Goal: Information Seeking & Learning: Learn about a topic

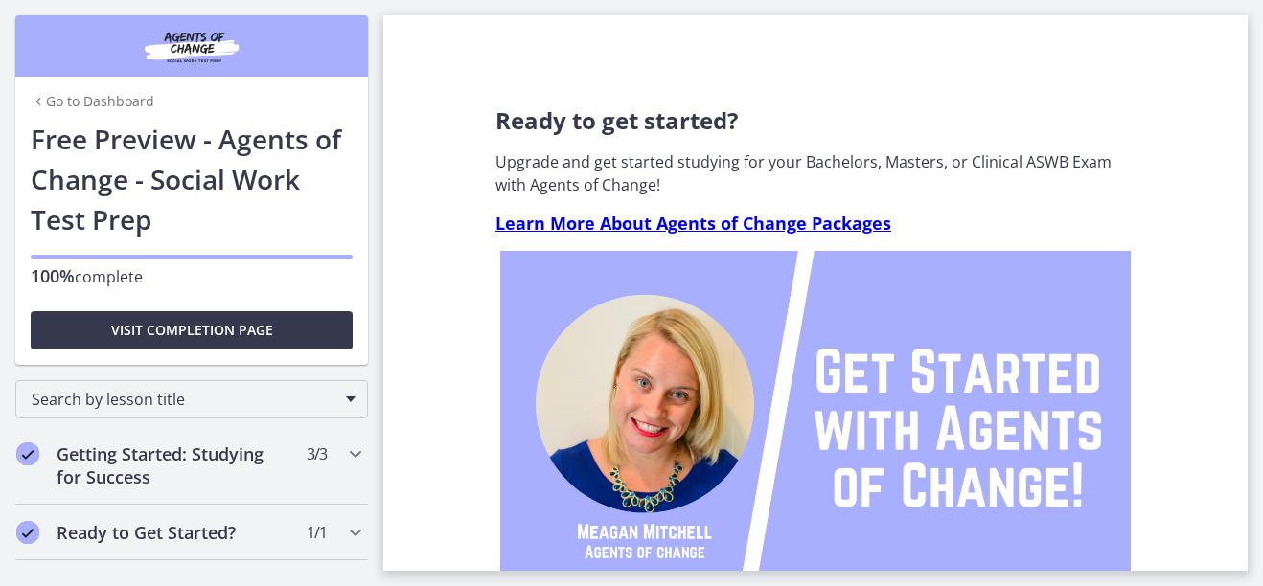
click at [106, 99] on link "Go to Dashboard" at bounding box center [93, 101] width 124 height 19
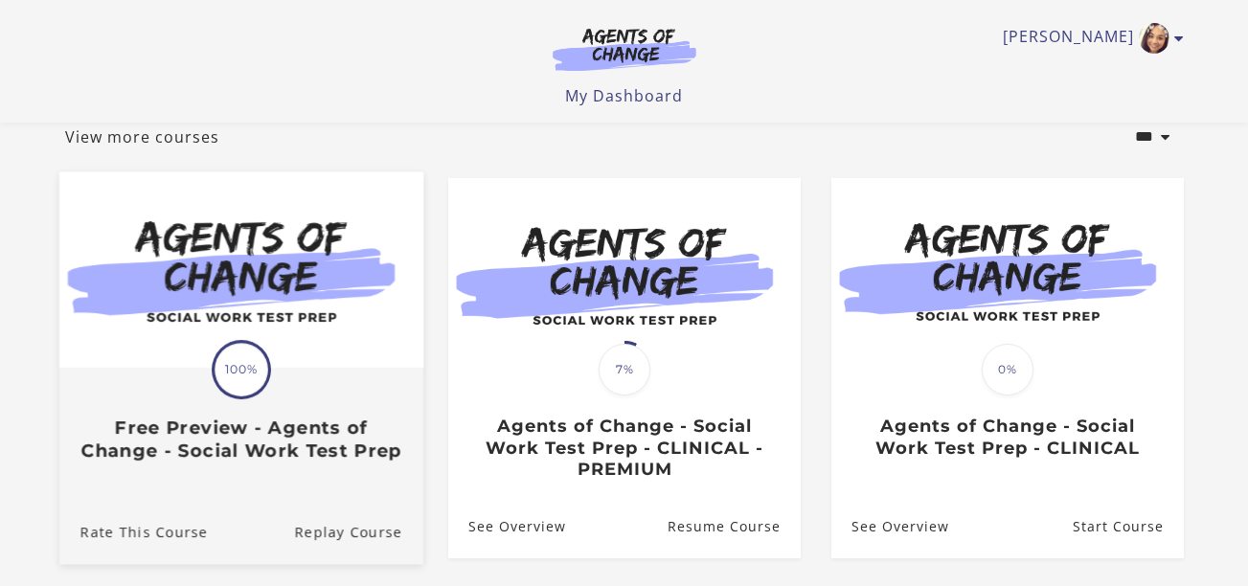
scroll to position [192, 0]
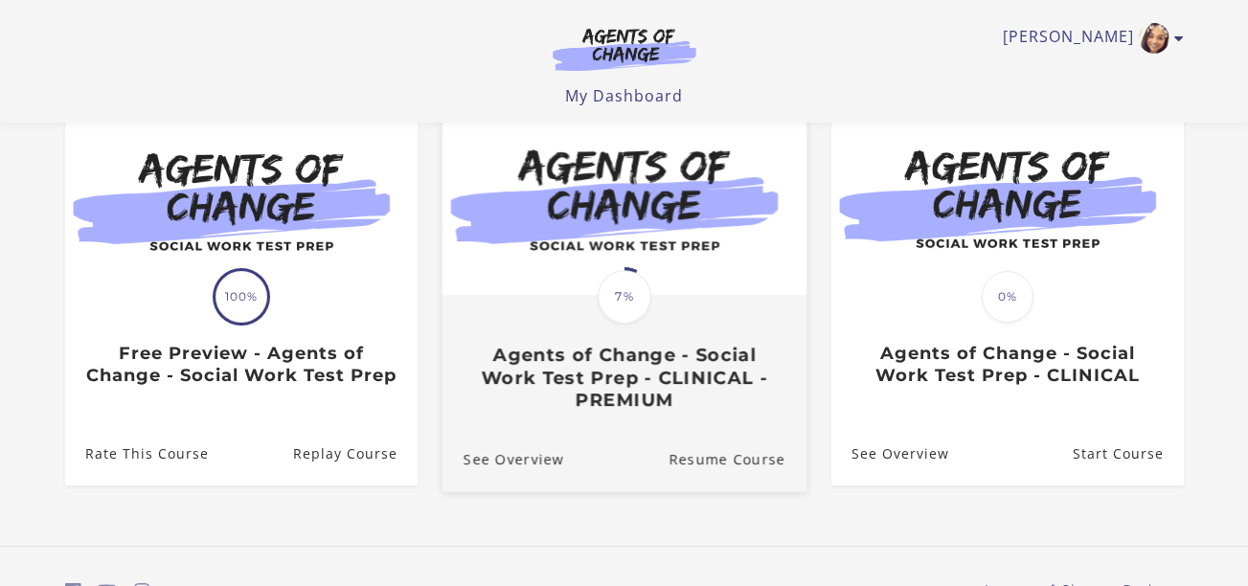
click at [615, 263] on img at bounding box center [624, 197] width 364 height 196
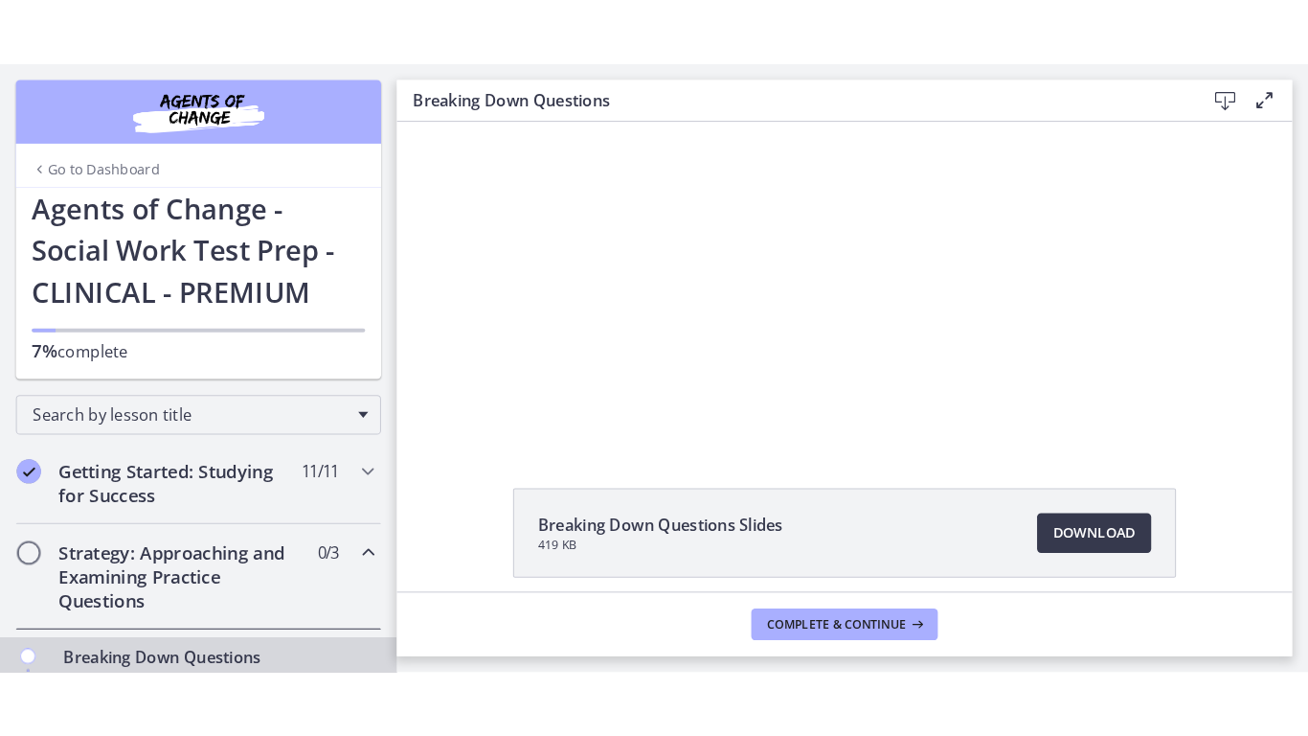
scroll to position [127, 0]
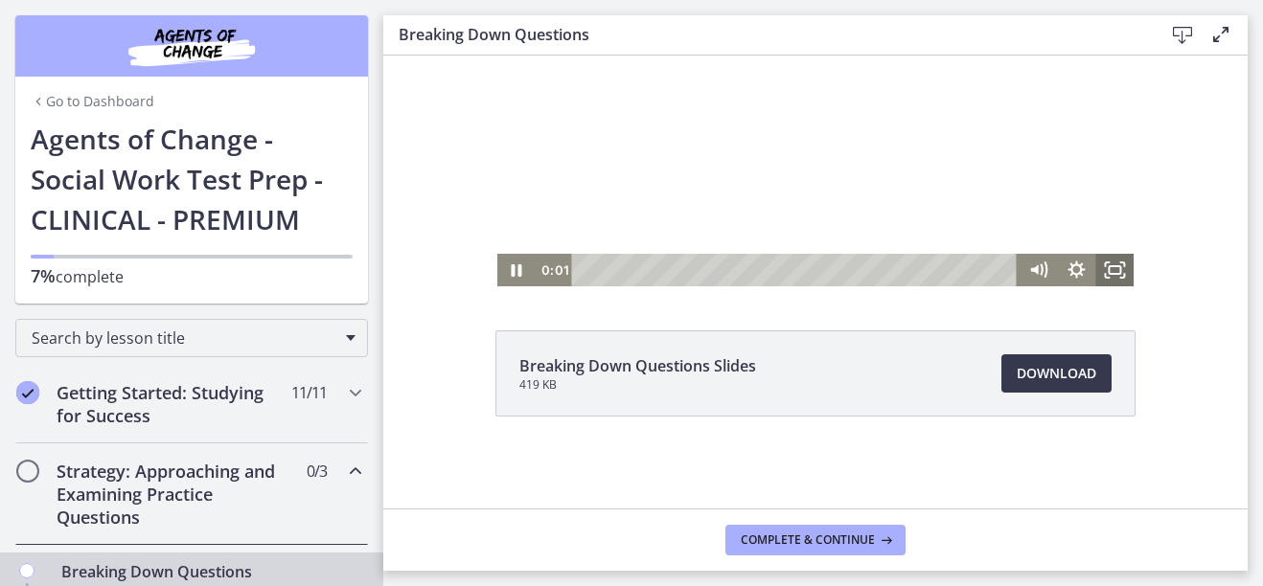
click at [1108, 274] on rect "Fullscreen" at bounding box center [1113, 270] width 11 height 8
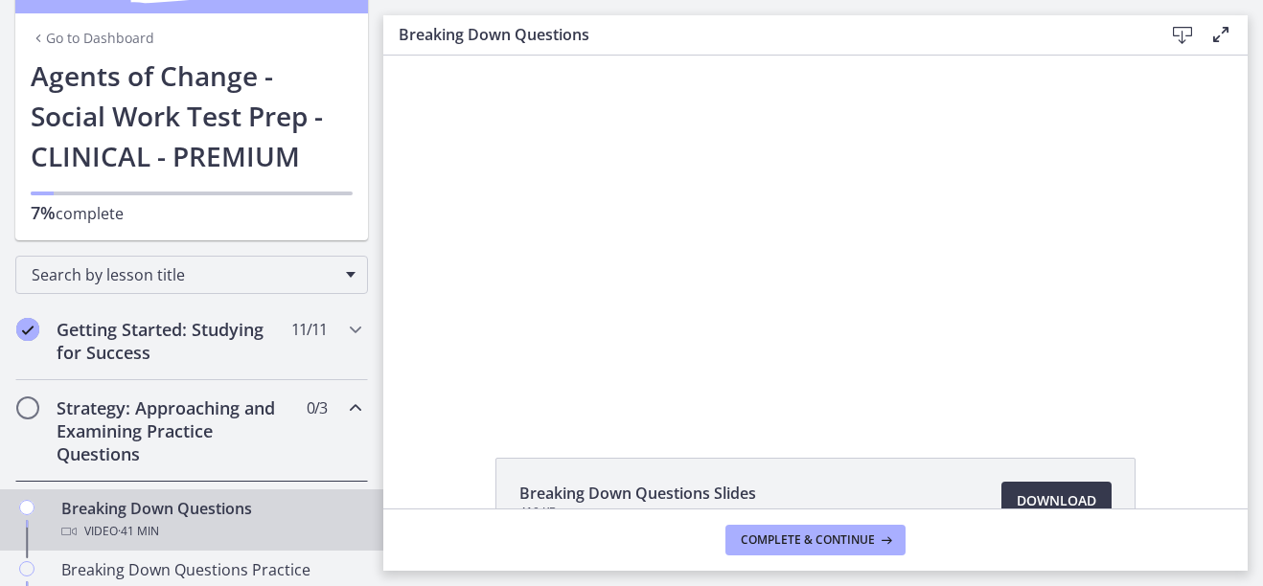
scroll to position [96, 0]
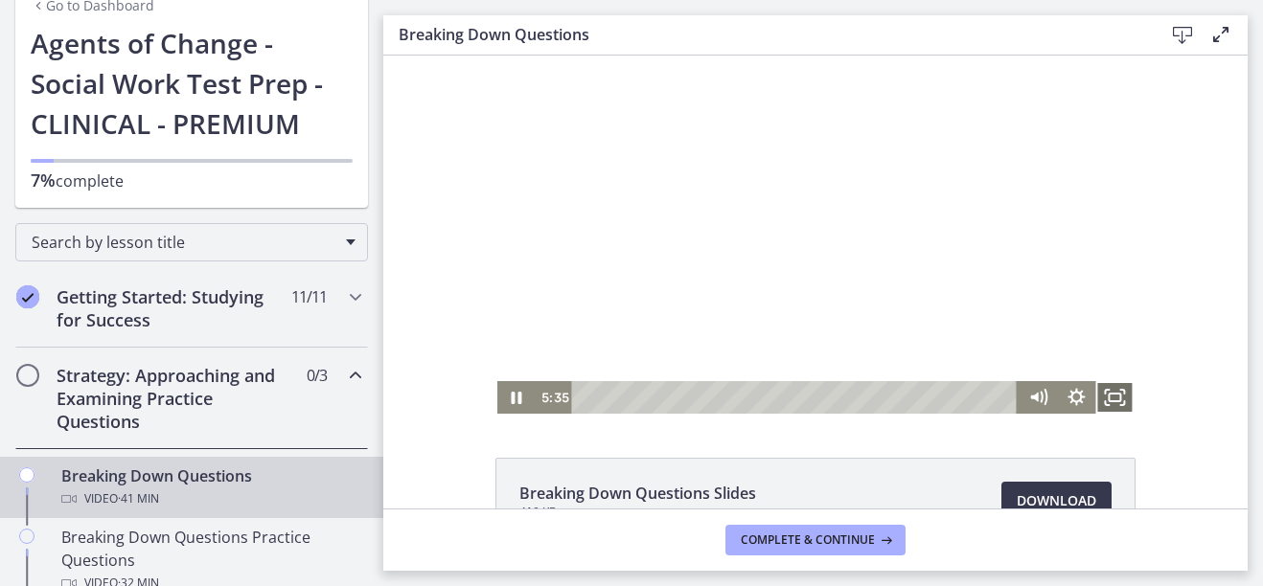
click at [1108, 391] on icon "Fullscreen" at bounding box center [1114, 397] width 38 height 33
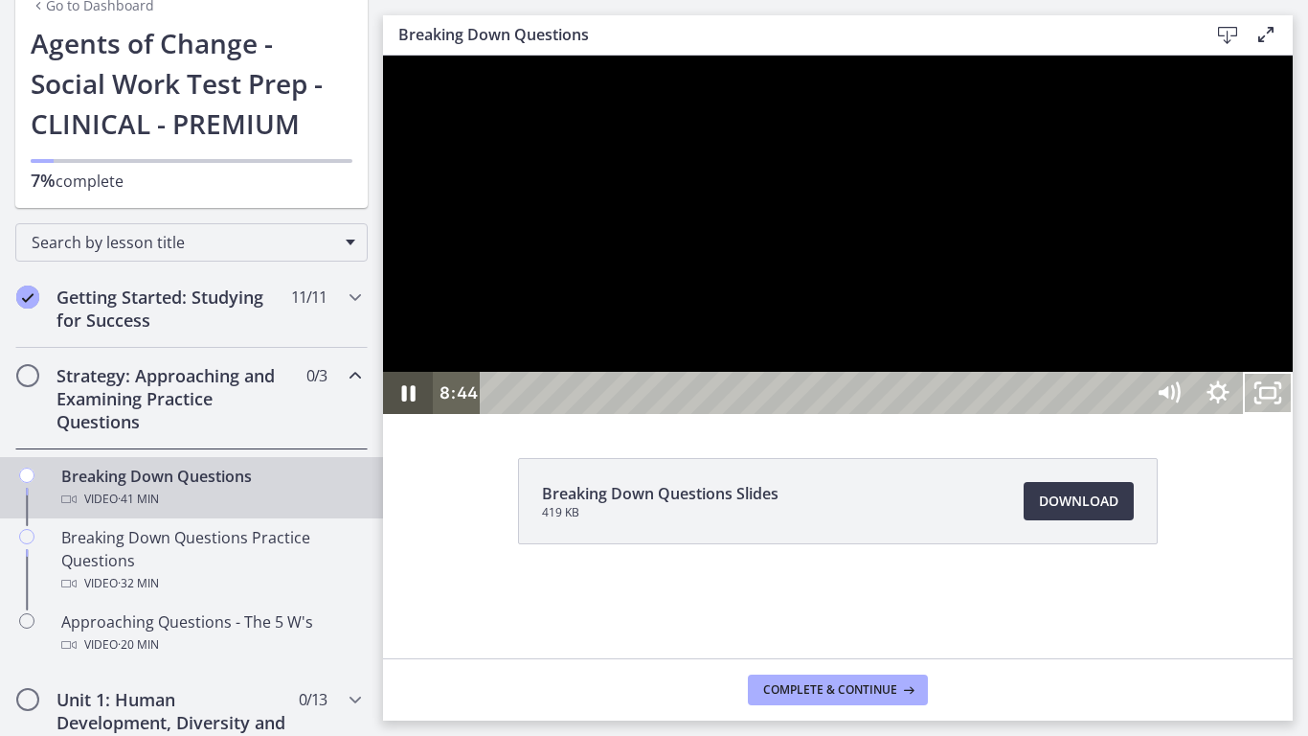
click at [411, 414] on icon "Pause" at bounding box center [408, 393] width 50 height 42
click at [414, 414] on div at bounding box center [838, 235] width 910 height 358
click at [397, 414] on div at bounding box center [838, 235] width 910 height 358
click at [840, 414] on div at bounding box center [838, 235] width 910 height 358
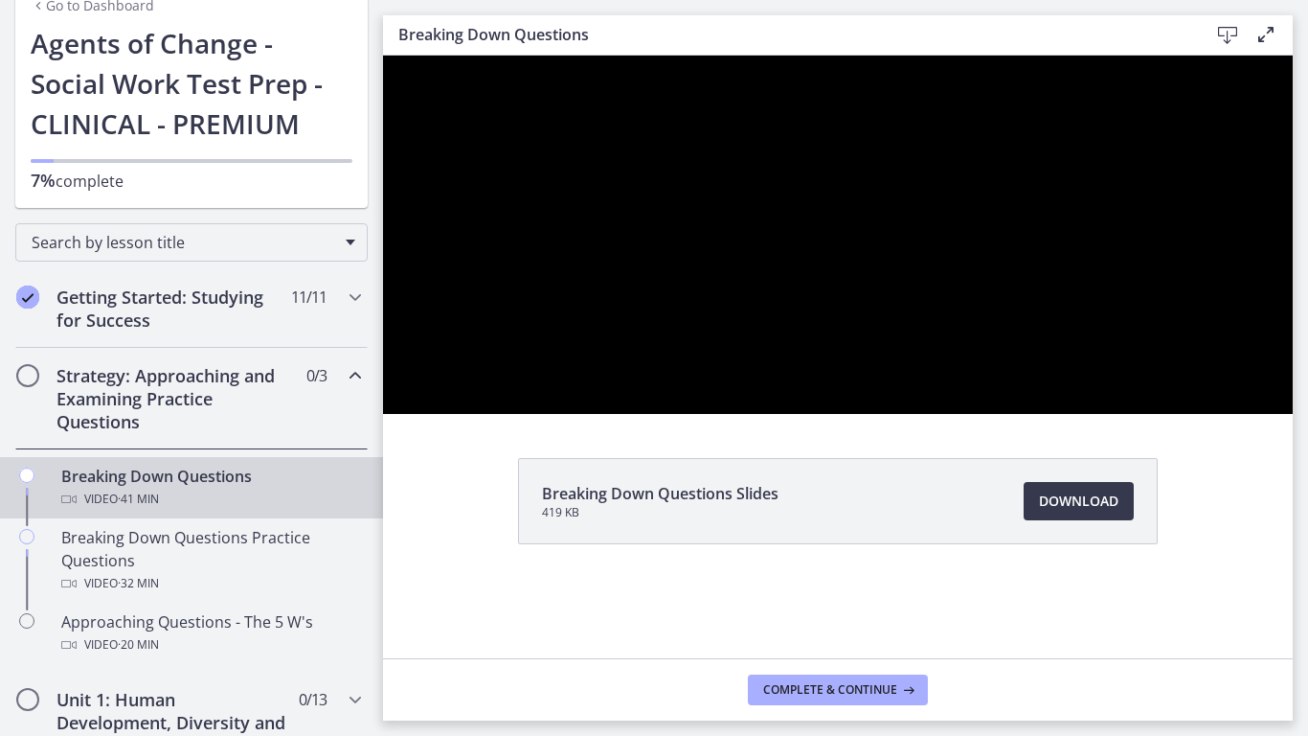
click at [709, 414] on div at bounding box center [838, 235] width 910 height 358
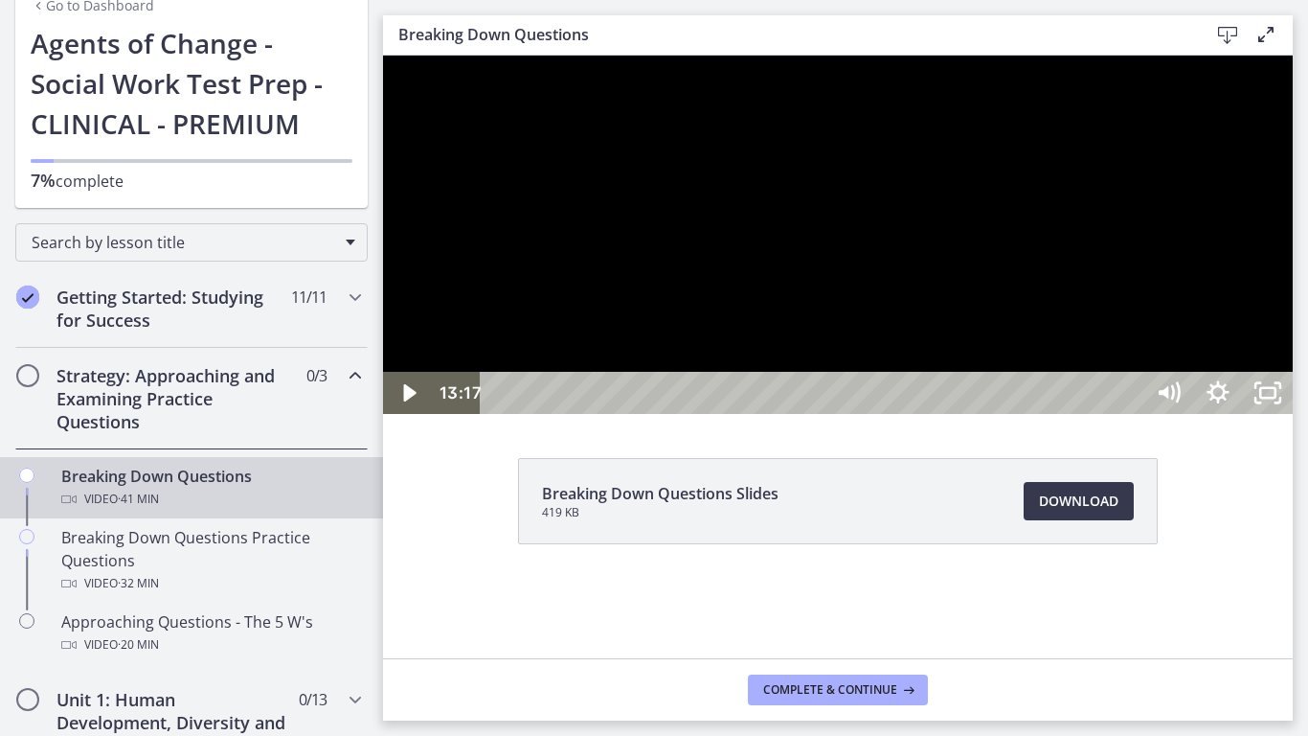
click at [691, 414] on div at bounding box center [838, 235] width 910 height 358
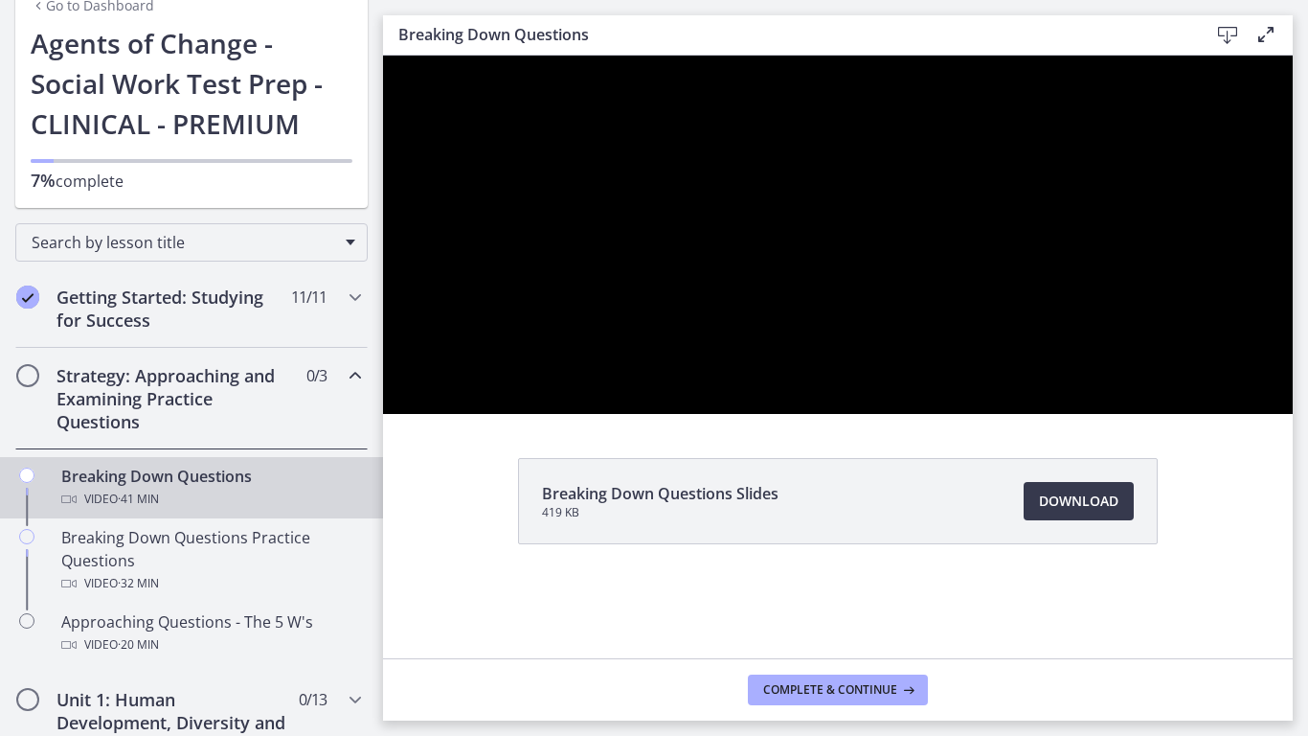
click at [692, 414] on div at bounding box center [838, 235] width 910 height 358
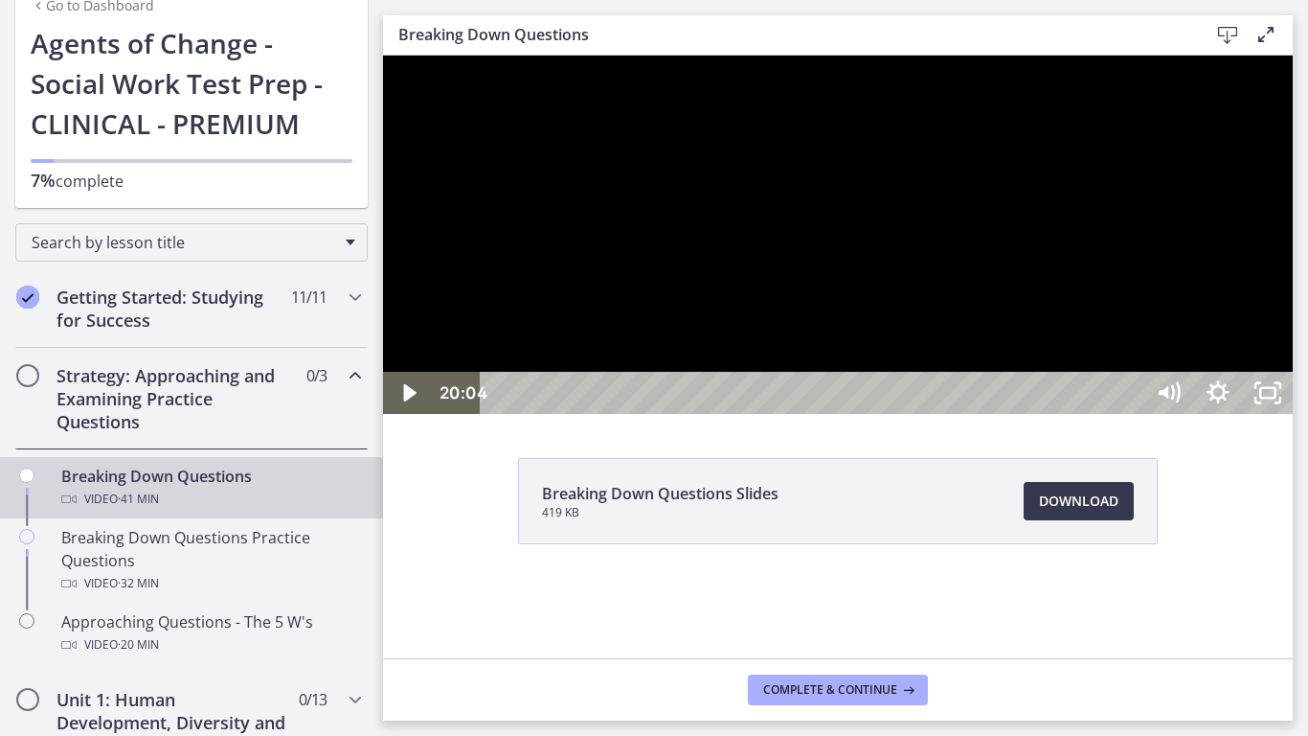
click at [816, 414] on div at bounding box center [838, 235] width 910 height 358
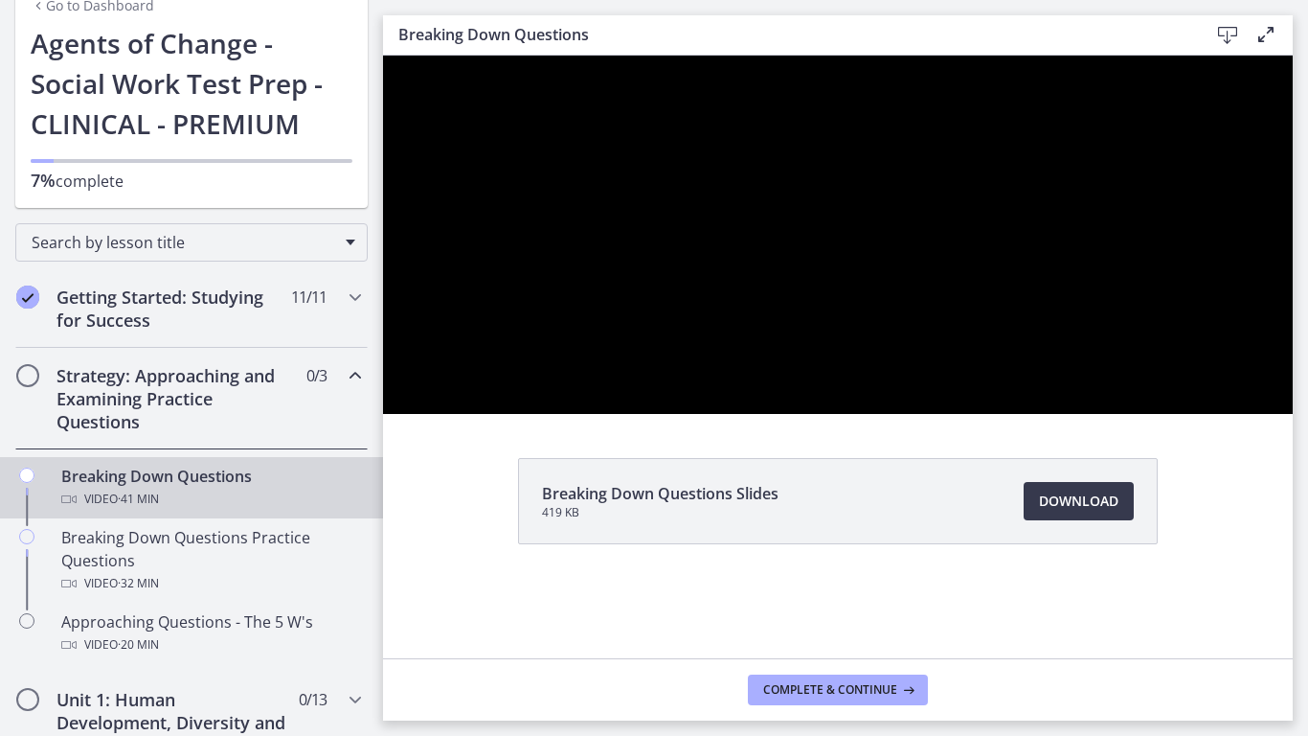
click at [818, 414] on div at bounding box center [838, 235] width 910 height 358
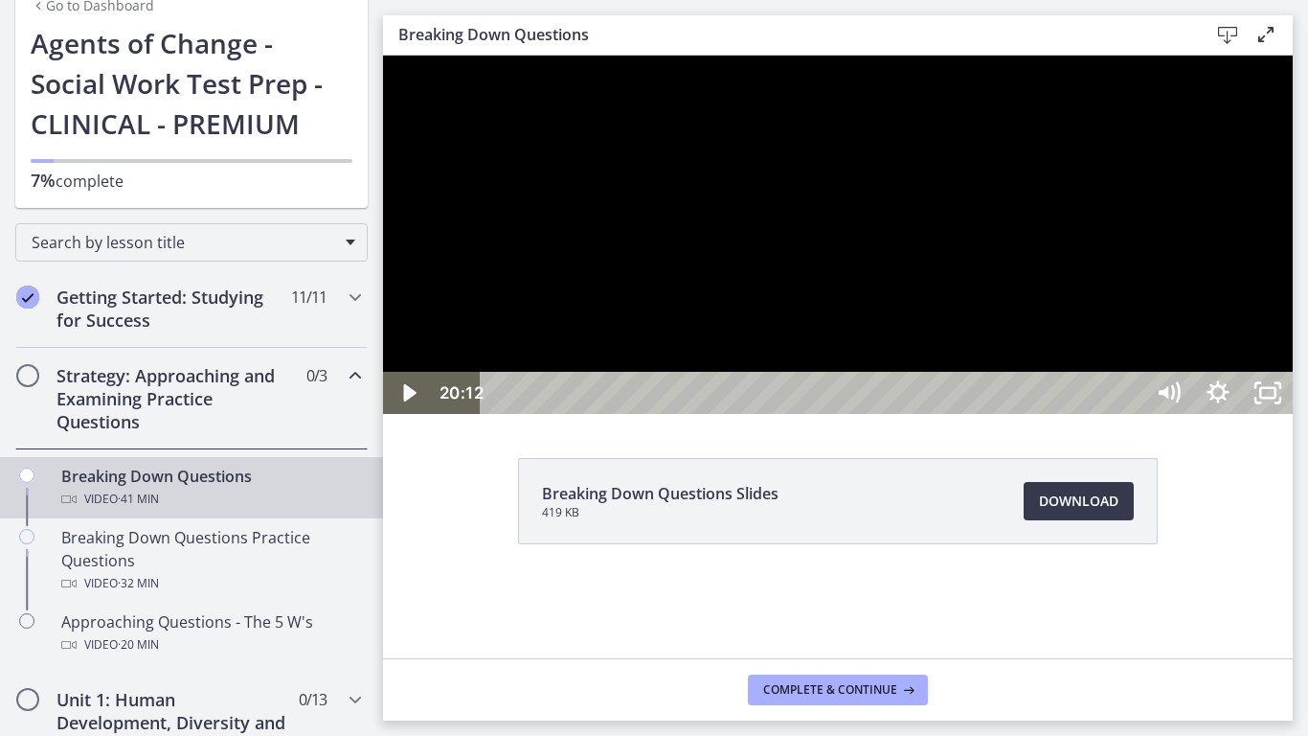
click at [834, 414] on div at bounding box center [838, 235] width 910 height 358
click at [542, 414] on div at bounding box center [838, 235] width 910 height 358
click at [412, 403] on icon "Play Video" at bounding box center [410, 392] width 15 height 21
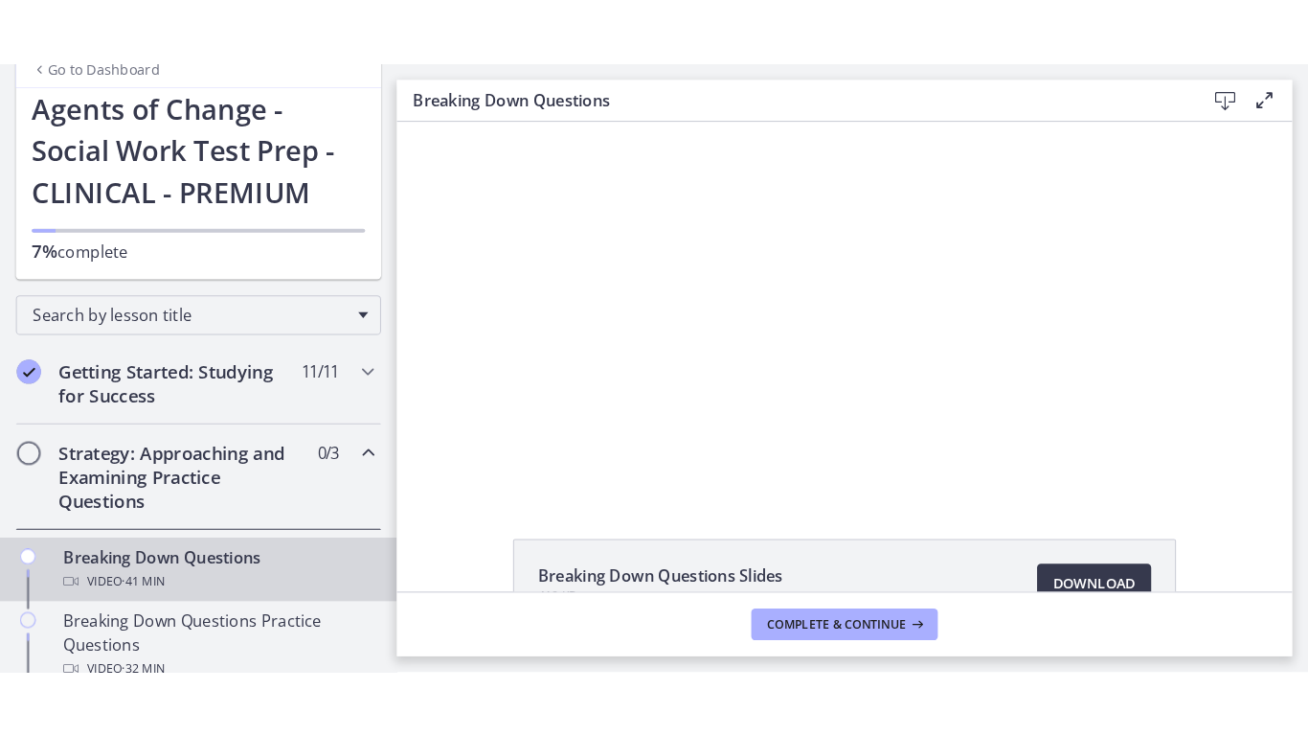
scroll to position [192, 0]
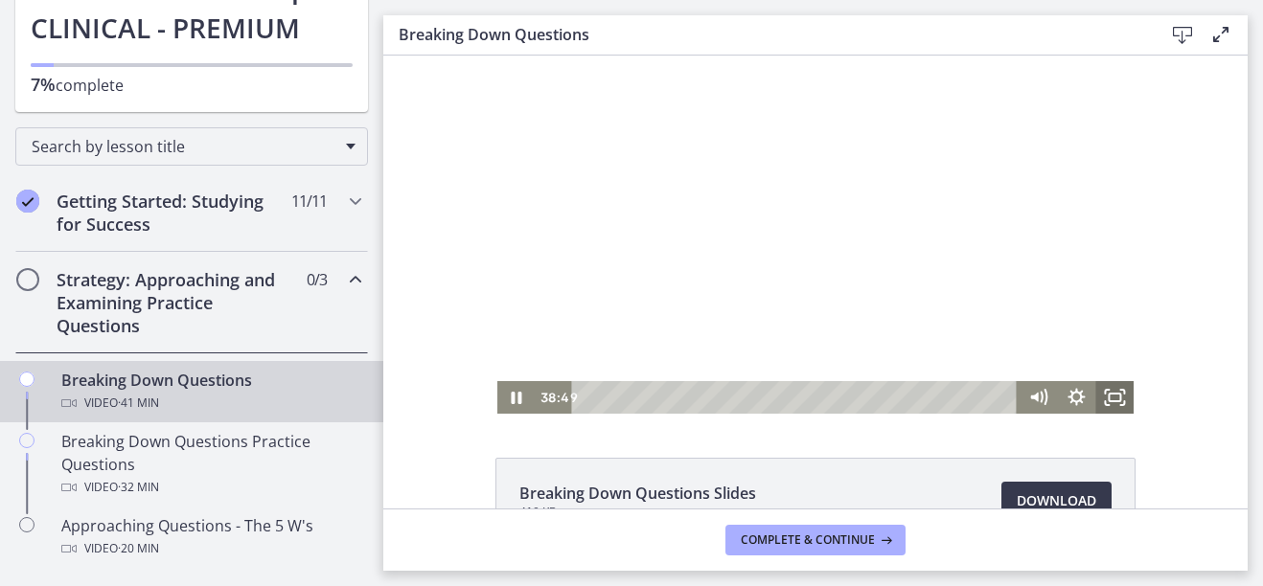
click at [1113, 395] on rect "Fullscreen" at bounding box center [1113, 398] width 11 height 8
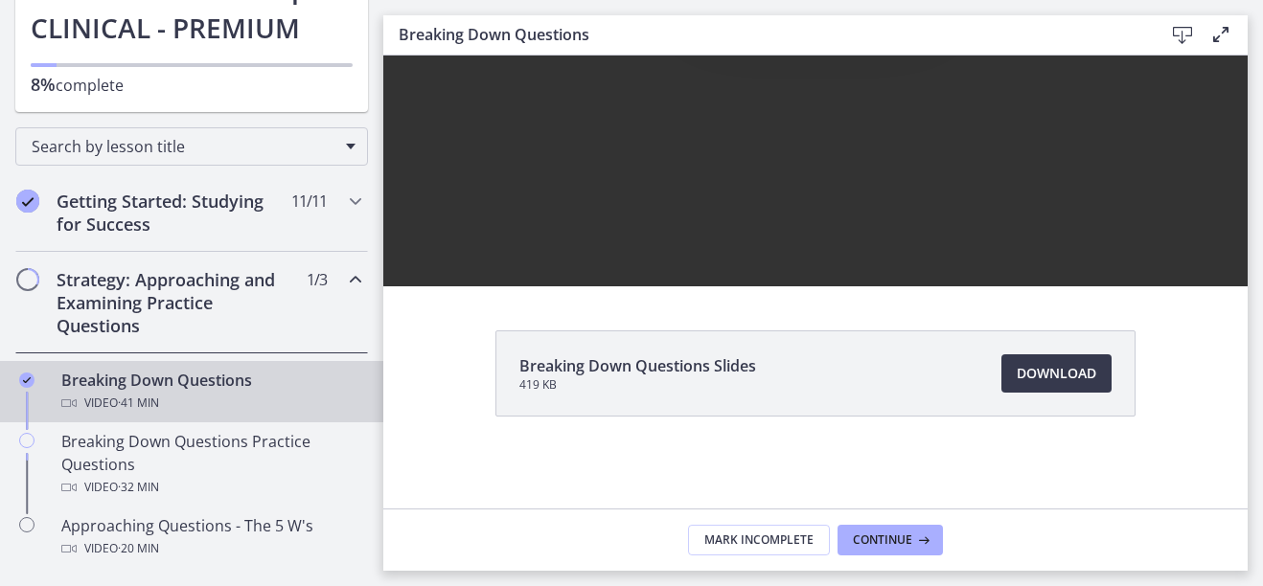
scroll to position [217, 0]
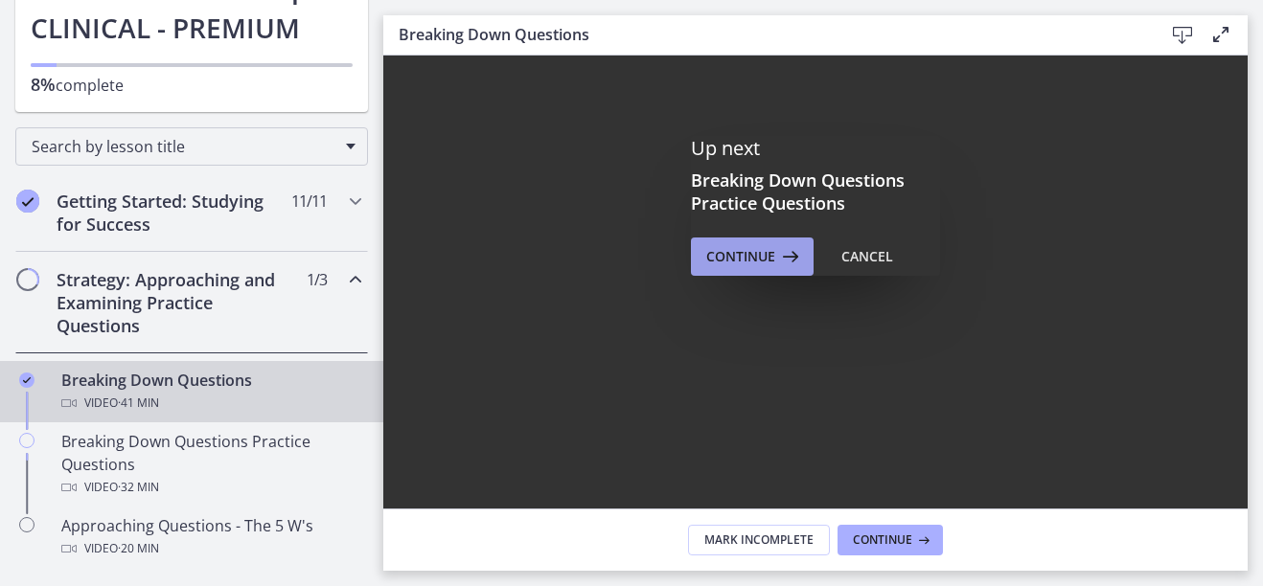
click at [778, 251] on icon at bounding box center [788, 256] width 27 height 23
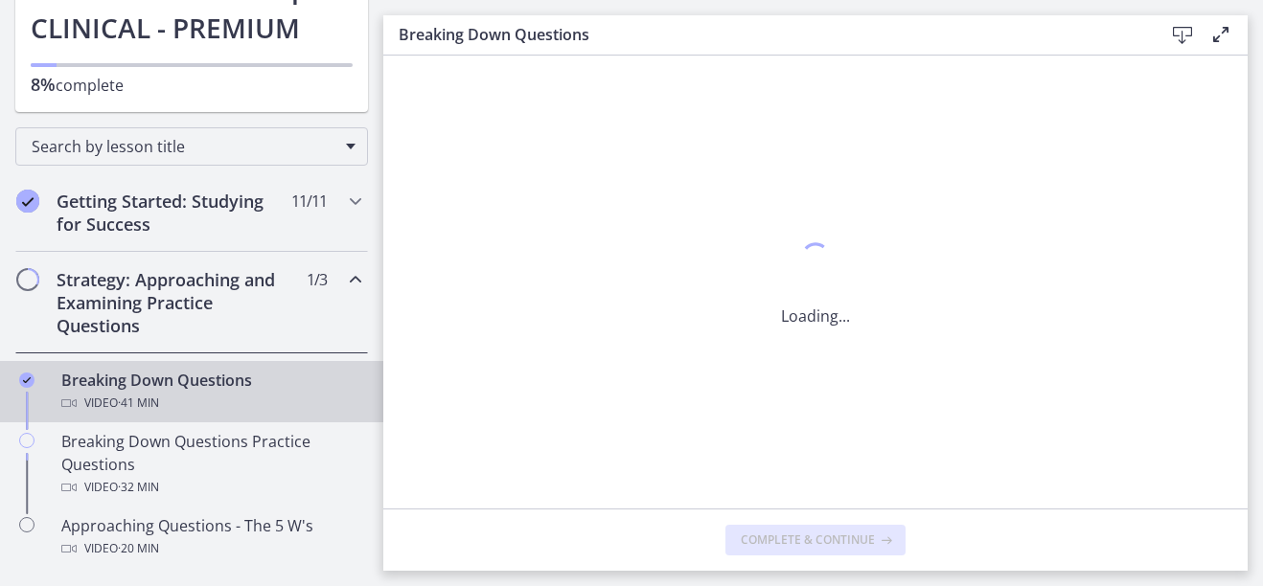
scroll to position [0, 0]
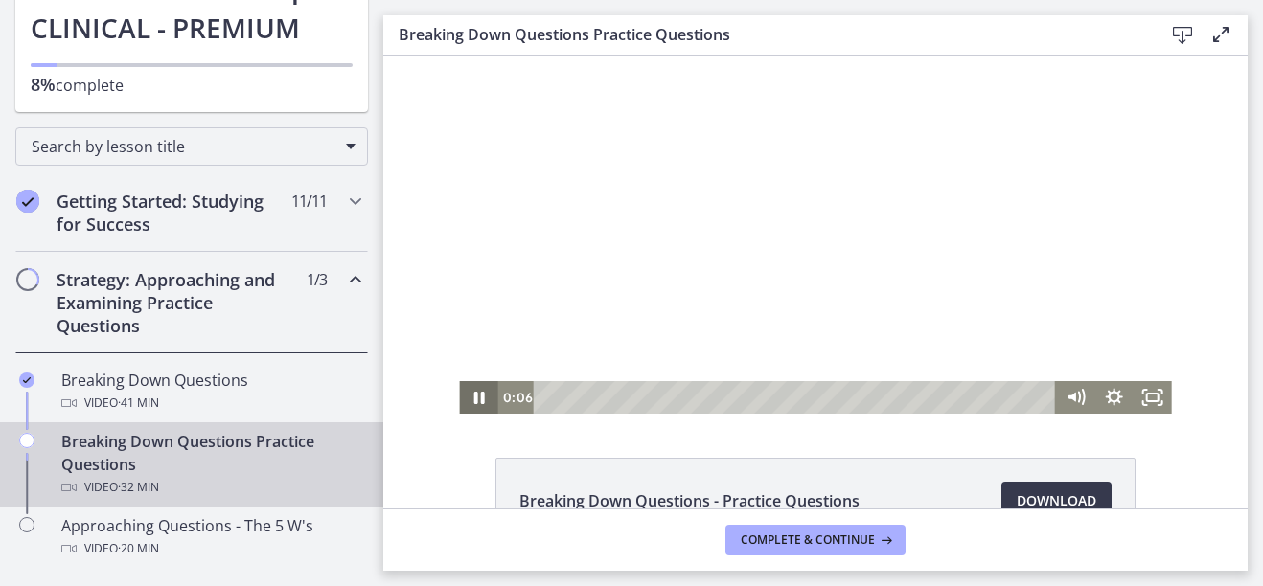
click at [465, 406] on icon "Pause" at bounding box center [478, 397] width 38 height 33
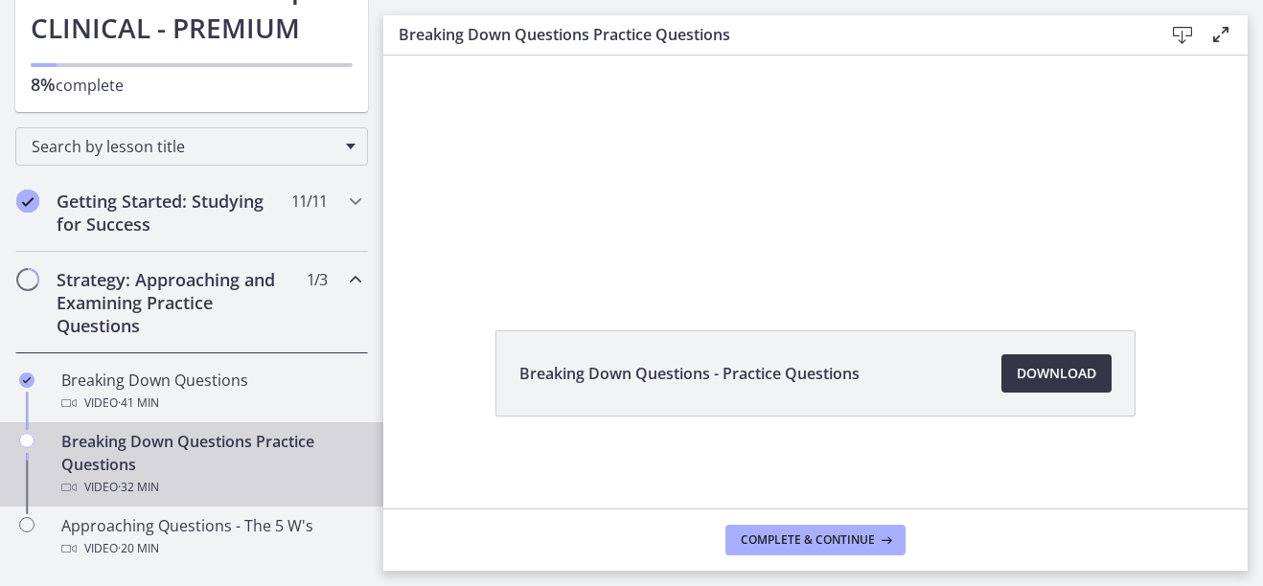
click at [1054, 376] on span "Download Opens in a new window" at bounding box center [1056, 373] width 80 height 23
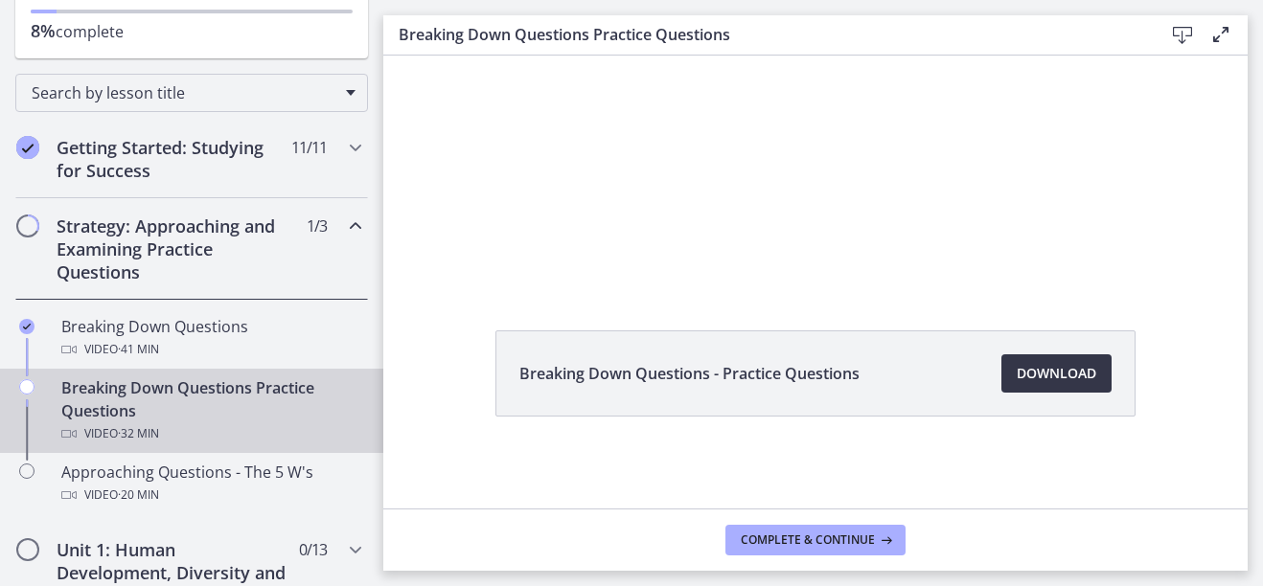
scroll to position [287, 0]
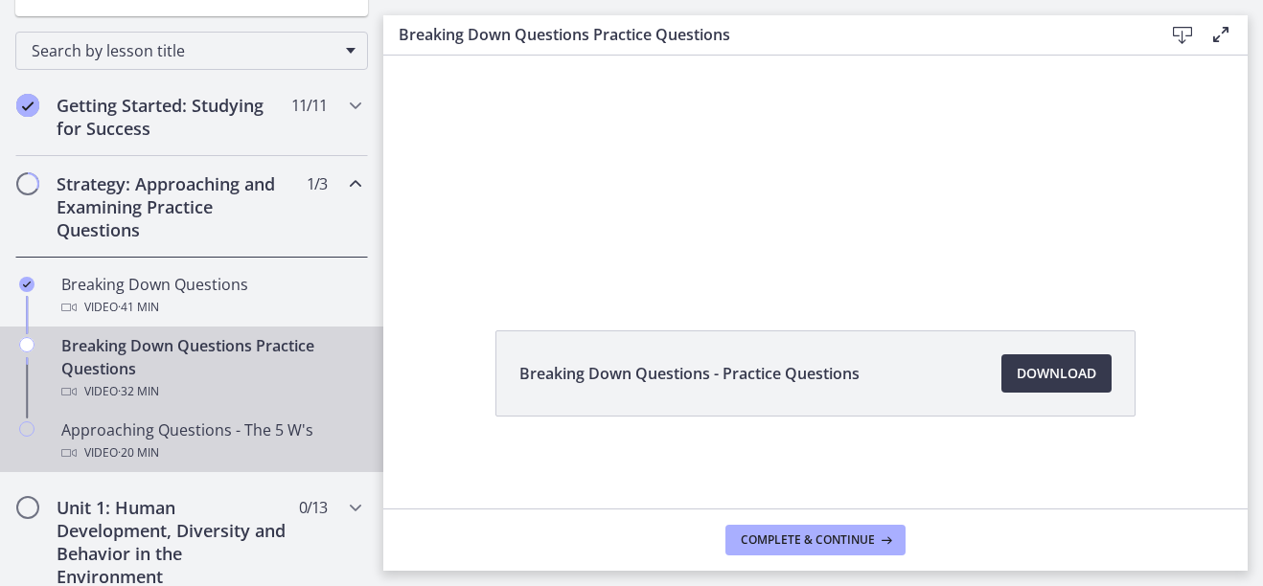
click at [204, 429] on div "Approaching Questions - The 5 W's Video · 20 min" at bounding box center [210, 442] width 299 height 46
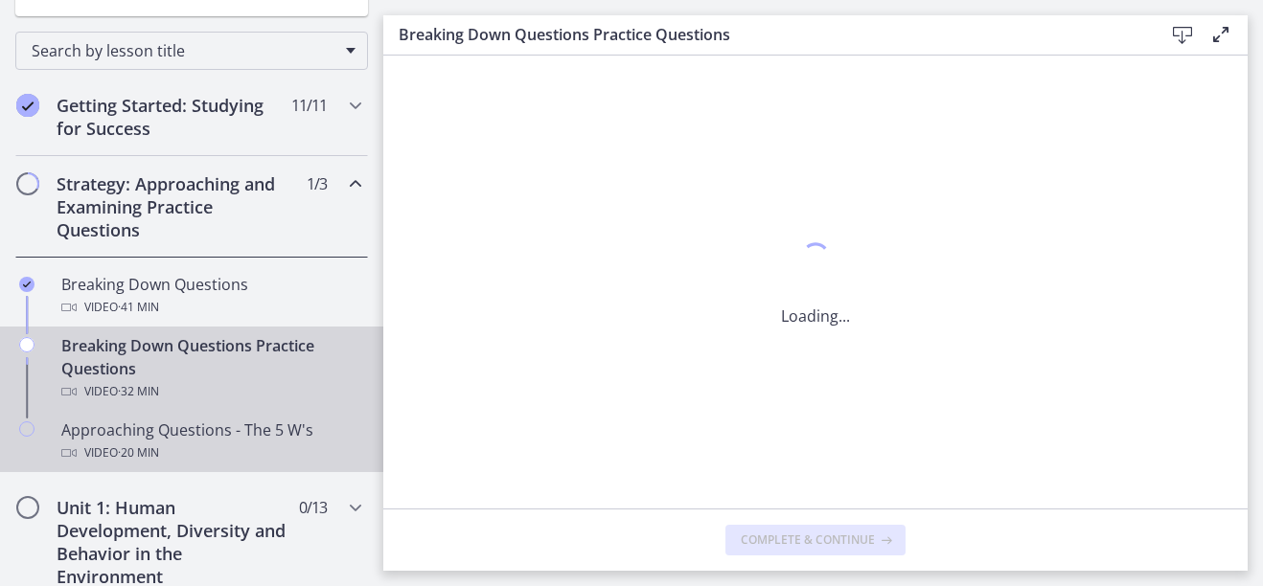
scroll to position [0, 0]
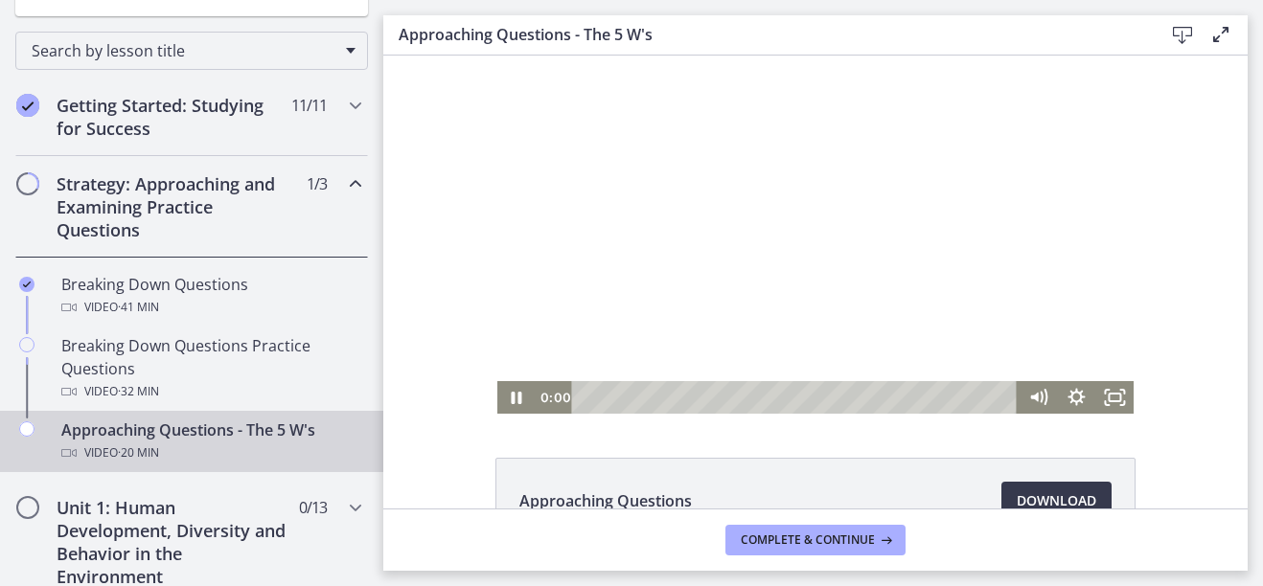
scroll to position [127, 0]
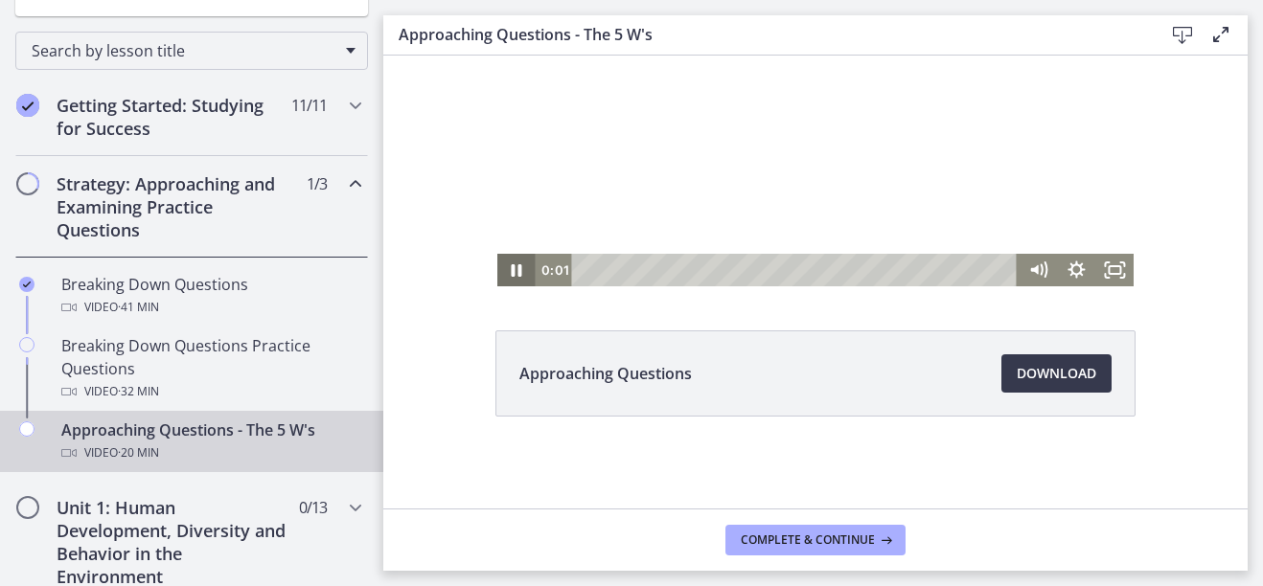
click at [516, 267] on icon "Pause" at bounding box center [516, 270] width 38 height 33
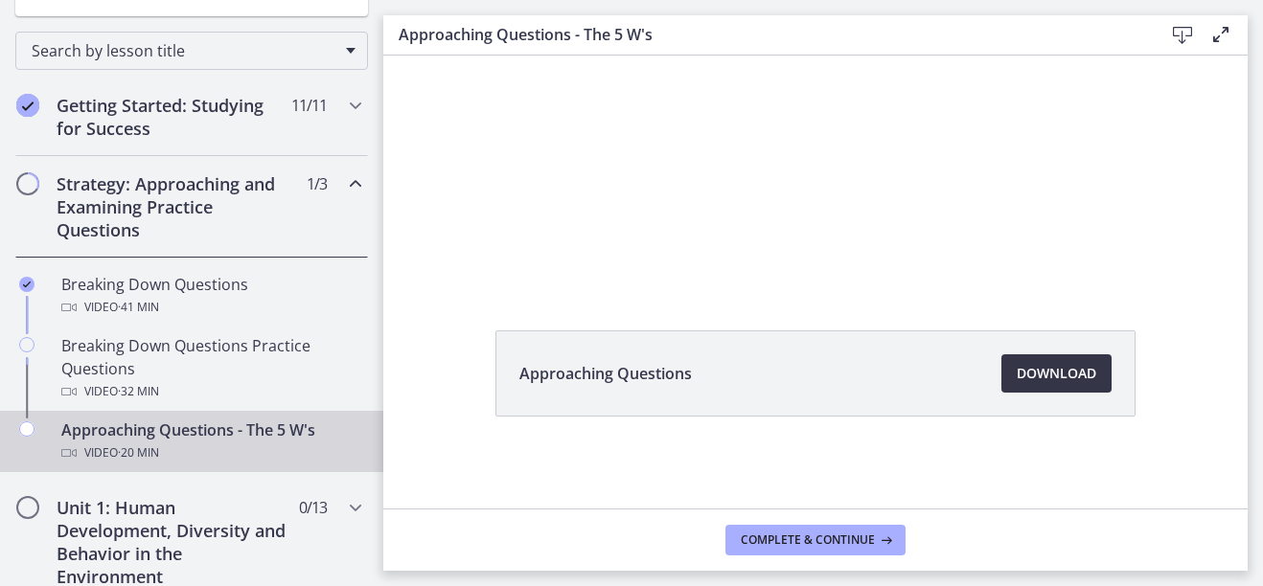
click at [1036, 367] on span "Download Opens in a new window" at bounding box center [1056, 373] width 80 height 23
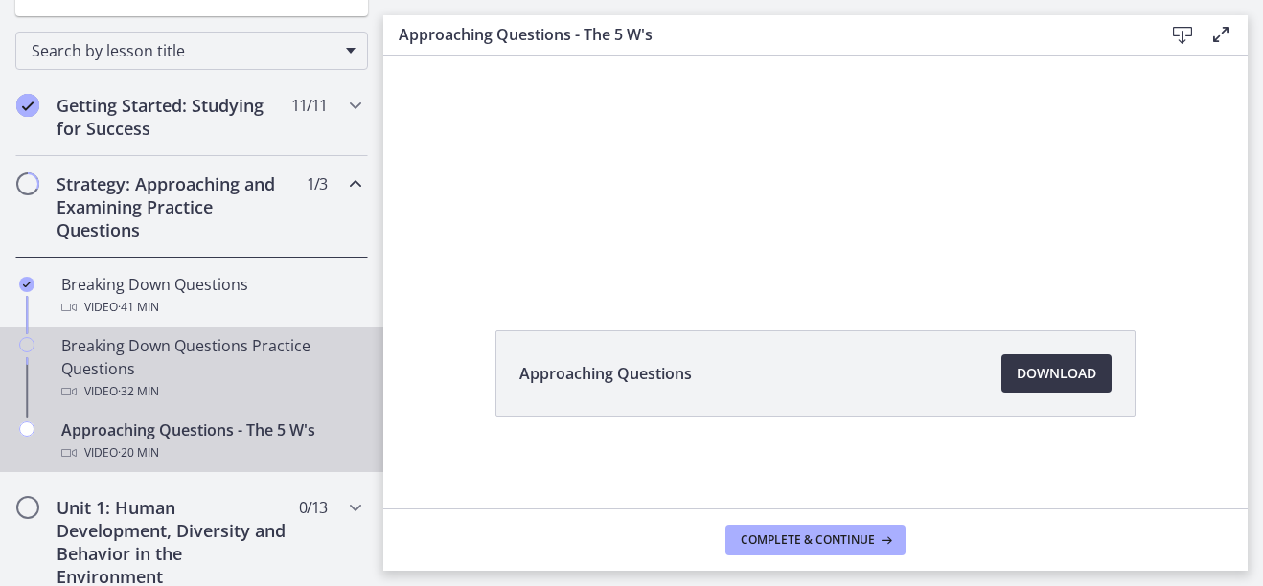
scroll to position [383, 0]
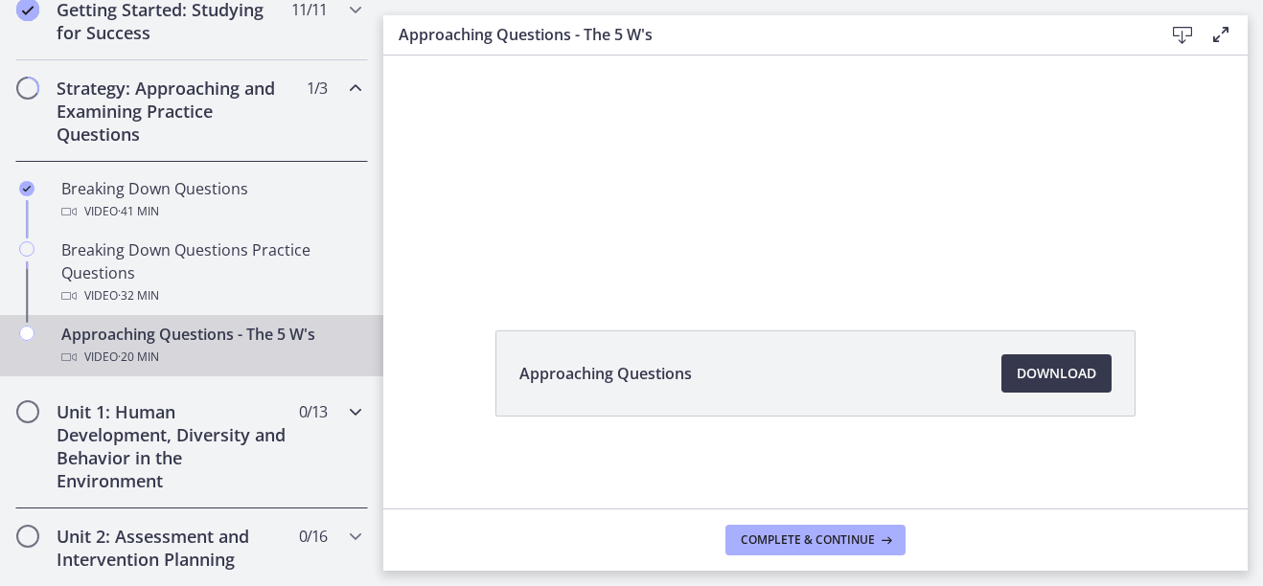
click at [180, 441] on h2 "Unit 1: Human Development, Diversity and Behavior in the Environment" at bounding box center [174, 446] width 234 height 92
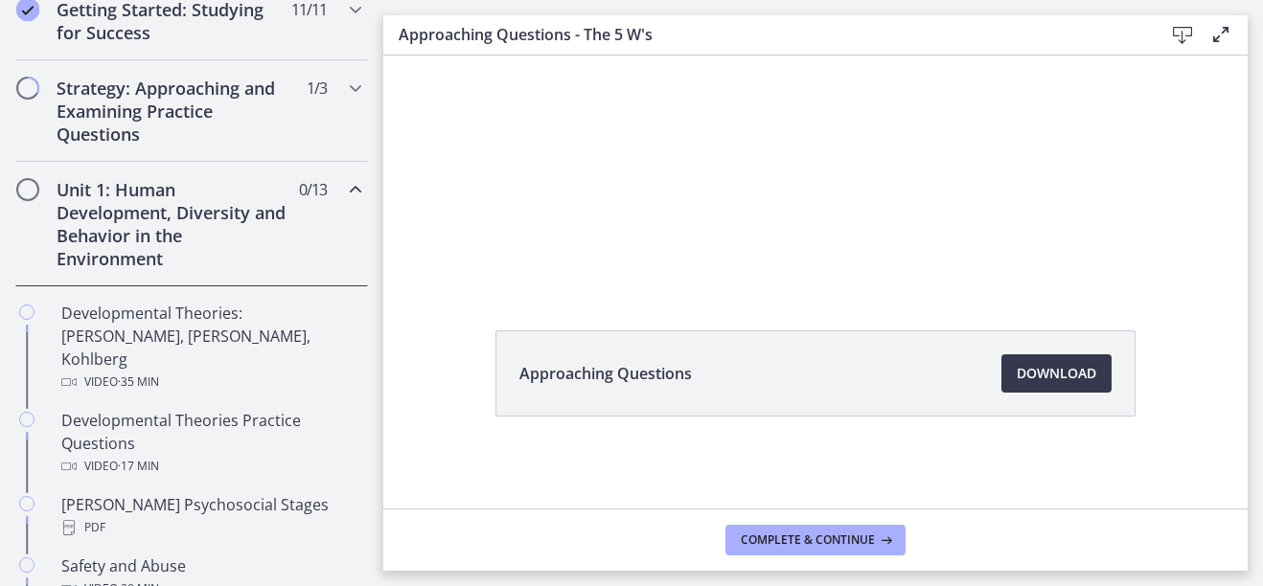
click at [29, 194] on span "Chapters" at bounding box center [27, 189] width 19 height 19
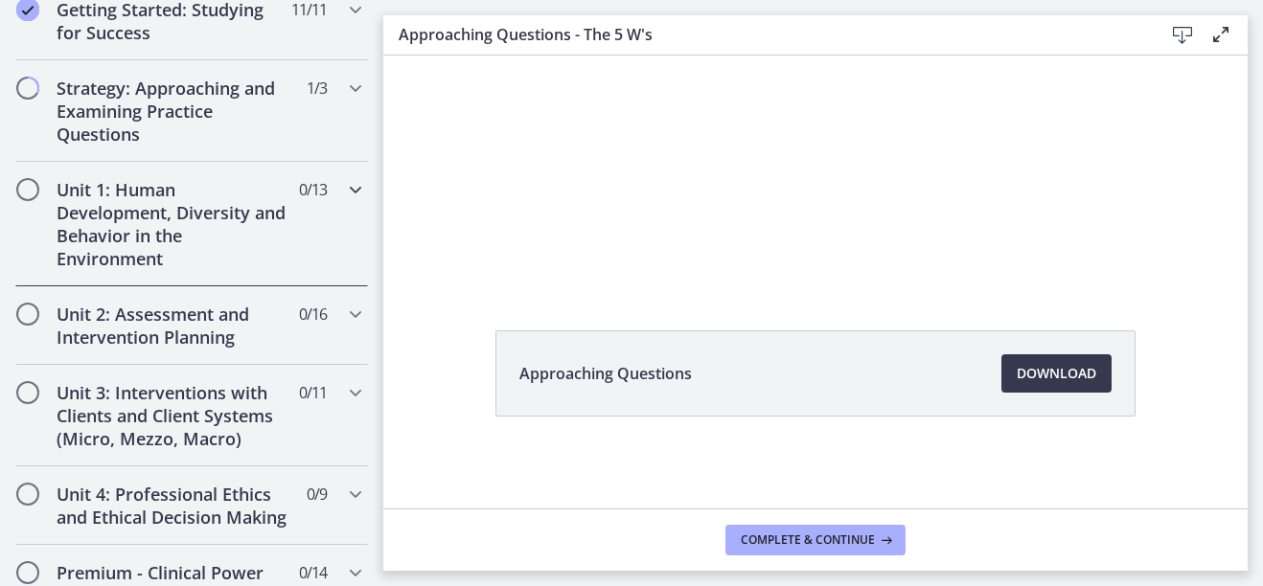
scroll to position [287, 0]
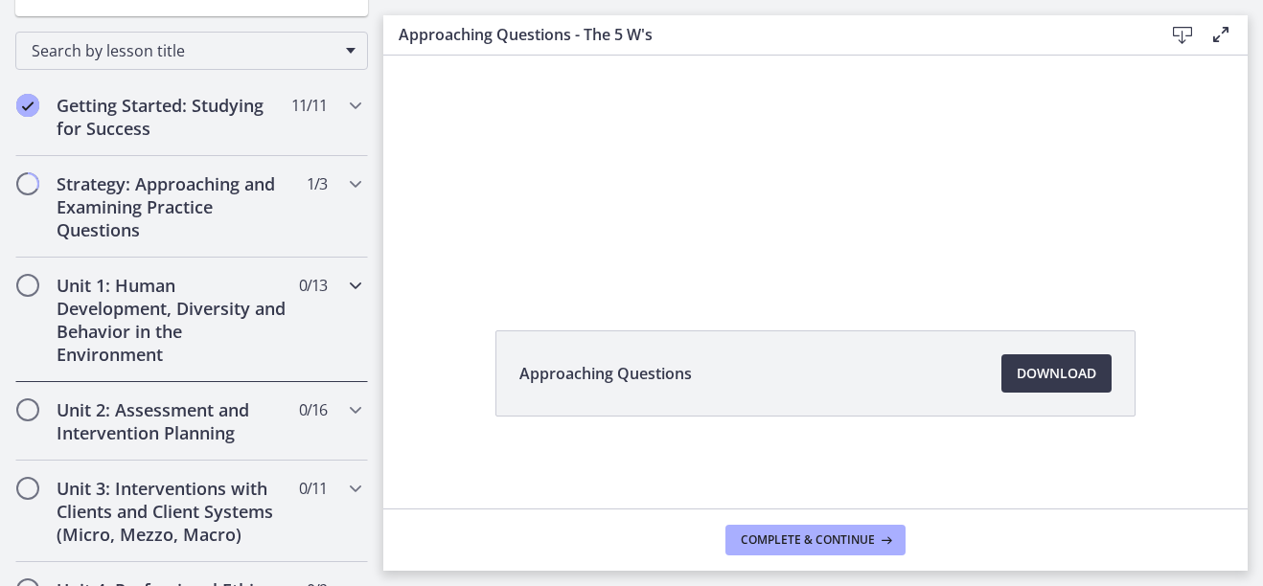
click at [156, 305] on h2 "Unit 1: Human Development, Diversity and Behavior in the Environment" at bounding box center [174, 320] width 234 height 92
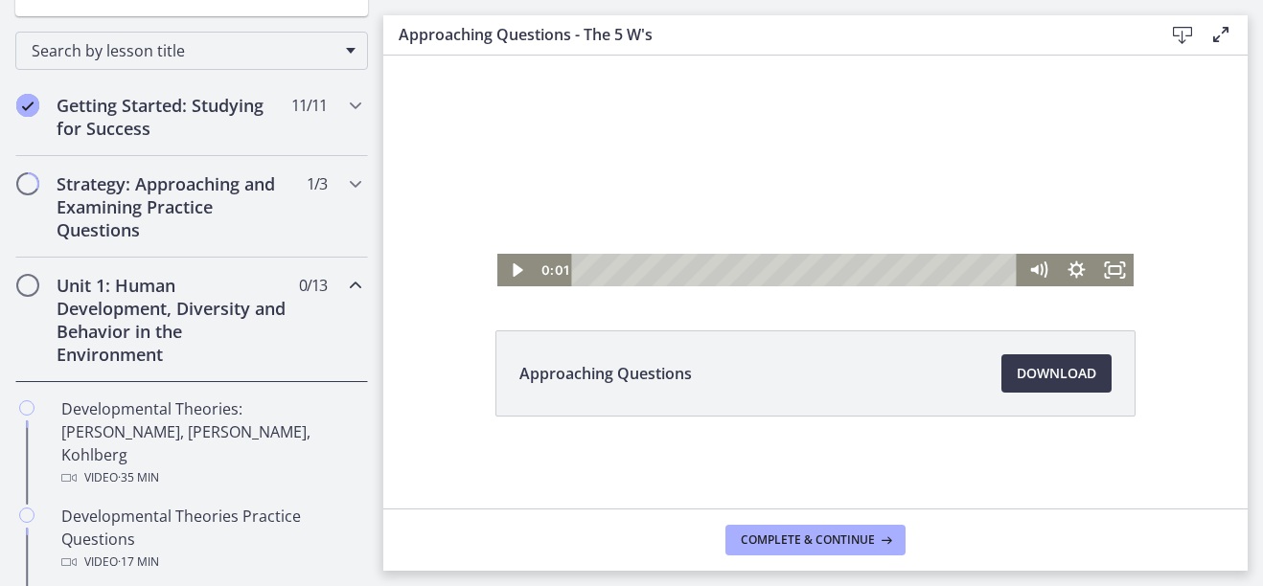
click at [38, 287] on span "Chapters" at bounding box center [27, 285] width 23 height 23
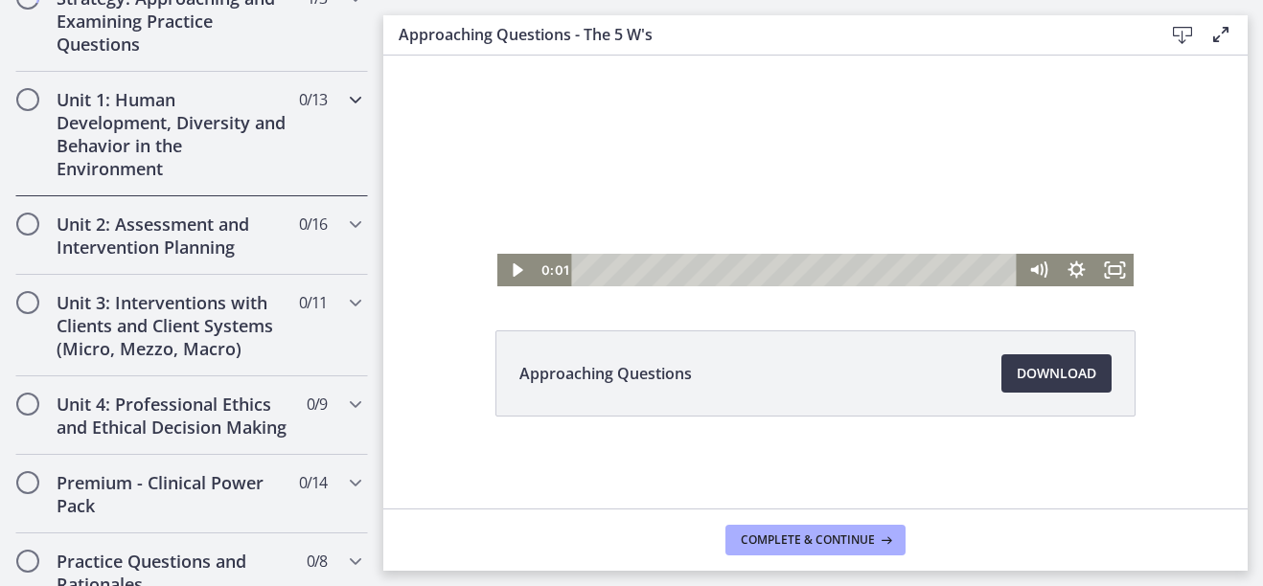
scroll to position [479, 0]
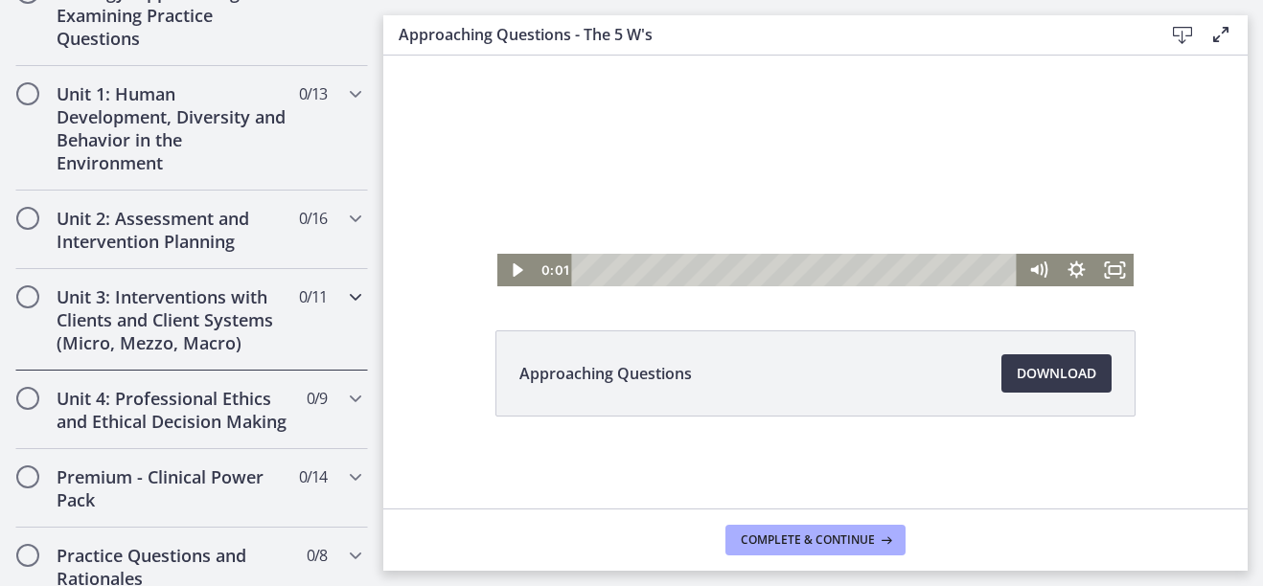
click at [175, 308] on h2 "Unit 3: Interventions with Clients and Client Systems (Micro, Mezzo, Macro)" at bounding box center [174, 319] width 234 height 69
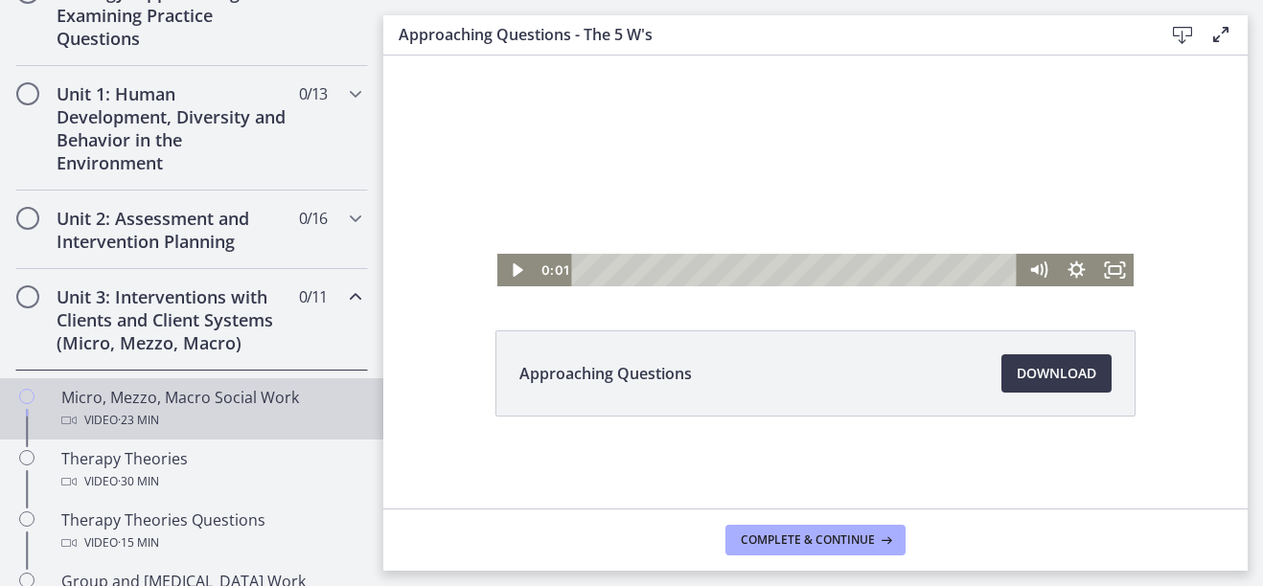
click at [140, 395] on div "Micro, Mezzo, Macro Social Work Video · 23 min" at bounding box center [210, 409] width 299 height 46
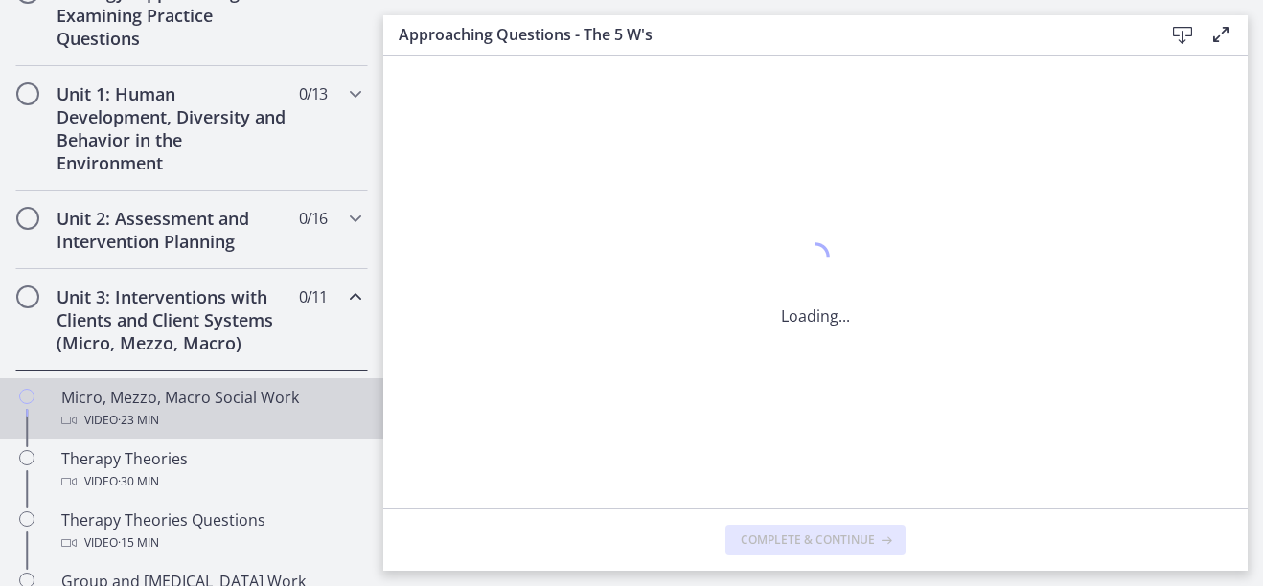
scroll to position [0, 0]
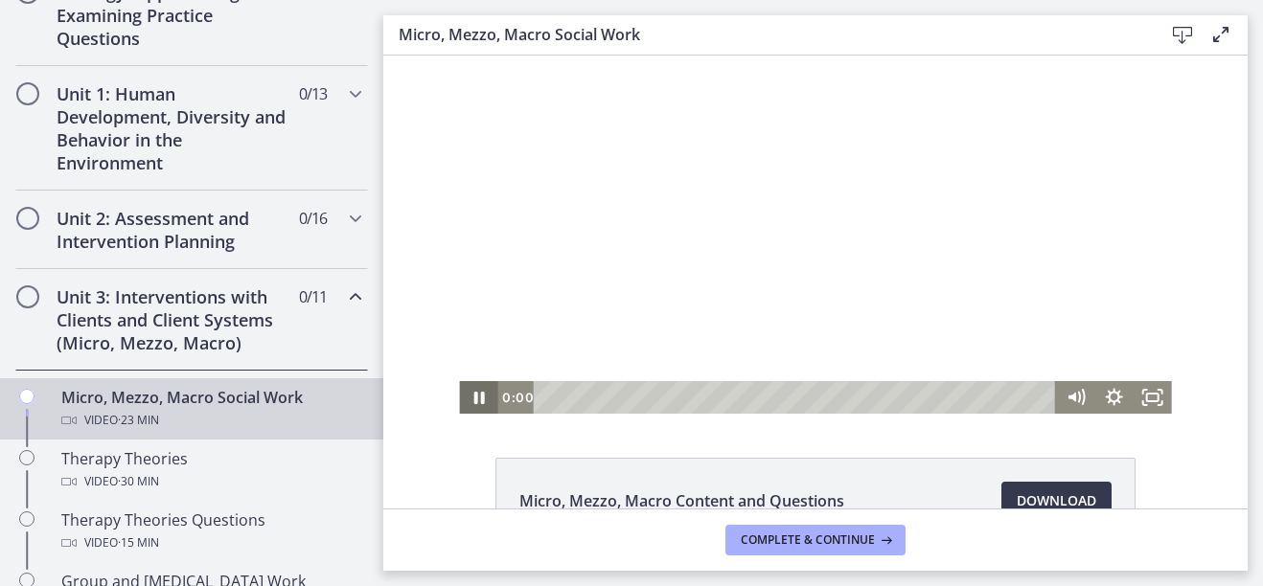
click at [466, 391] on icon "Pause" at bounding box center [478, 397] width 38 height 33
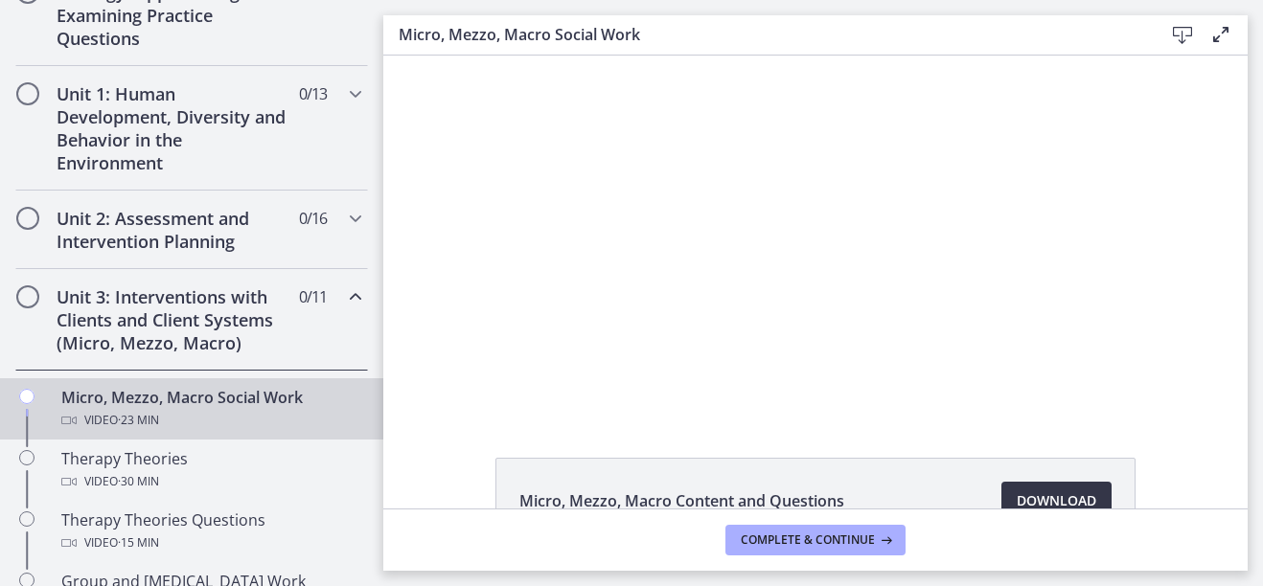
click at [1038, 494] on span "Download Opens in a new window" at bounding box center [1056, 500] width 80 height 23
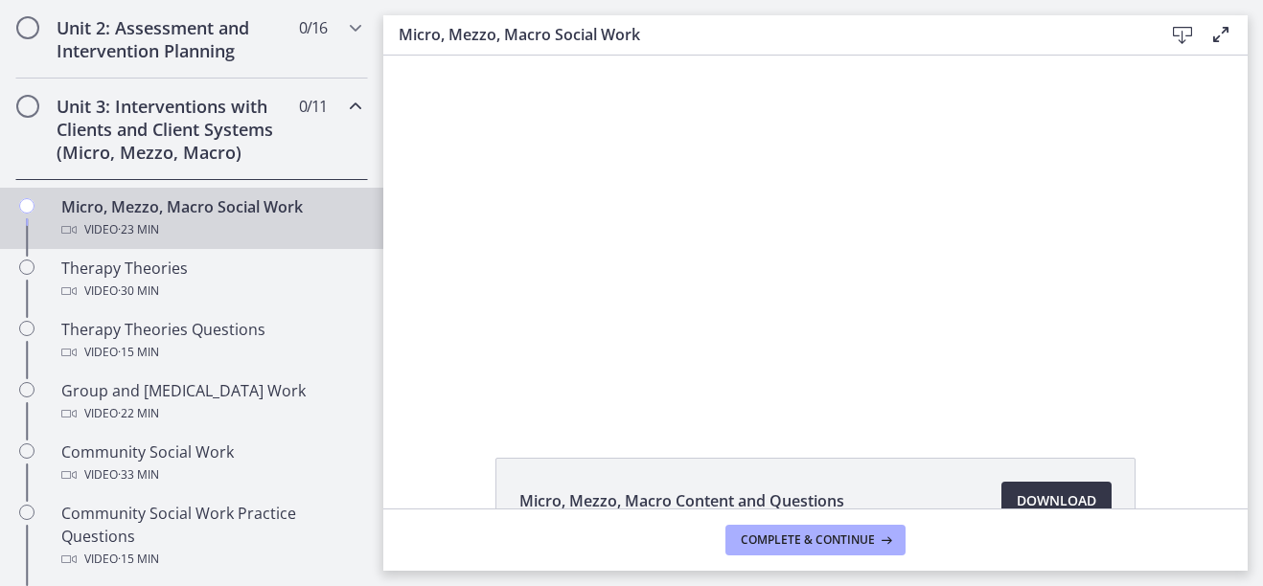
scroll to position [671, 0]
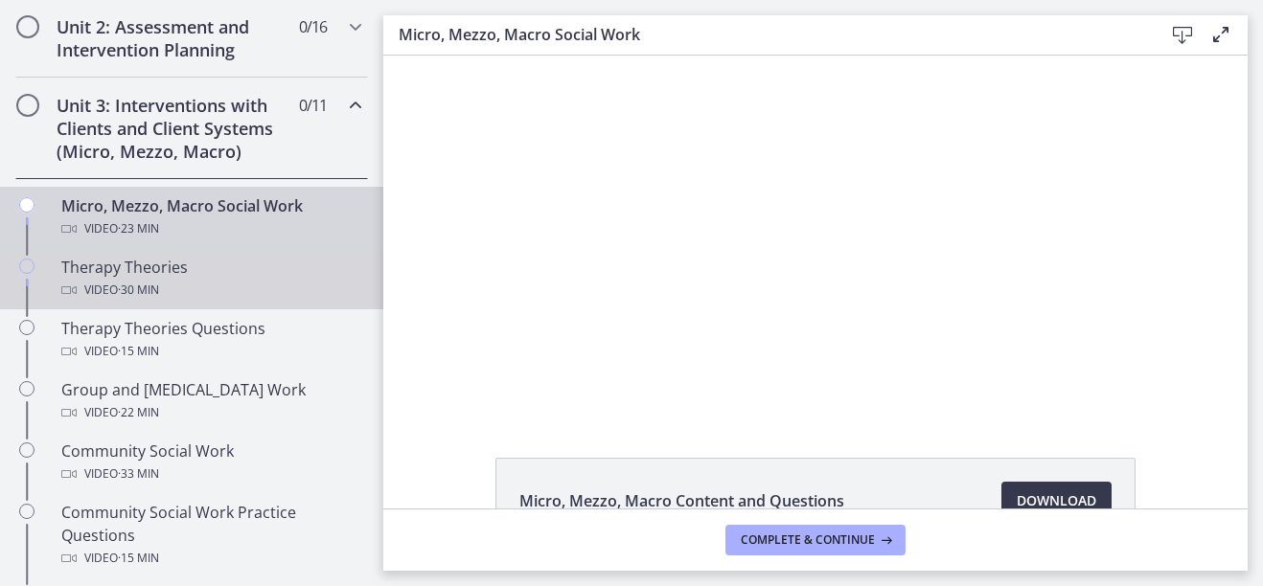
click at [172, 278] on div "Therapy Theories Video · 30 min" at bounding box center [210, 279] width 299 height 46
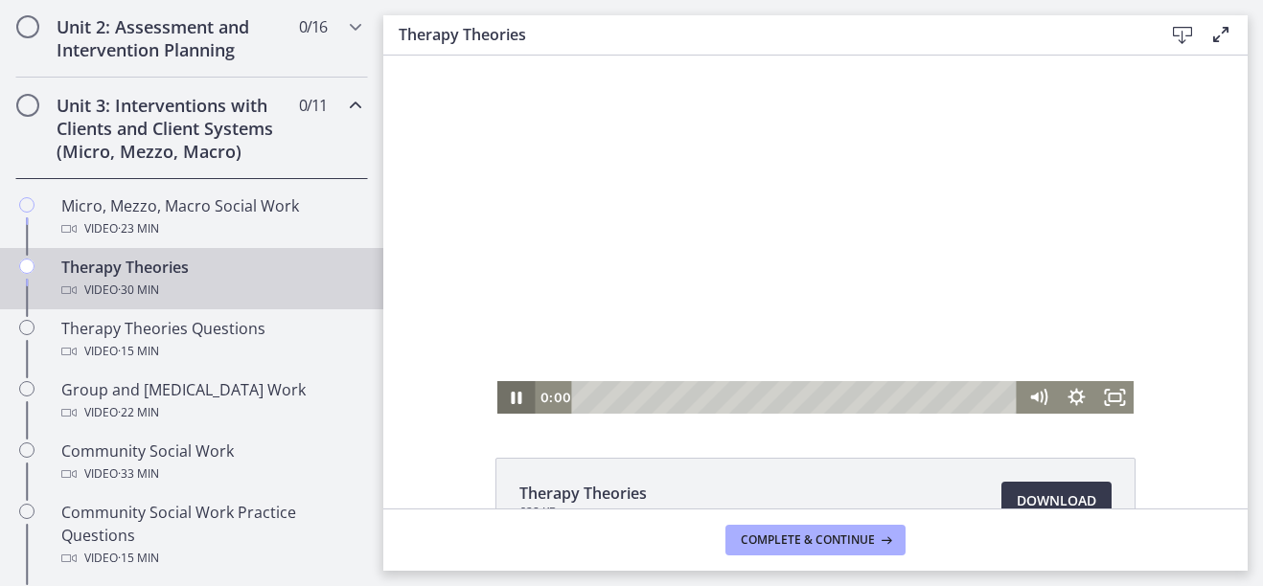
click at [511, 393] on icon "Pause" at bounding box center [516, 397] width 38 height 33
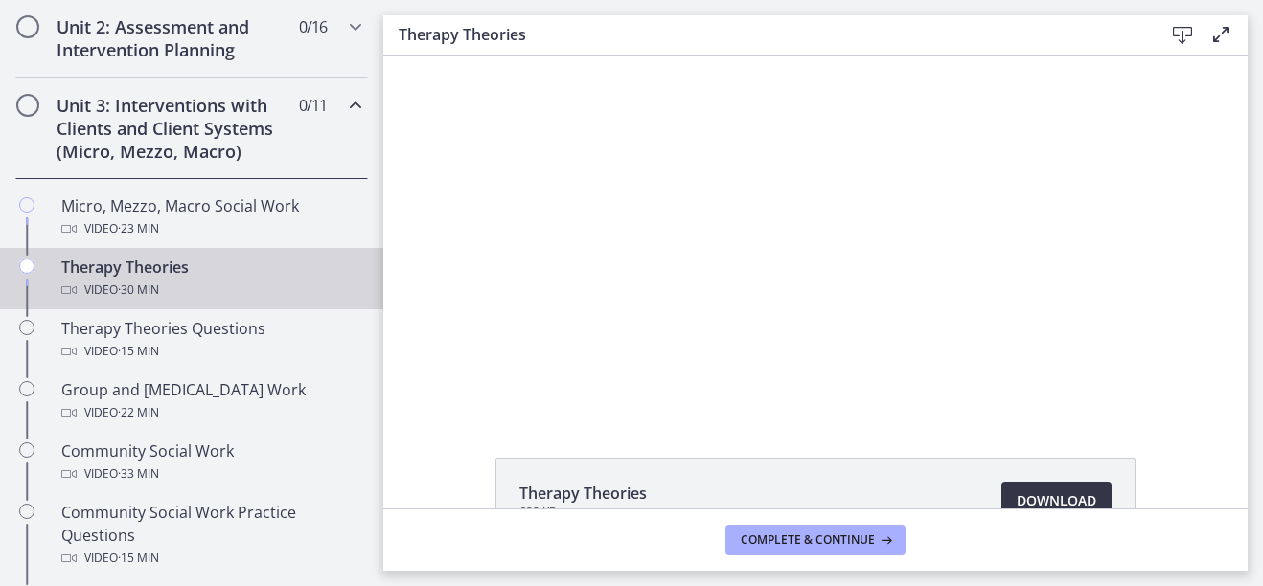
click at [1039, 495] on span "Download Opens in a new window" at bounding box center [1056, 500] width 80 height 23
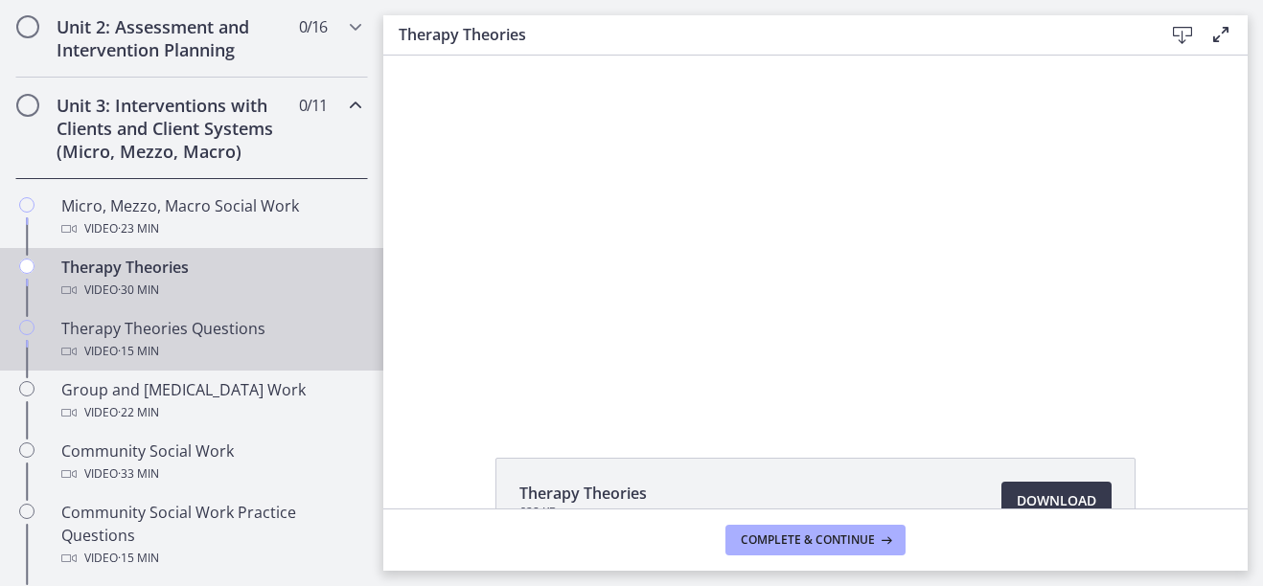
click at [127, 333] on div "Therapy Theories Questions Video · 15 min" at bounding box center [210, 340] width 299 height 46
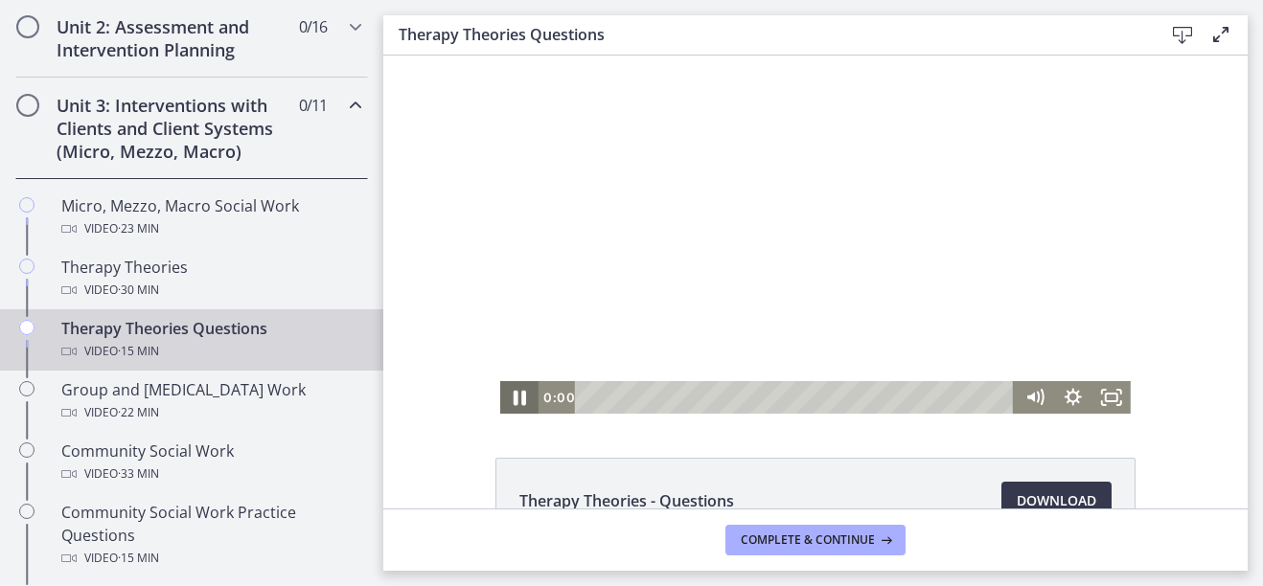
click at [520, 399] on icon "Pause" at bounding box center [519, 397] width 46 height 39
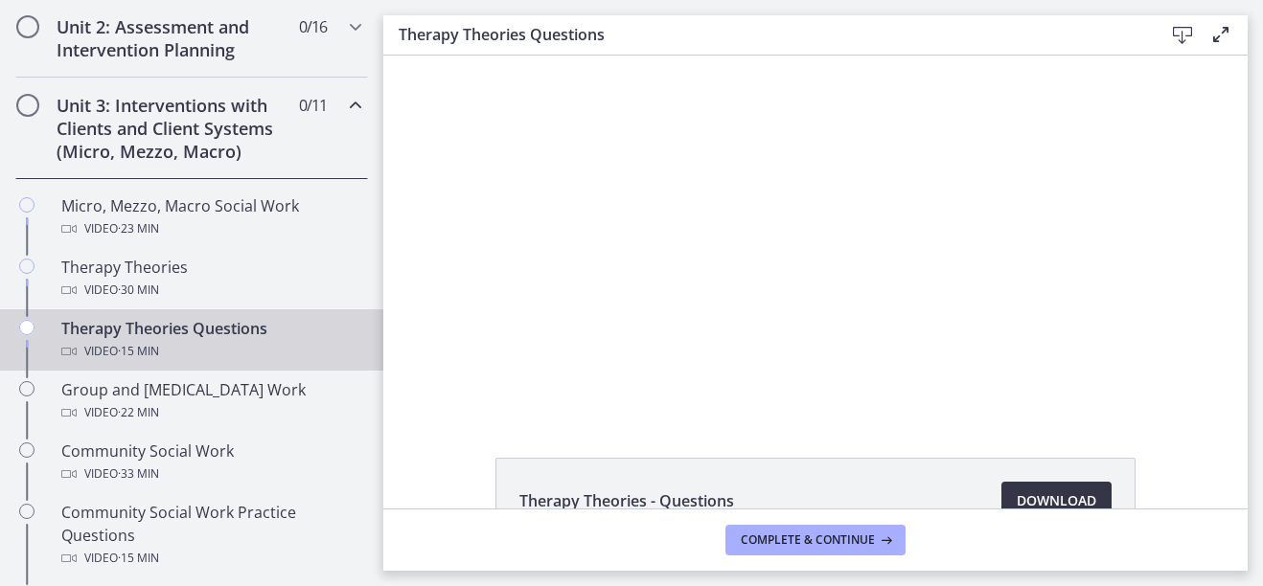
click at [1025, 498] on span "Download Opens in a new window" at bounding box center [1056, 500] width 80 height 23
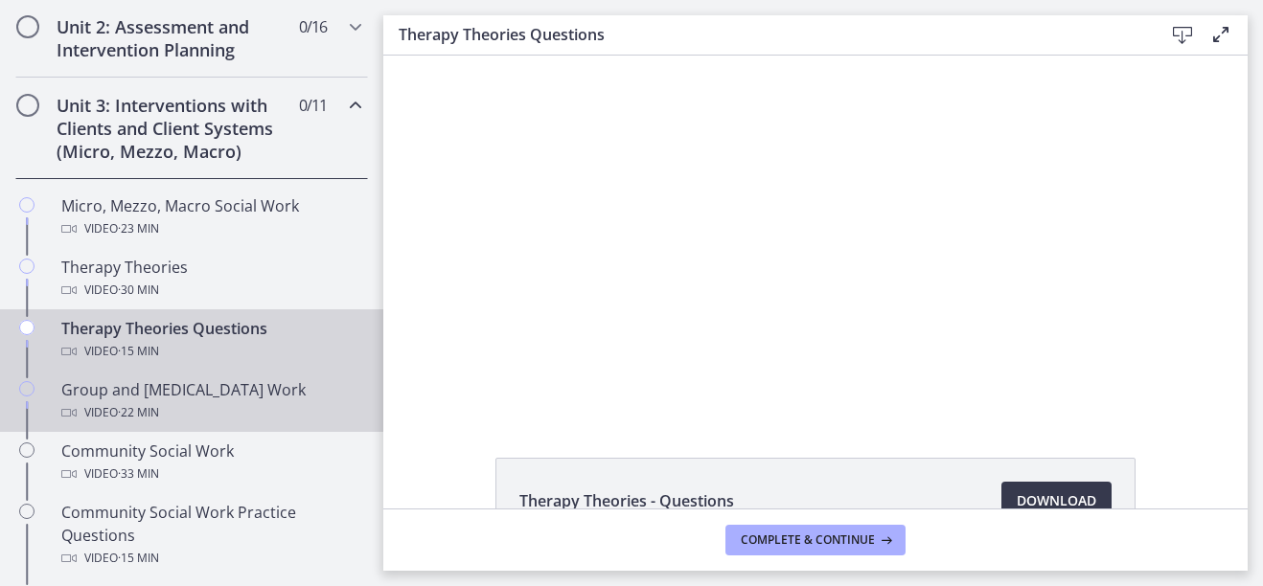
click at [148, 382] on div "Group and Family Therapy Work Video · 22 min" at bounding box center [210, 401] width 299 height 46
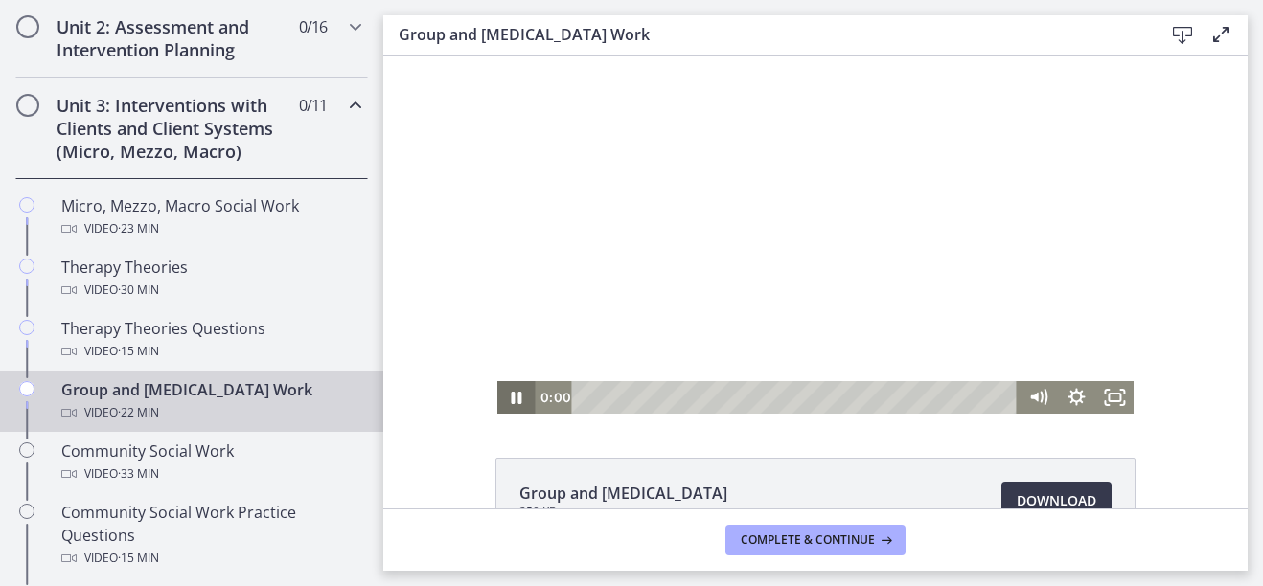
click at [512, 391] on icon "Pause" at bounding box center [516, 397] width 38 height 33
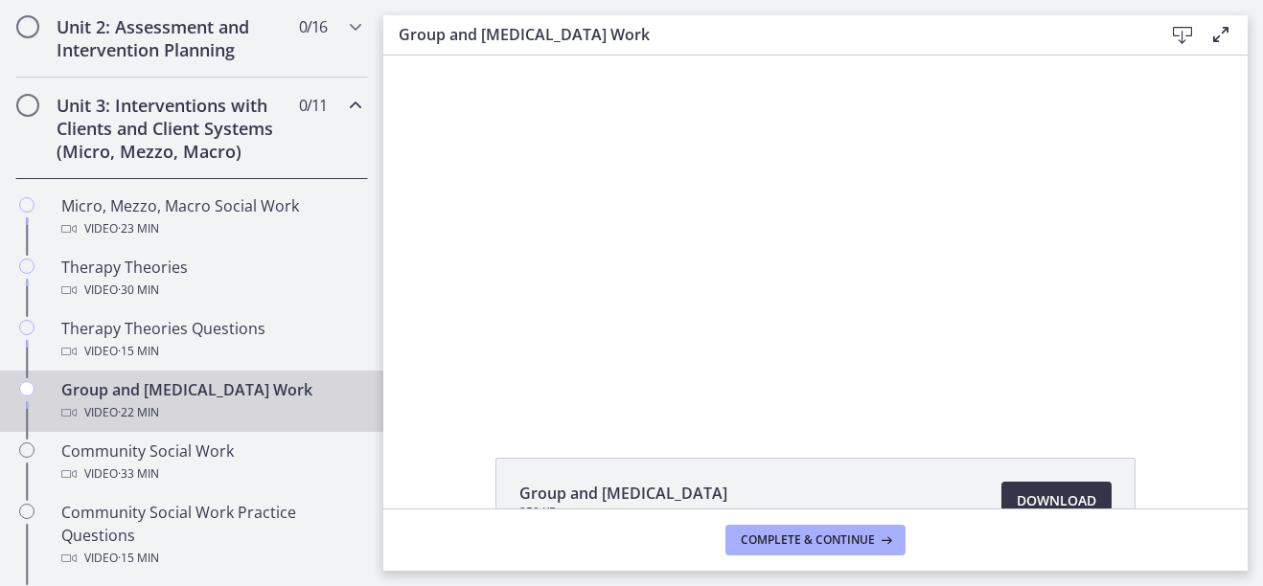
click at [1070, 492] on span "Download Opens in a new window" at bounding box center [1056, 500] width 80 height 23
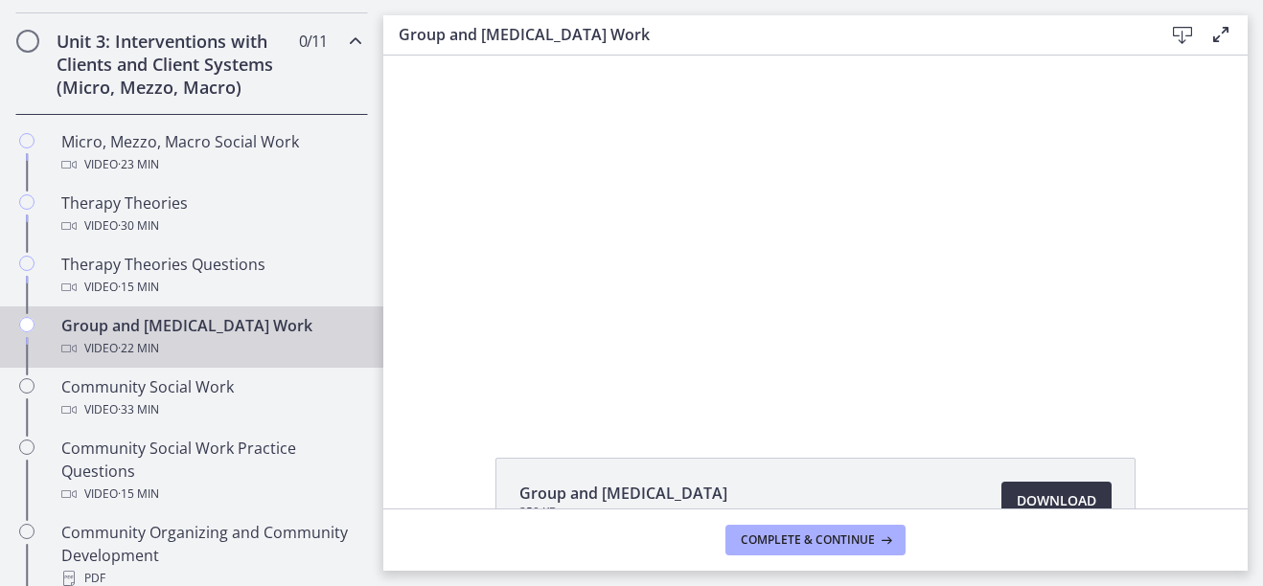
scroll to position [766, 0]
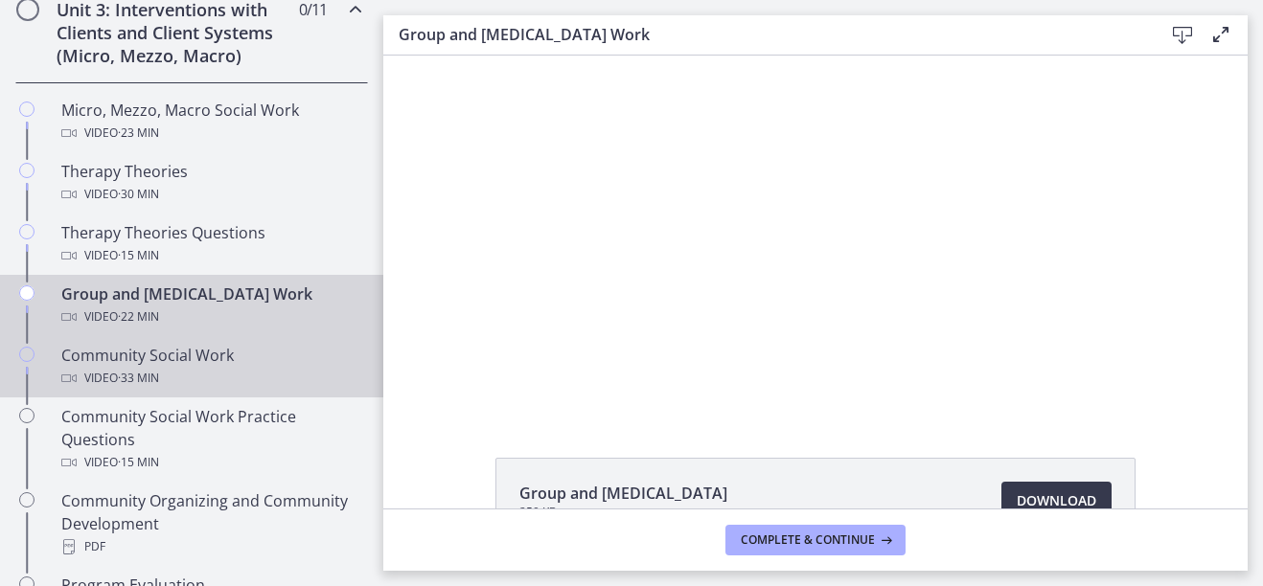
click at [188, 370] on div "Video · 33 min" at bounding box center [210, 378] width 299 height 23
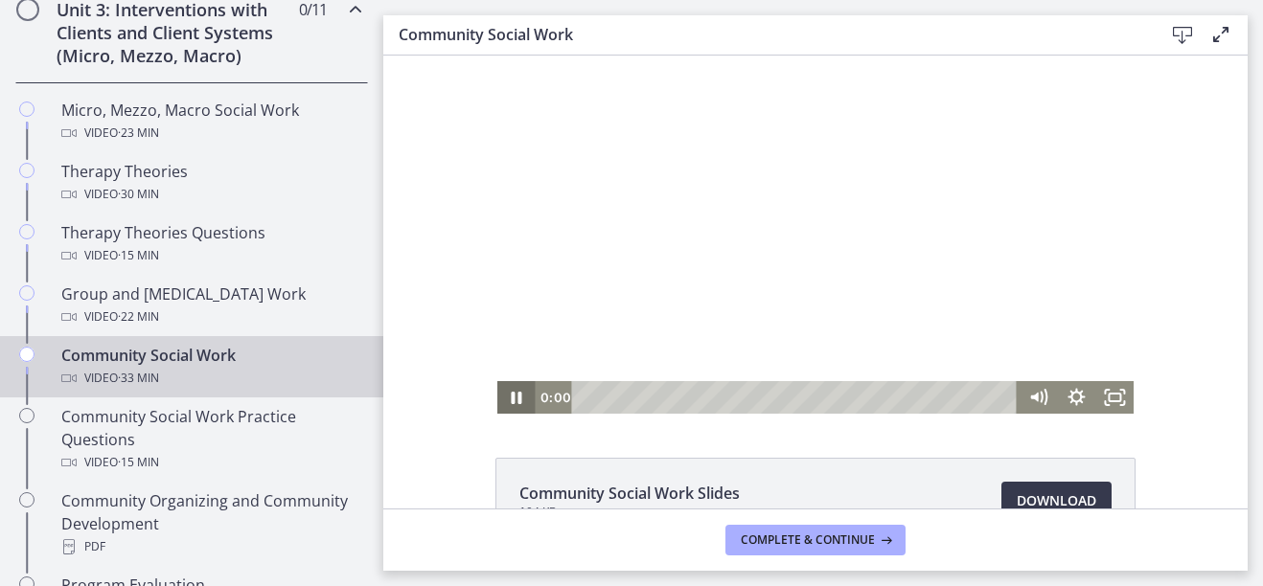
click at [508, 408] on icon "Pause" at bounding box center [516, 397] width 38 height 33
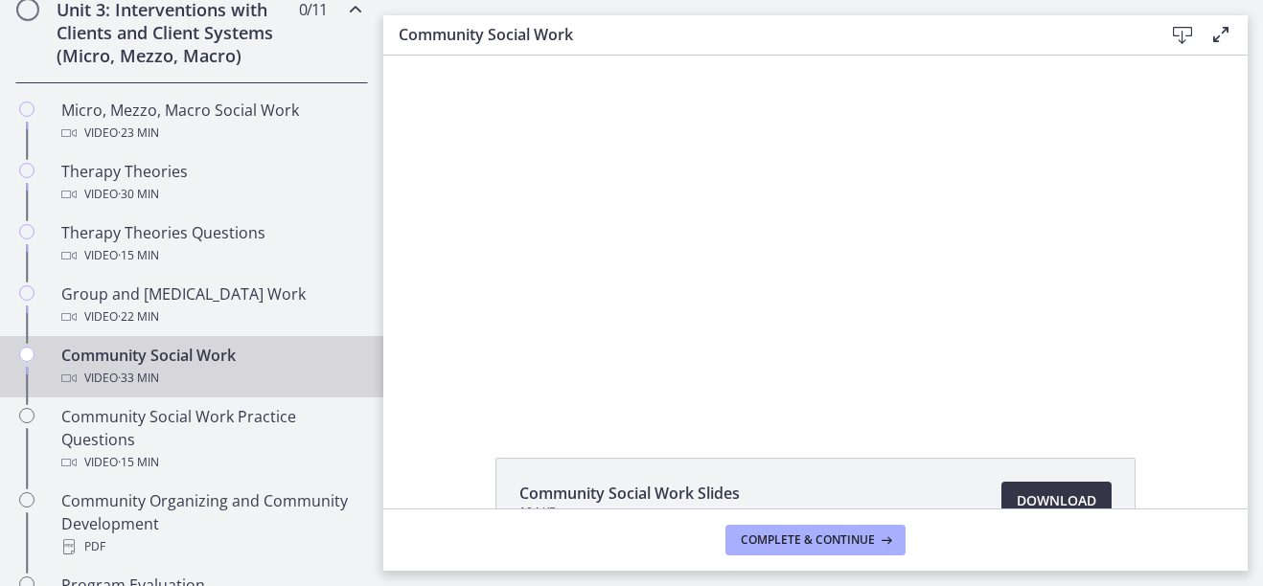
click at [1016, 494] on span "Download Opens in a new window" at bounding box center [1056, 500] width 80 height 23
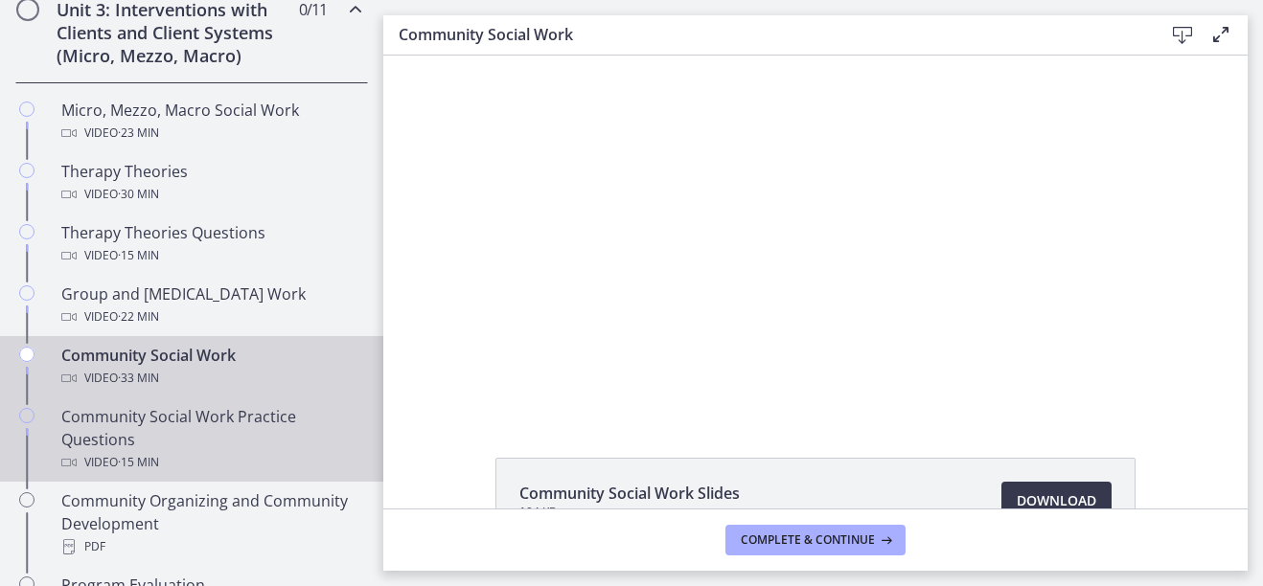
click at [179, 429] on div "Community Social Work Practice Questions Video · 15 min" at bounding box center [210, 439] width 299 height 69
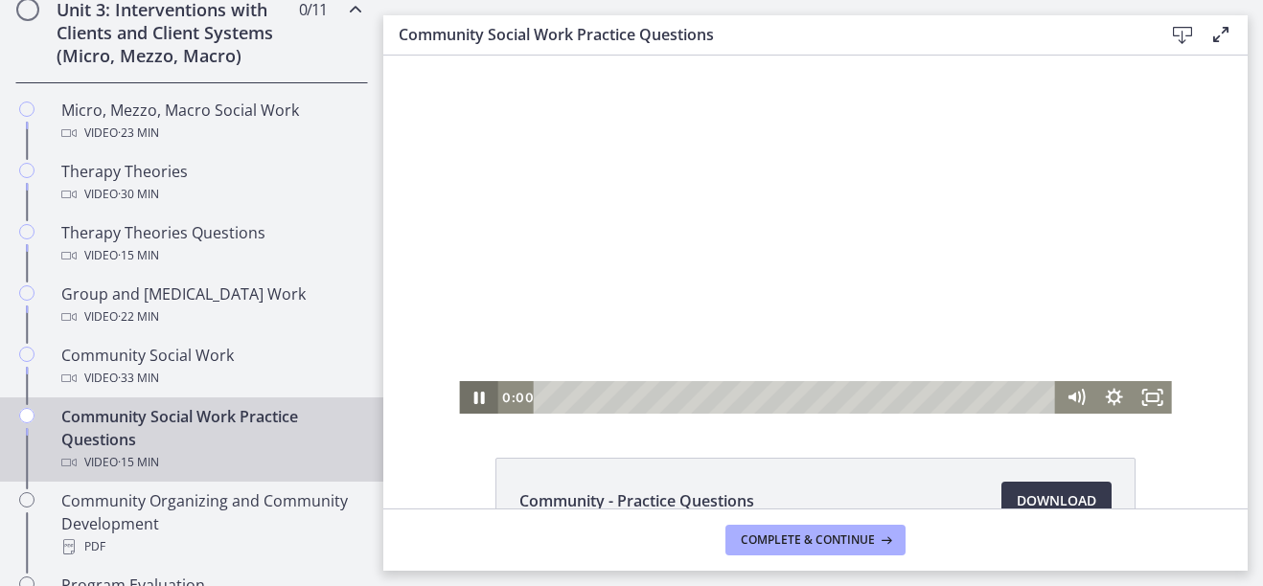
click at [471, 400] on icon "Pause" at bounding box center [478, 397] width 38 height 33
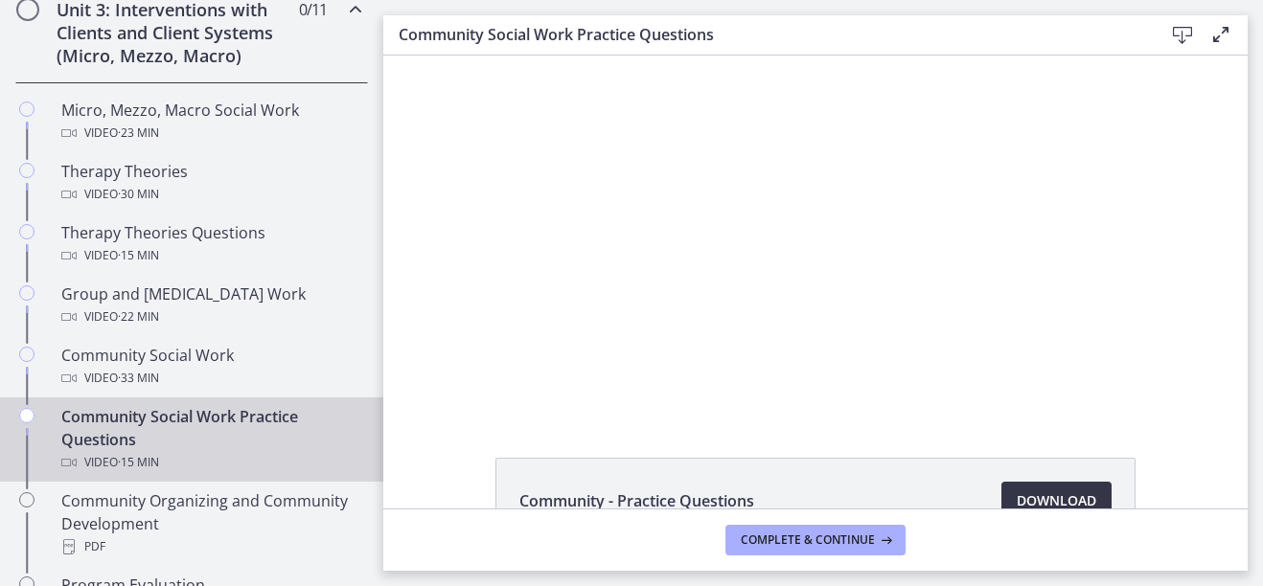
click at [1016, 493] on span "Download Opens in a new window" at bounding box center [1056, 500] width 80 height 23
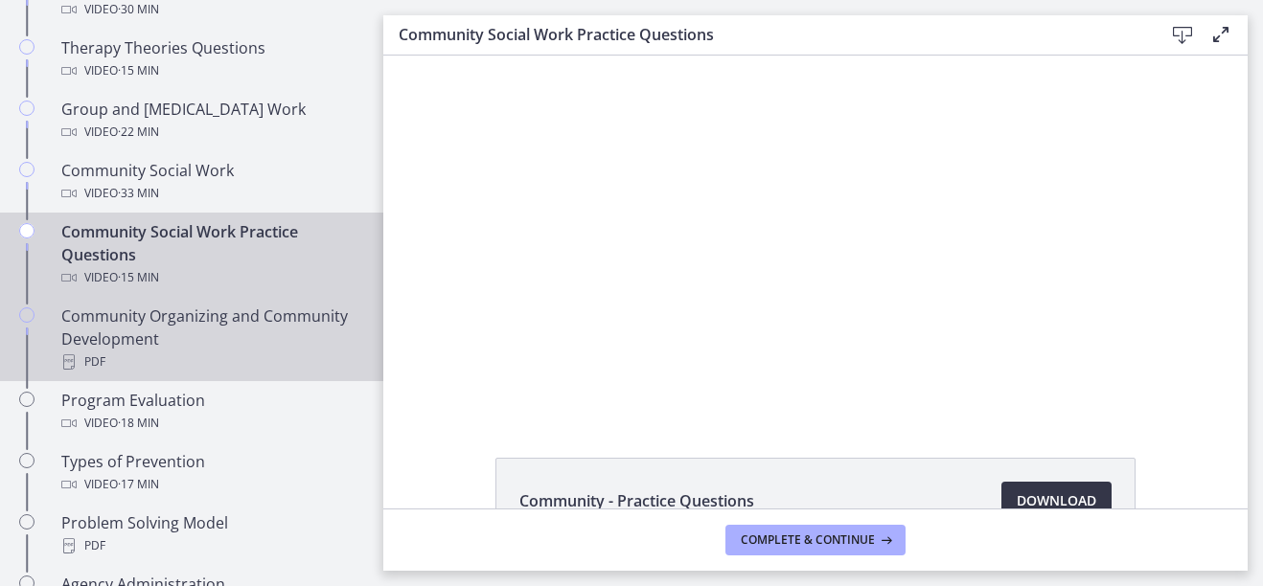
scroll to position [958, 0]
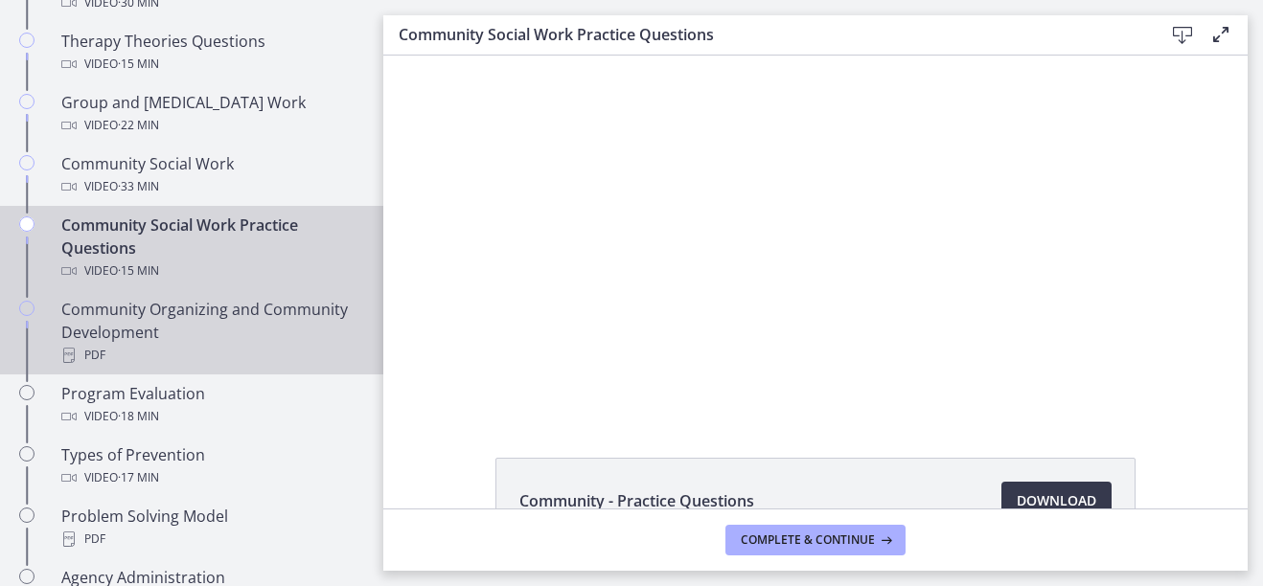
click at [166, 322] on div "Community Organizing and Community Development PDF" at bounding box center [210, 332] width 299 height 69
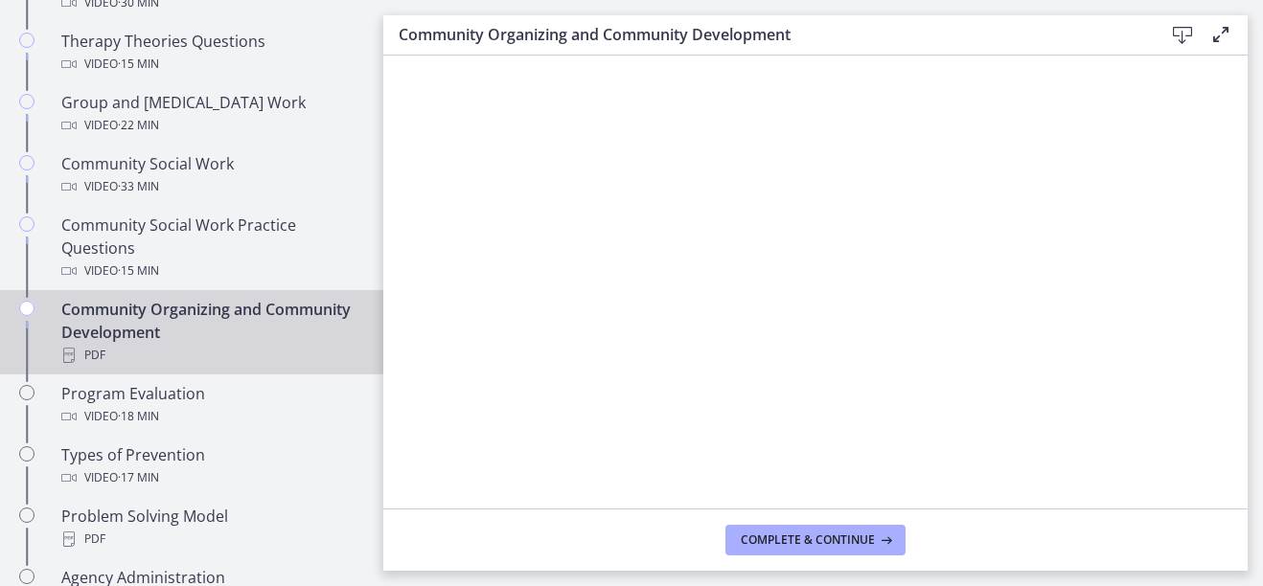
click at [1186, 34] on icon at bounding box center [1182, 35] width 23 height 23
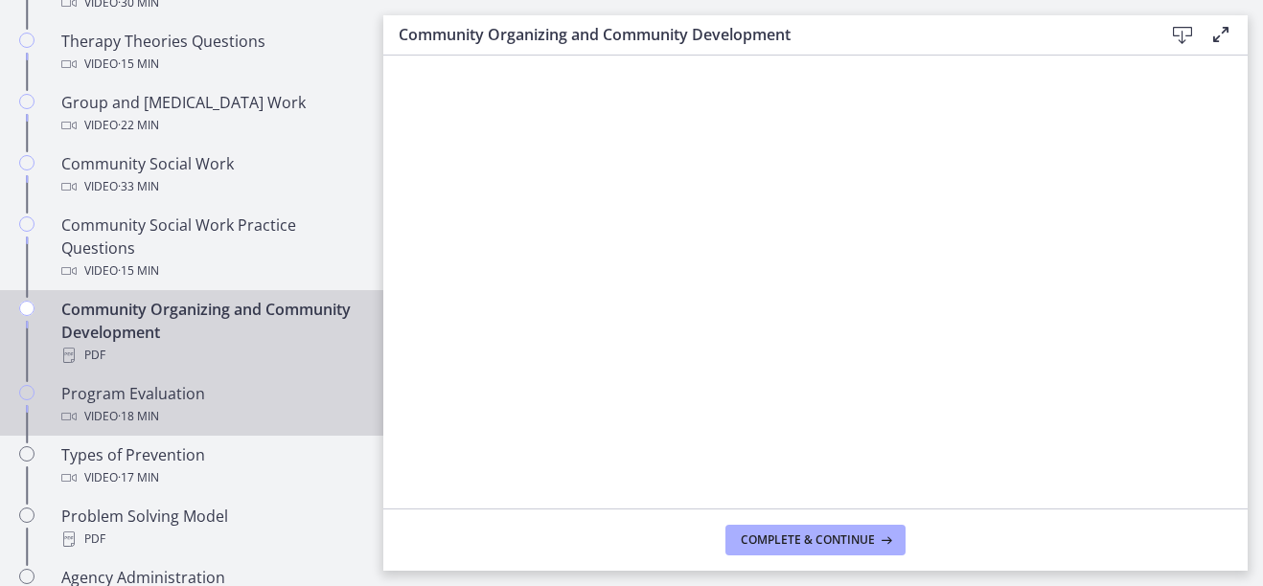
click at [188, 385] on div "Program Evaluation Video · 18 min" at bounding box center [210, 405] width 299 height 46
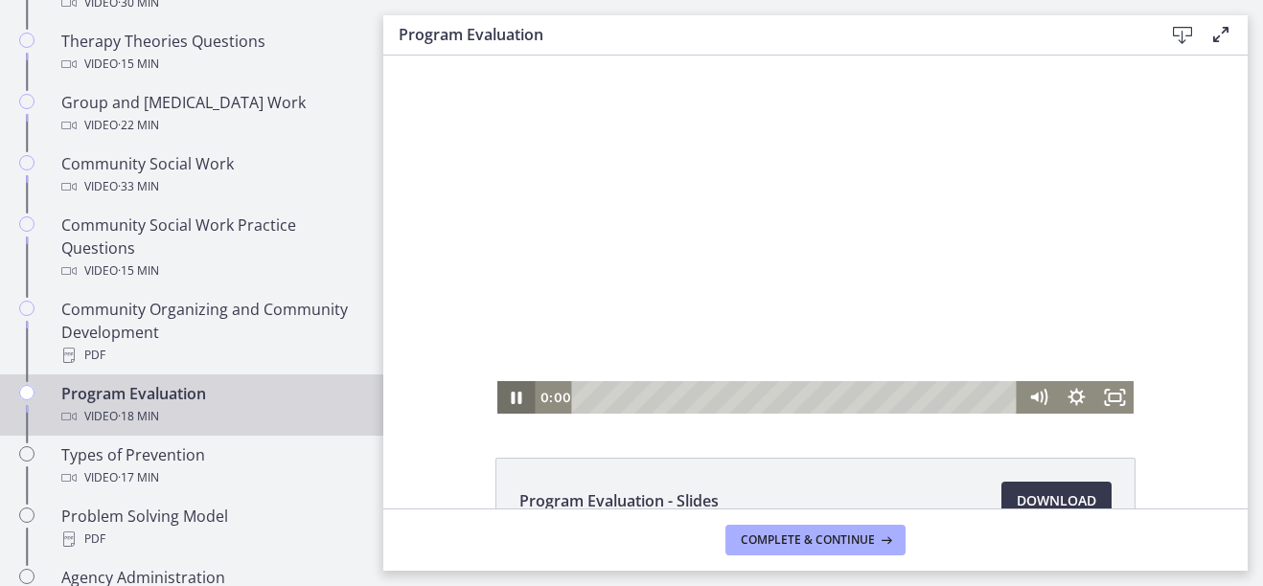
click at [508, 404] on icon "Pause" at bounding box center [516, 397] width 38 height 33
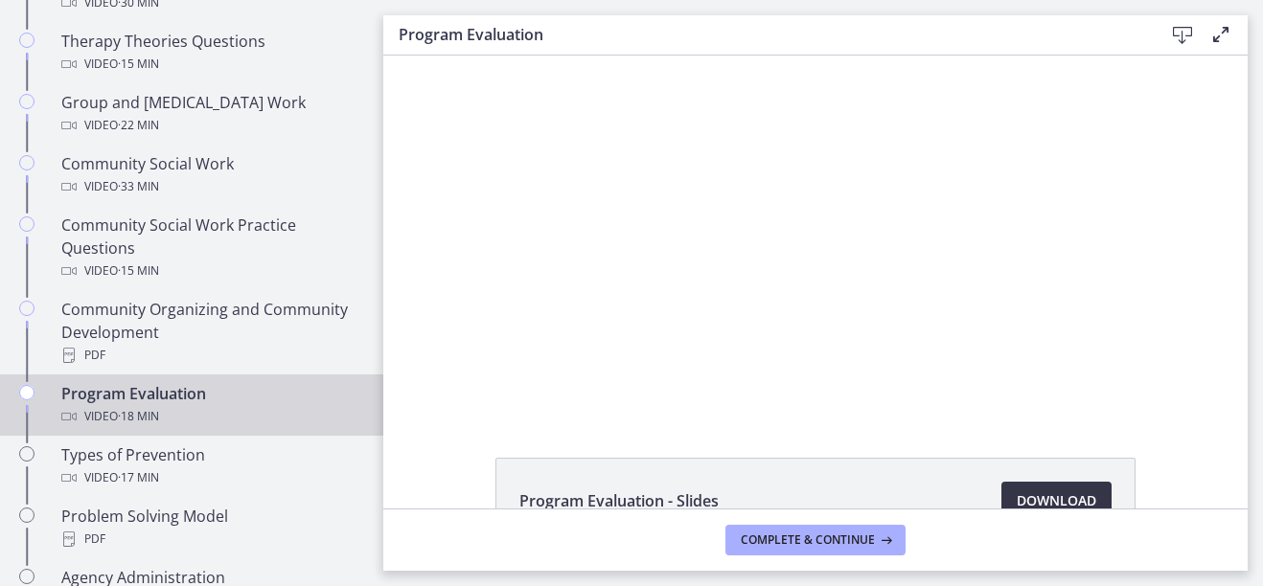
click at [1016, 496] on span "Download Opens in a new window" at bounding box center [1056, 500] width 80 height 23
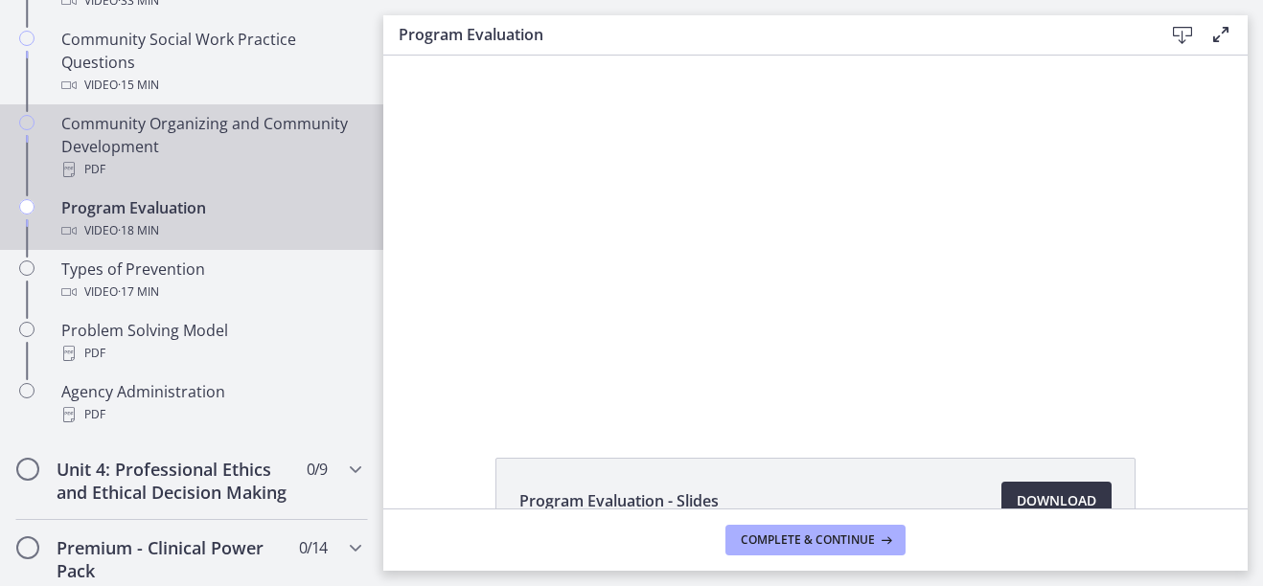
scroll to position [1149, 0]
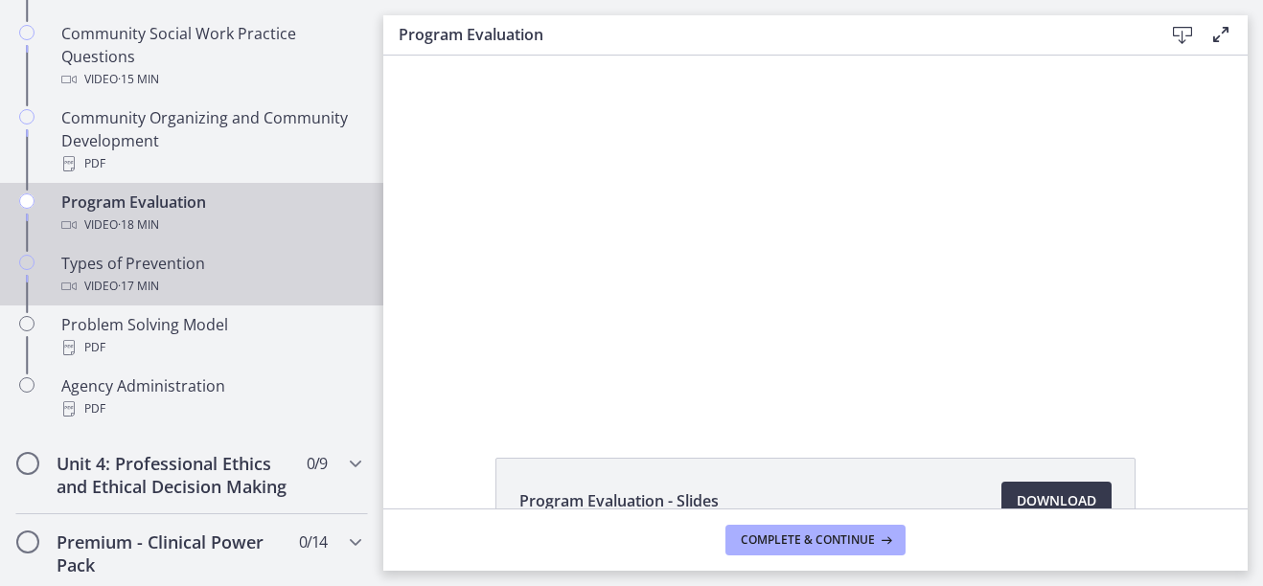
click at [164, 273] on div "Types of Prevention Video · 17 min" at bounding box center [210, 275] width 299 height 46
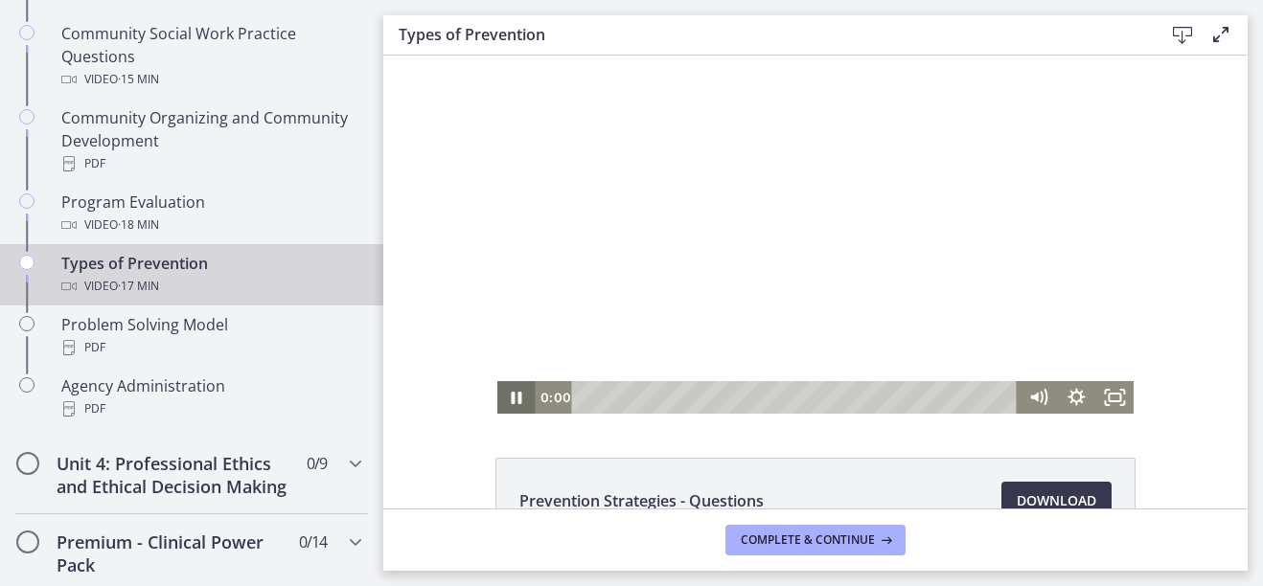
click at [512, 395] on icon "Pause" at bounding box center [517, 398] width 11 height 12
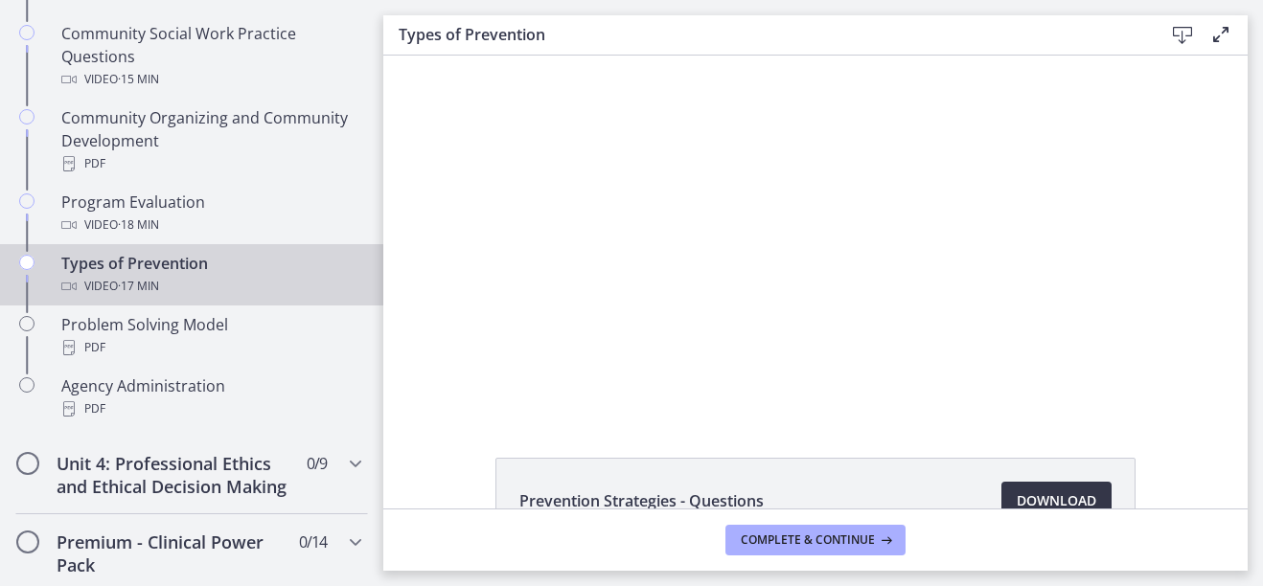
click at [1031, 500] on span "Download Opens in a new window" at bounding box center [1056, 500] width 80 height 23
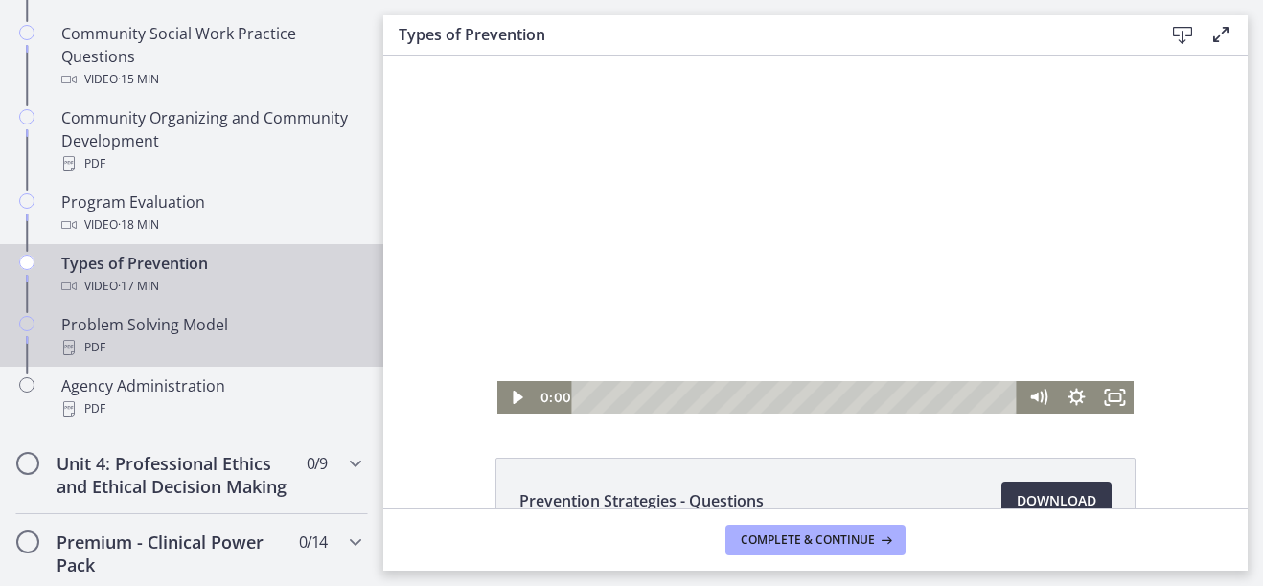
click at [171, 330] on div "Problem Solving Model PDF" at bounding box center [210, 336] width 299 height 46
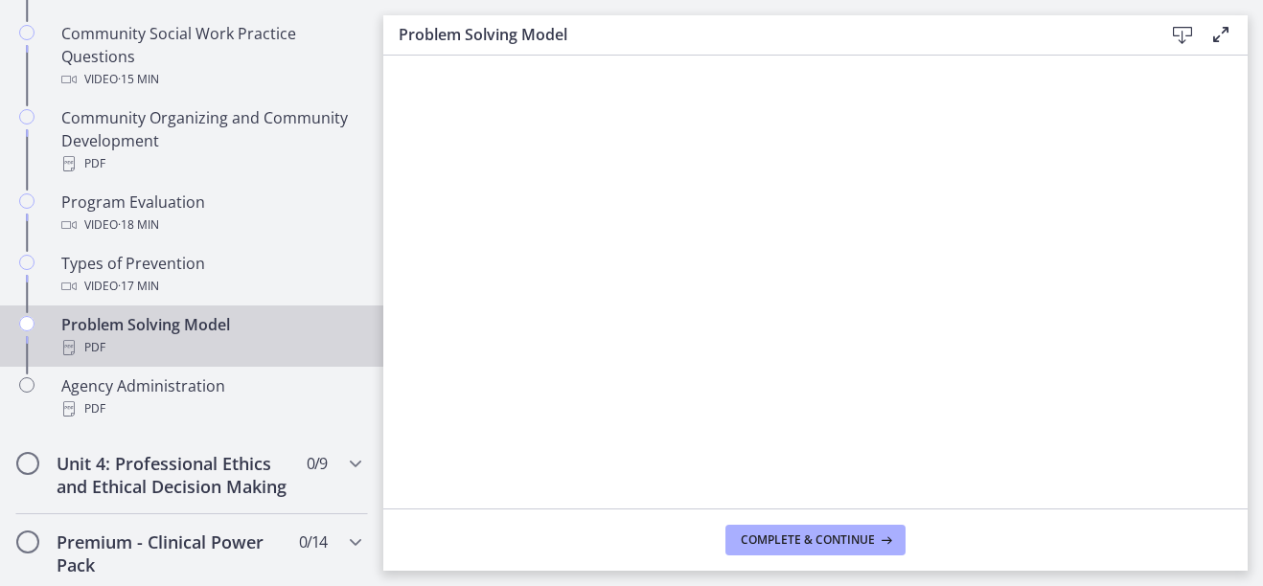
click at [1187, 33] on icon at bounding box center [1182, 35] width 23 height 23
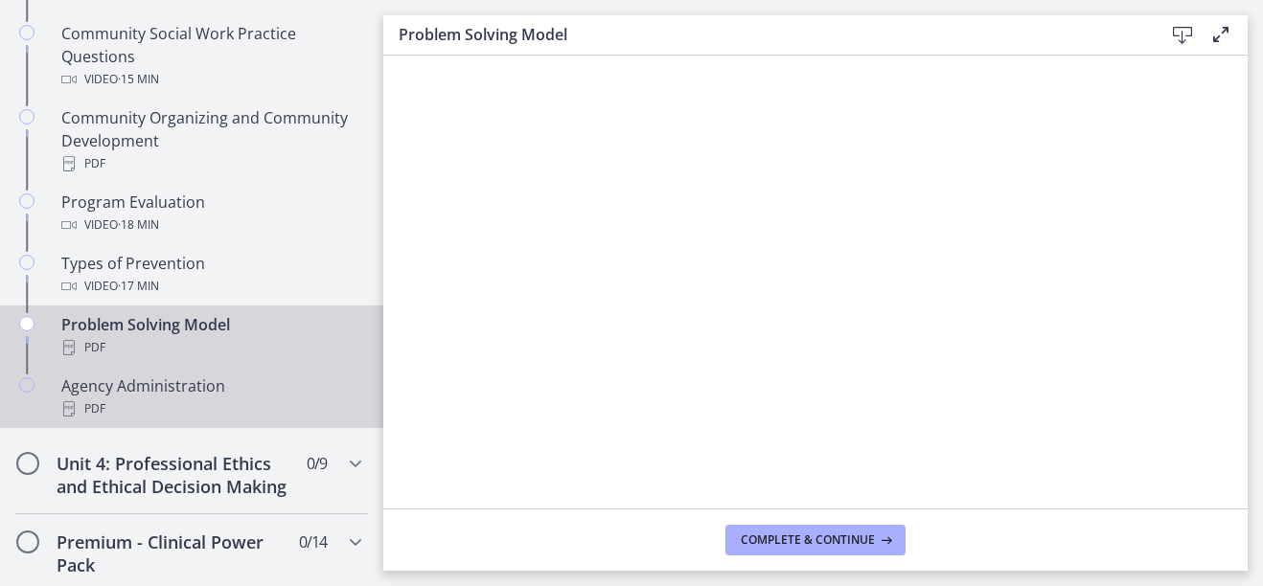
click at [165, 392] on div "Agency Administration PDF" at bounding box center [210, 398] width 299 height 46
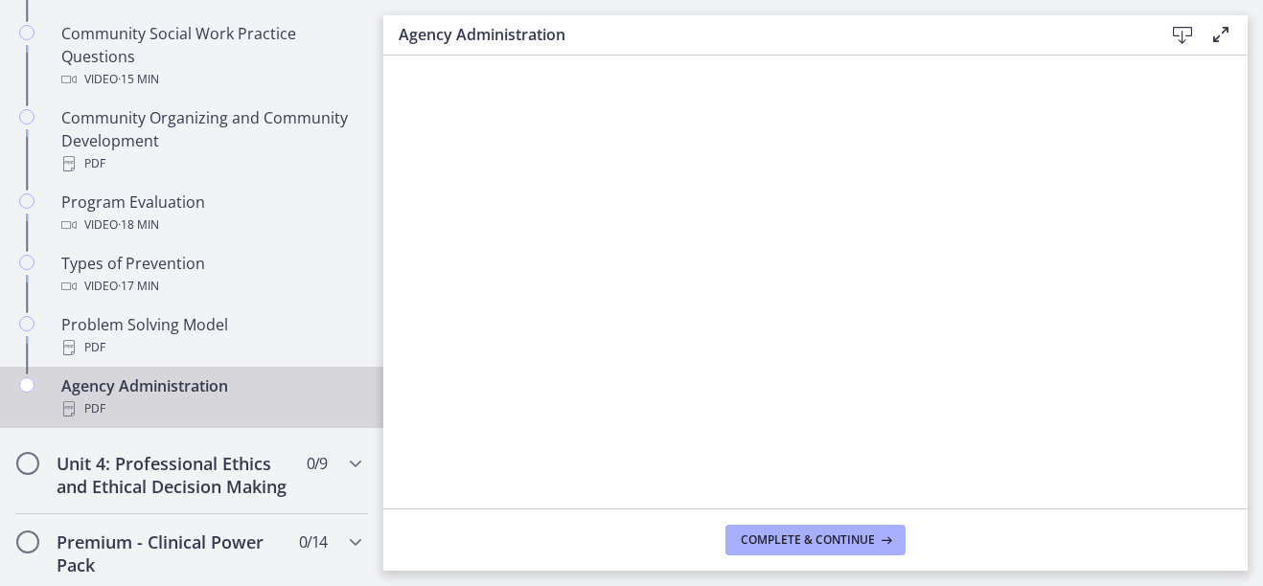
click at [1172, 32] on icon at bounding box center [1182, 35] width 23 height 23
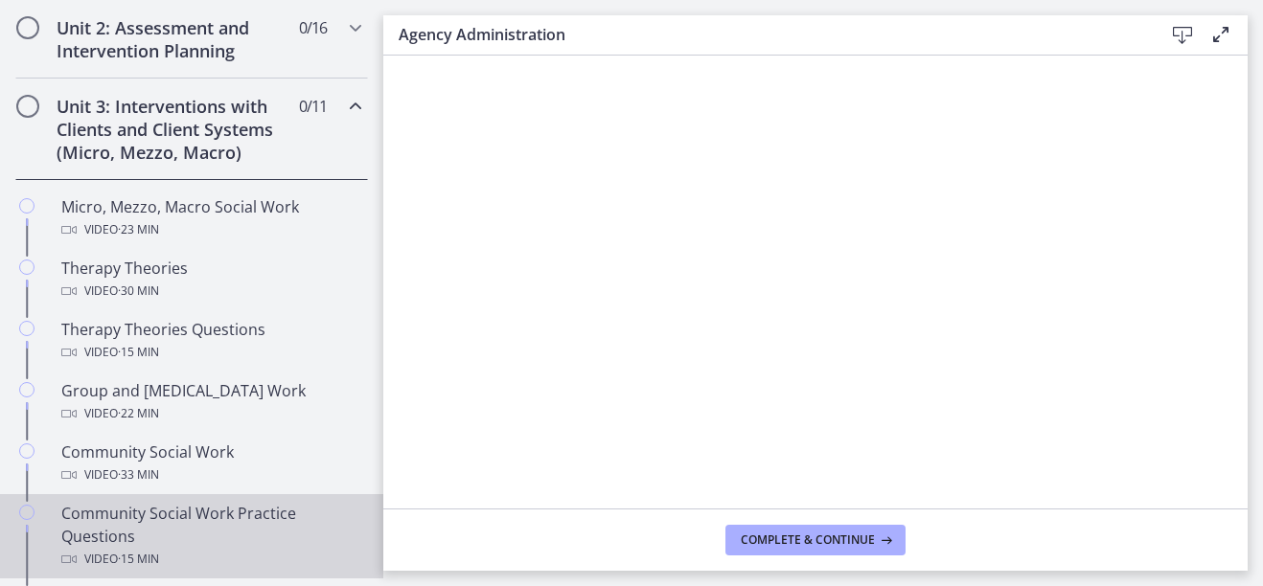
scroll to position [575, 0]
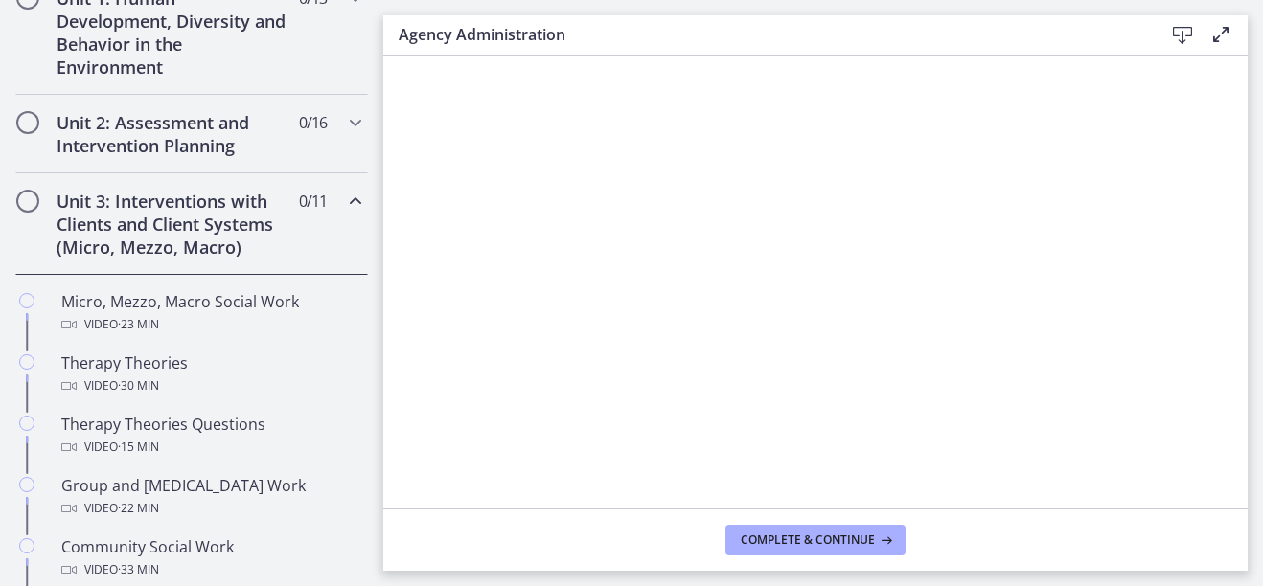
click at [31, 202] on span "Chapters" at bounding box center [27, 201] width 19 height 19
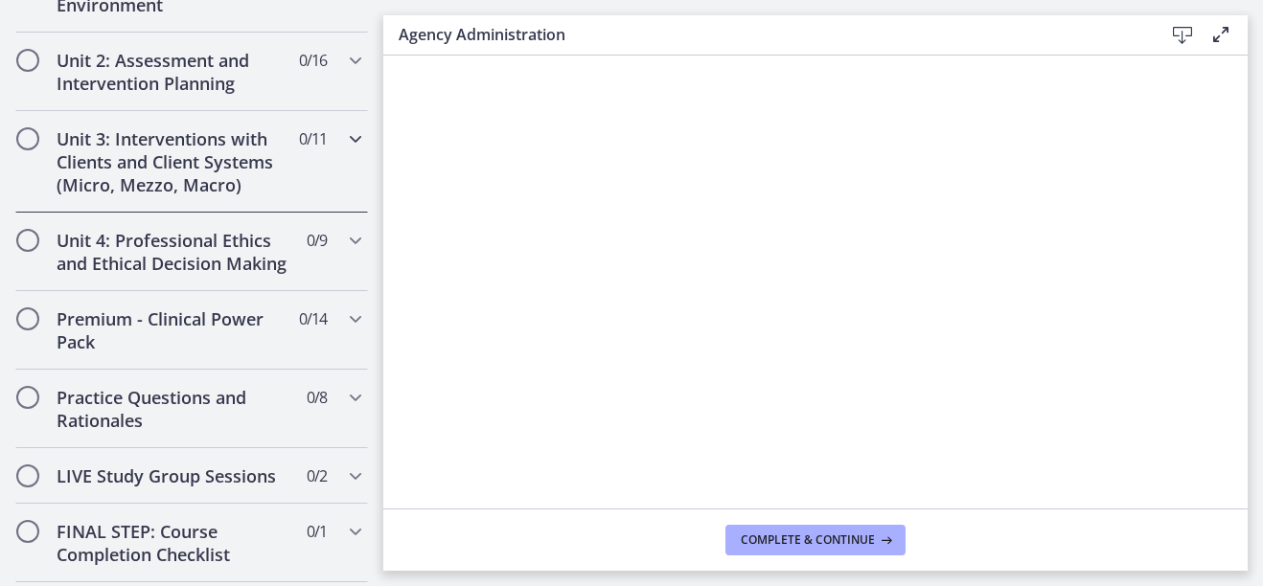
scroll to position [671, 0]
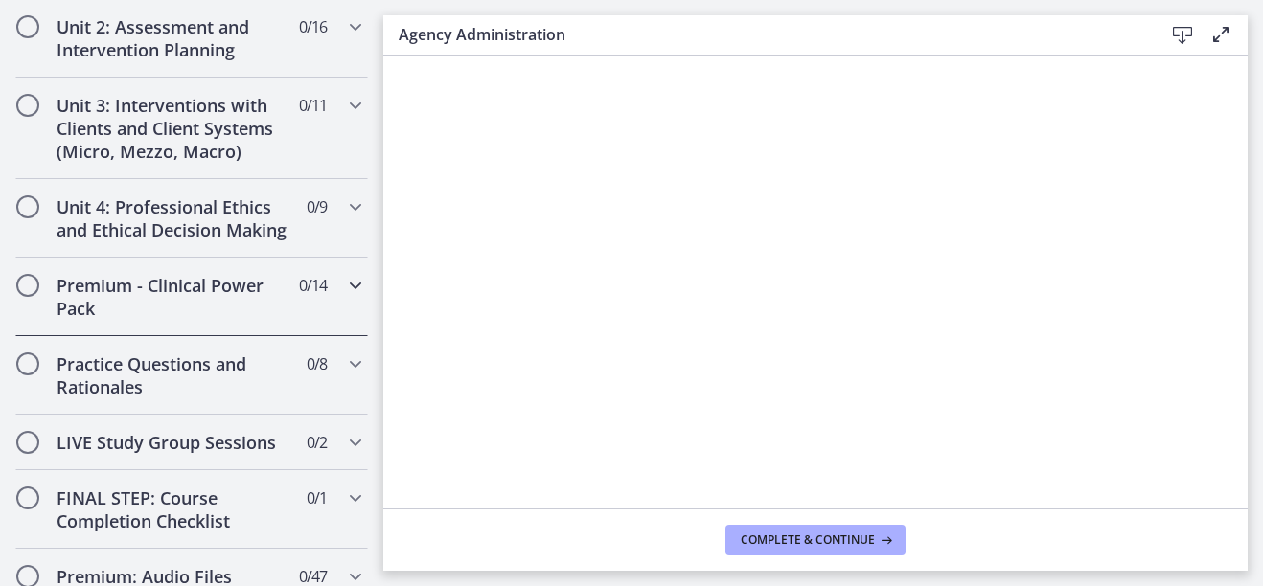
click at [192, 313] on h2 "Premium - Clinical Power Pack" at bounding box center [174, 297] width 234 height 46
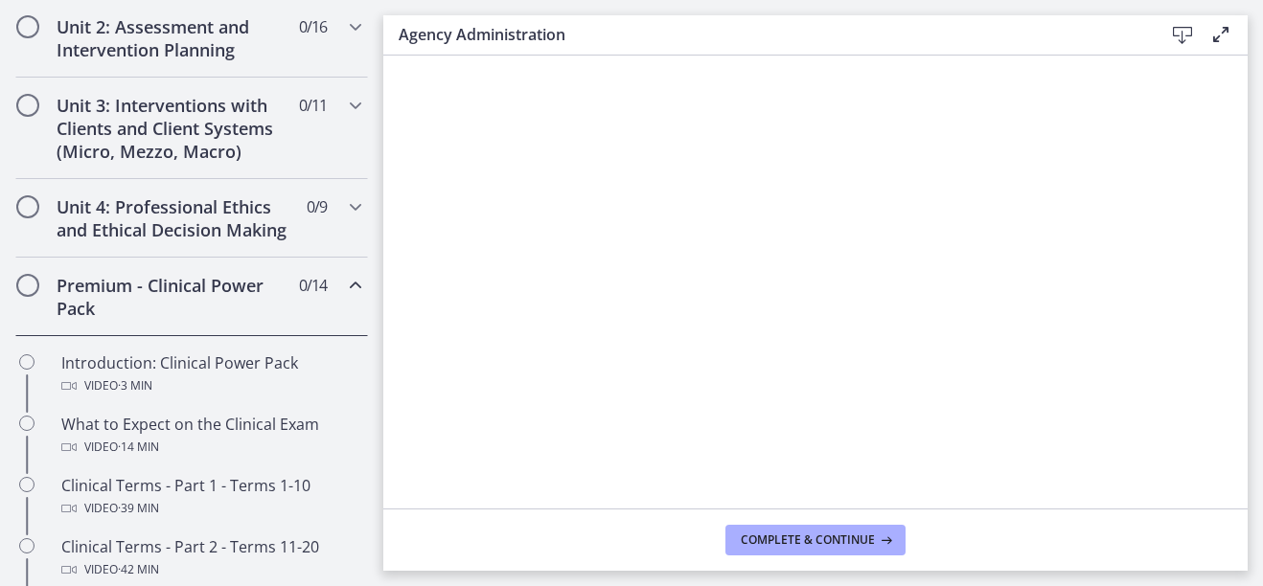
click at [193, 313] on h2 "Premium - Clinical Power Pack" at bounding box center [174, 297] width 234 height 46
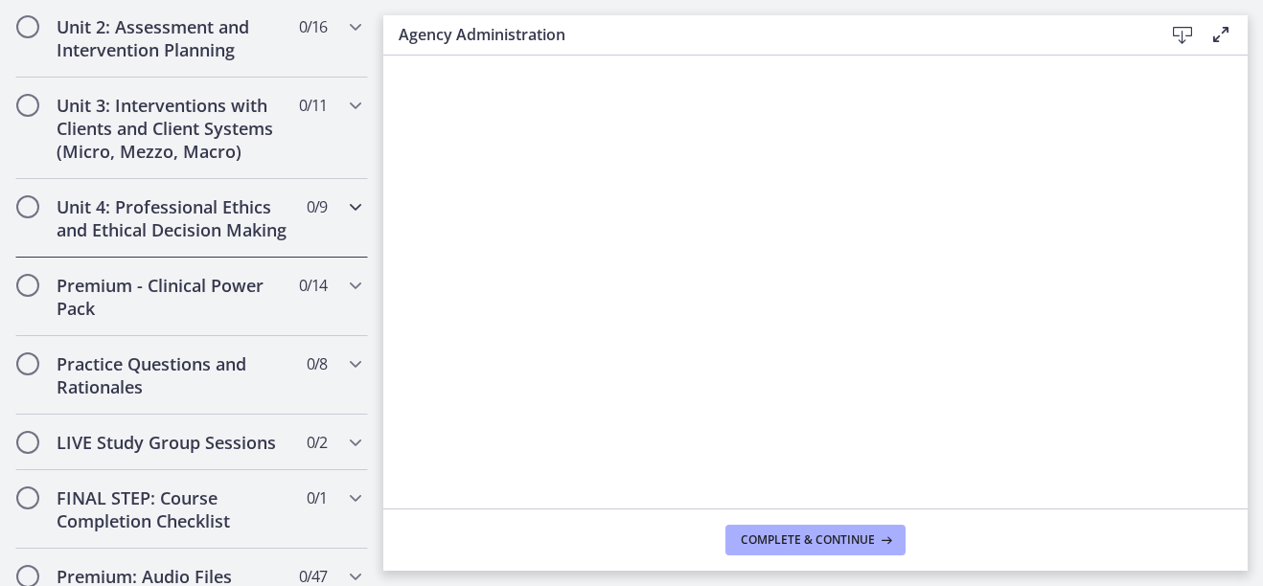
click at [169, 216] on h2 "Unit 4: Professional Ethics and Ethical Decision Making" at bounding box center [174, 218] width 234 height 46
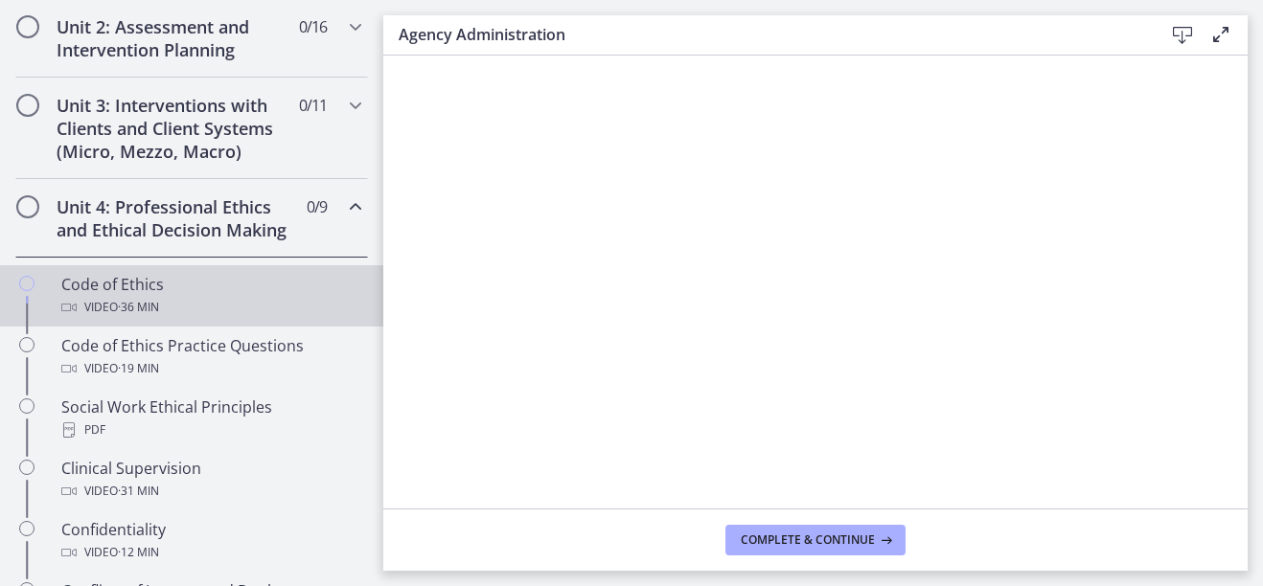
click at [202, 315] on div "Code of Ethics Video · 36 min" at bounding box center [210, 296] width 299 height 46
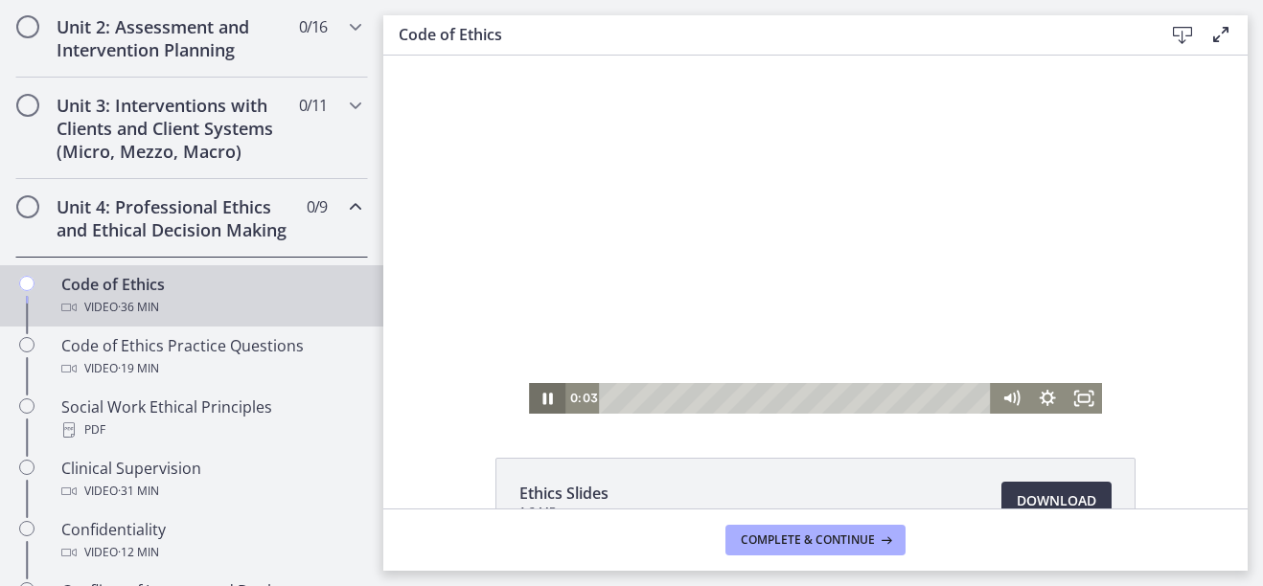
click at [540, 407] on icon "Pause" at bounding box center [547, 398] width 36 height 31
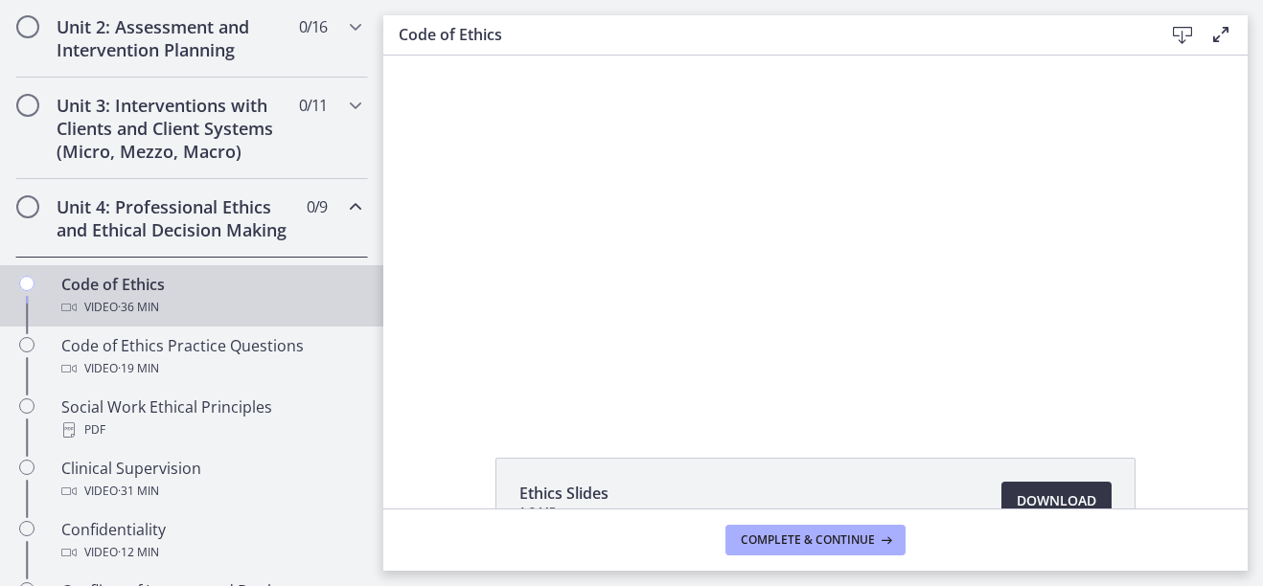
click at [1034, 489] on span "Download Opens in a new window" at bounding box center [1056, 500] width 80 height 23
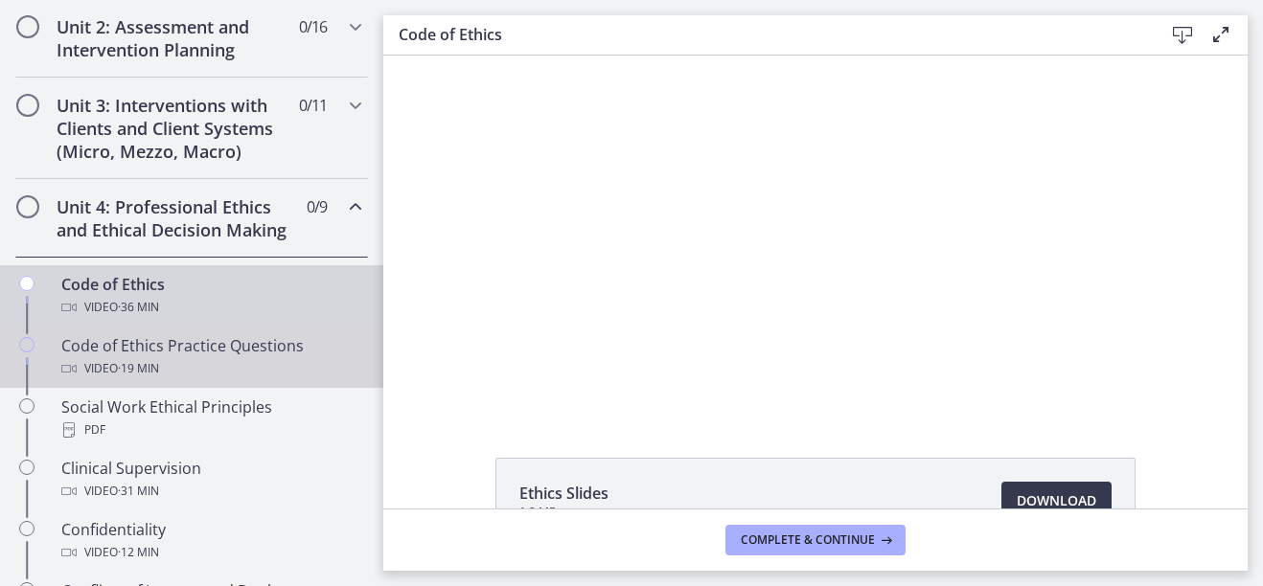
click at [182, 375] on div "Code of Ethics Practice Questions Video · 19 min" at bounding box center [210, 357] width 299 height 46
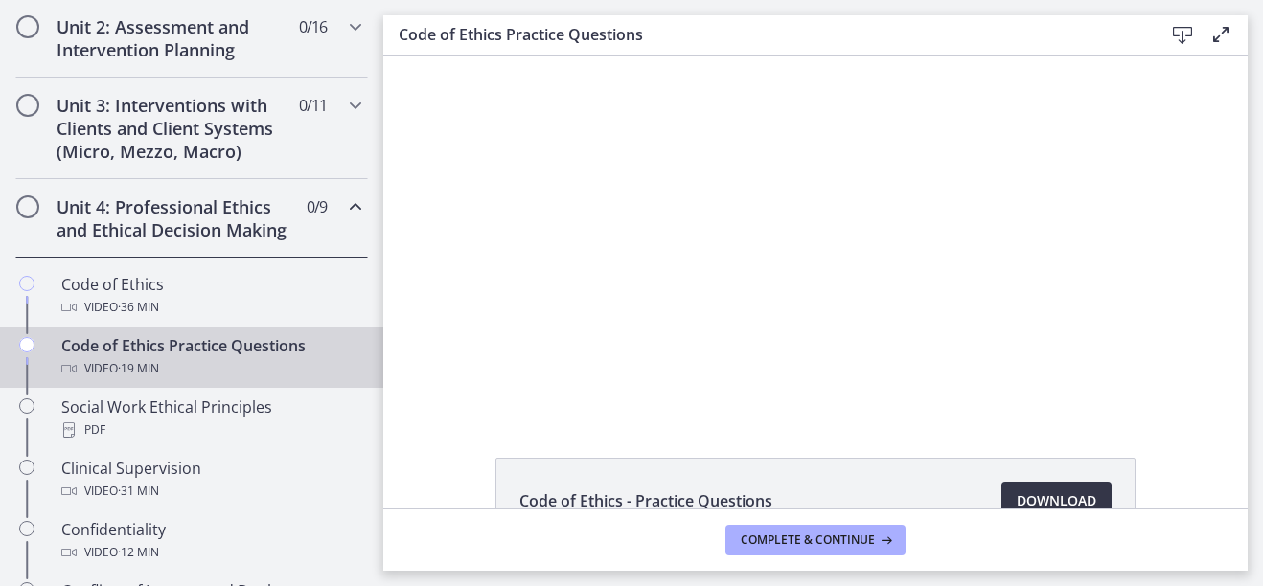
click at [1039, 489] on link "Download Opens in a new window" at bounding box center [1056, 501] width 110 height 38
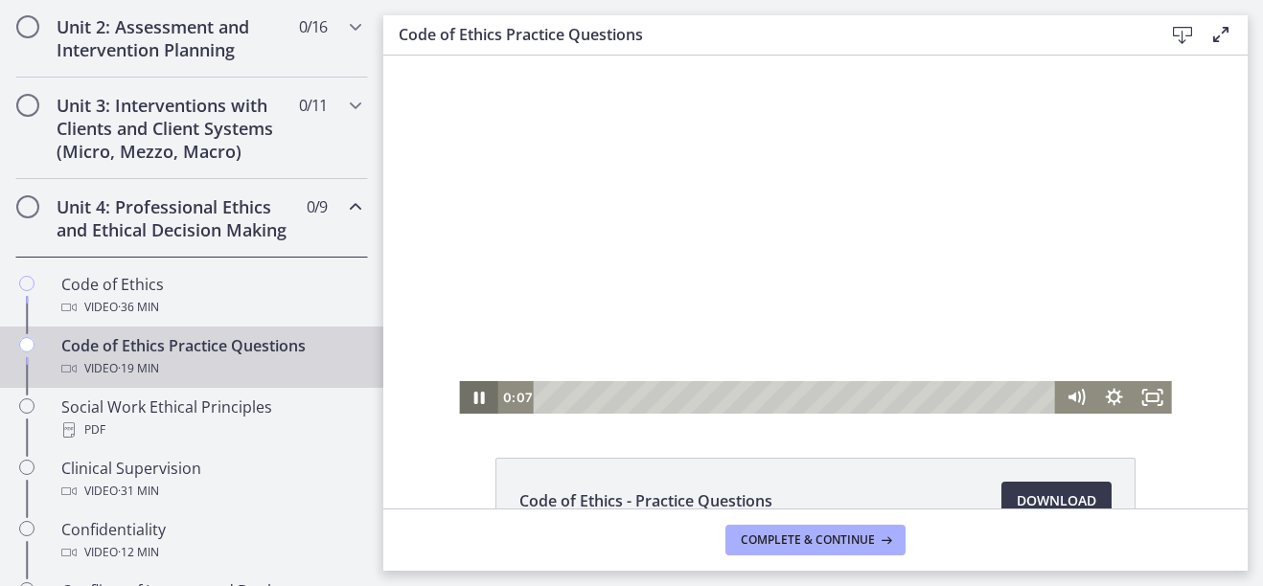
click at [473, 402] on icon "Pause" at bounding box center [478, 398] width 11 height 12
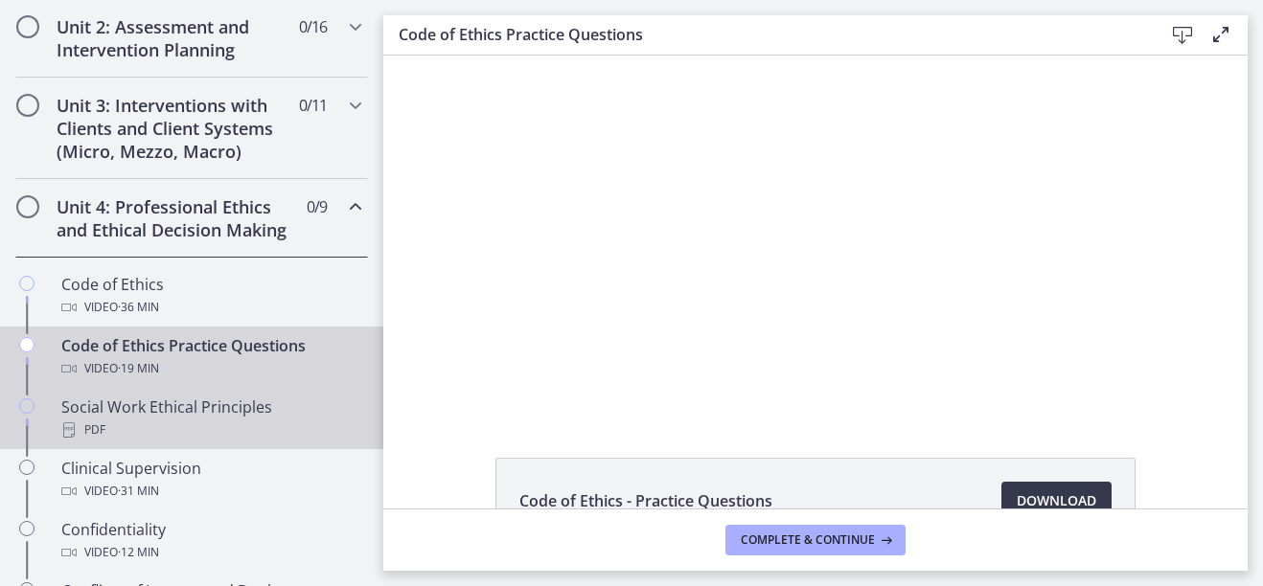
click at [137, 439] on div "Social Work Ethical Principles PDF" at bounding box center [210, 419] width 299 height 46
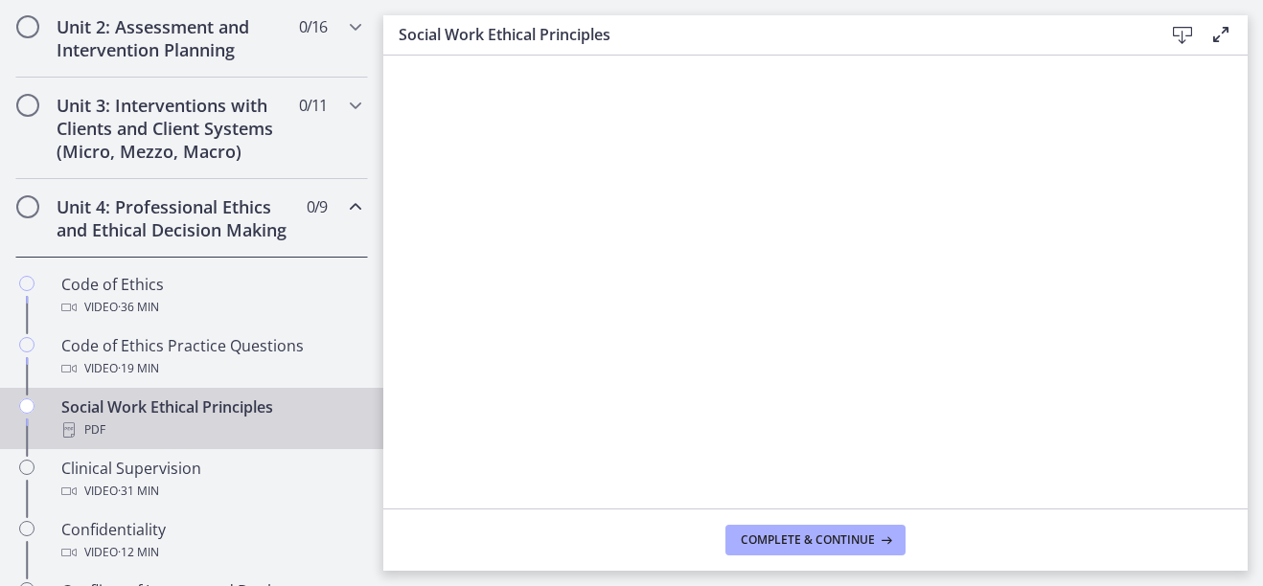
click at [1183, 34] on icon at bounding box center [1182, 35] width 23 height 23
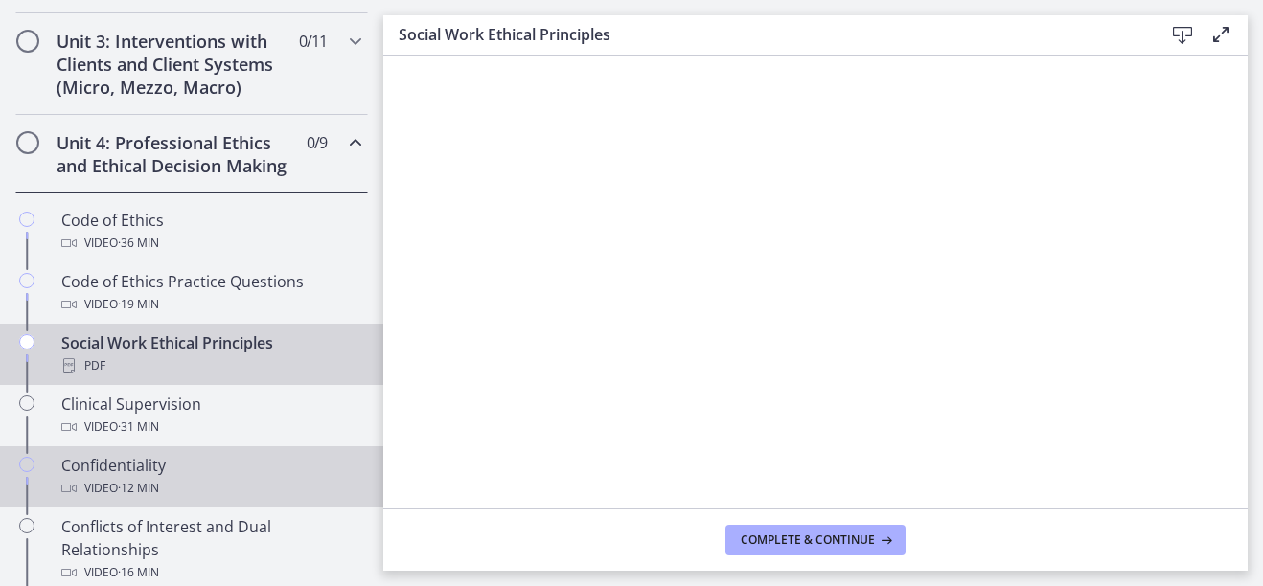
scroll to position [766, 0]
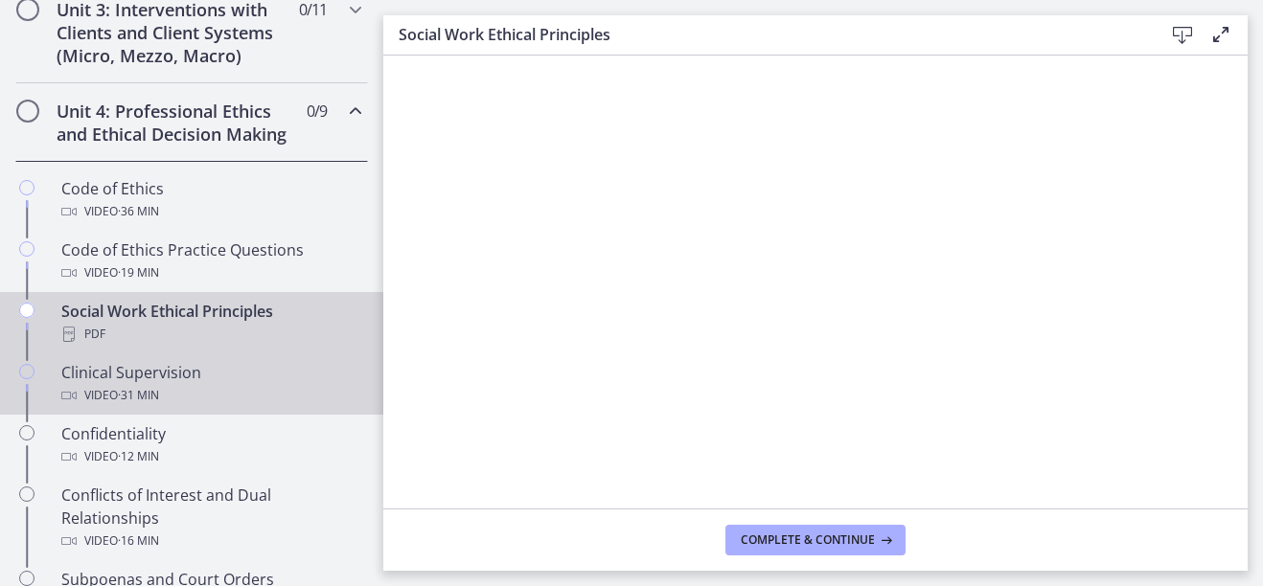
click at [107, 407] on div "Video · 31 min" at bounding box center [210, 395] width 299 height 23
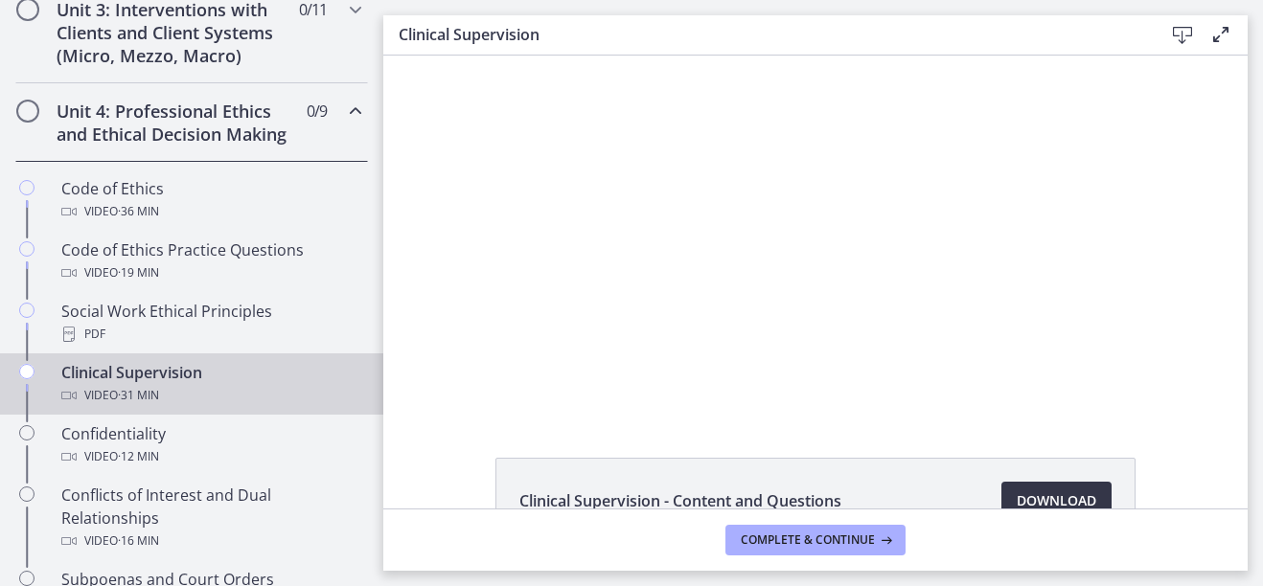
click at [1035, 500] on span "Download Opens in a new window" at bounding box center [1056, 500] width 80 height 23
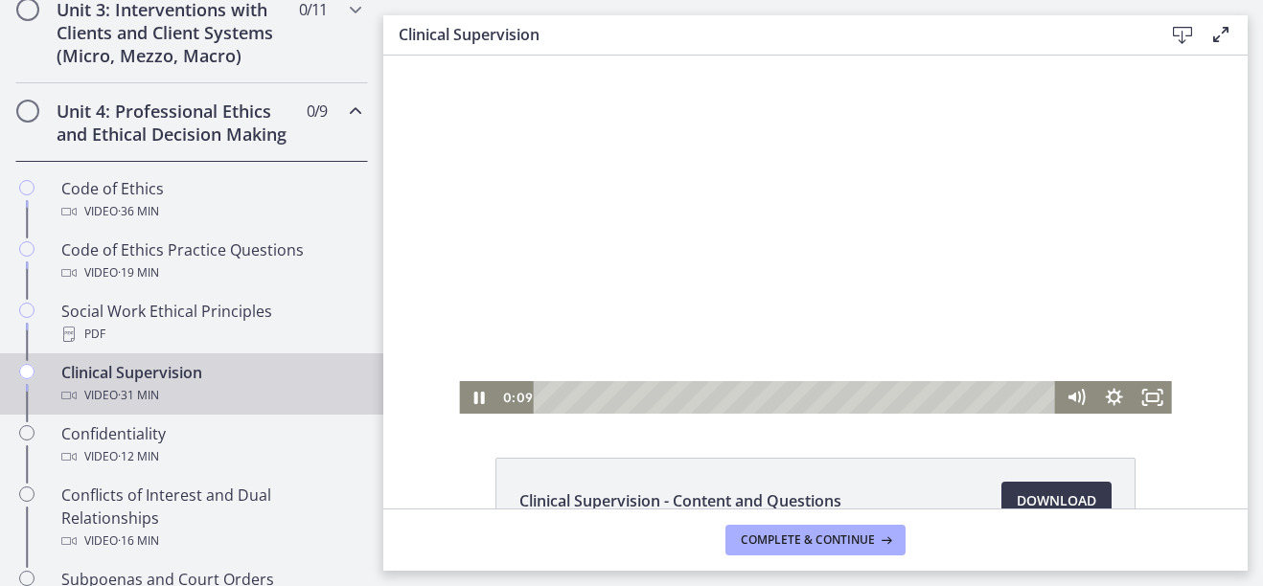
click at [497, 353] on div at bounding box center [815, 235] width 712 height 358
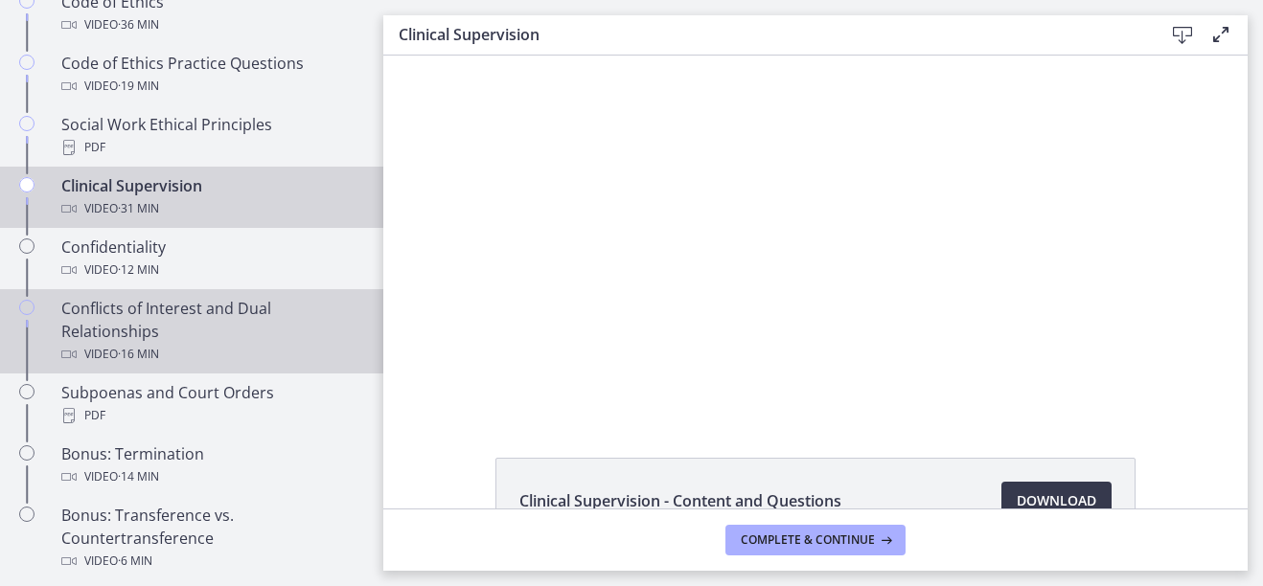
scroll to position [958, 0]
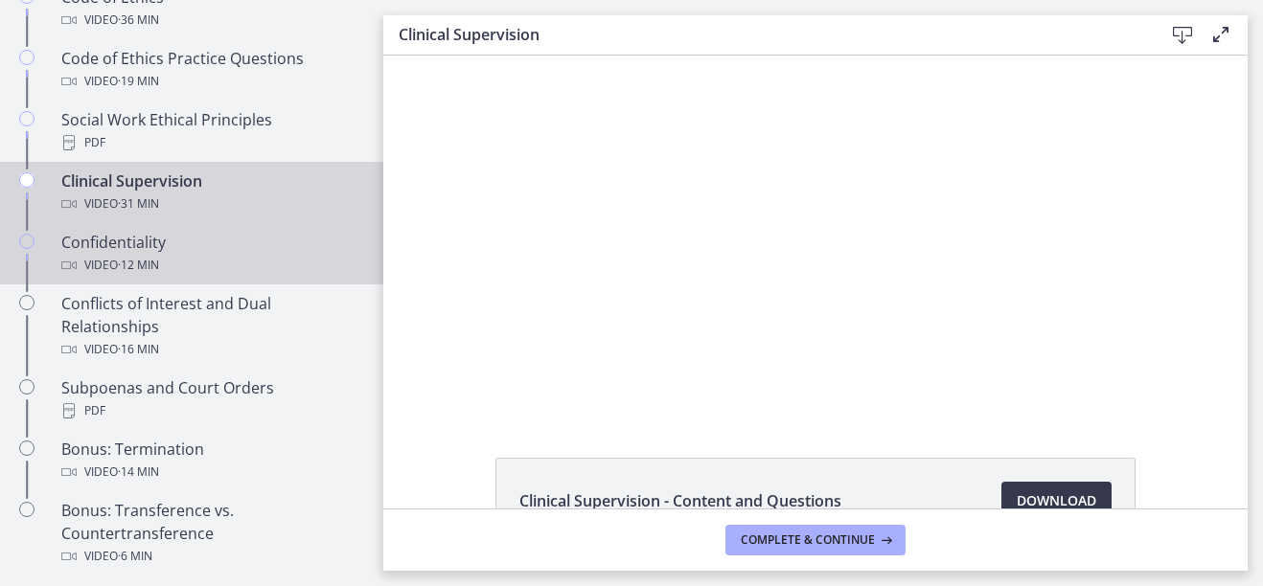
click at [127, 275] on div "Confidentiality Video · 12 min" at bounding box center [210, 254] width 299 height 46
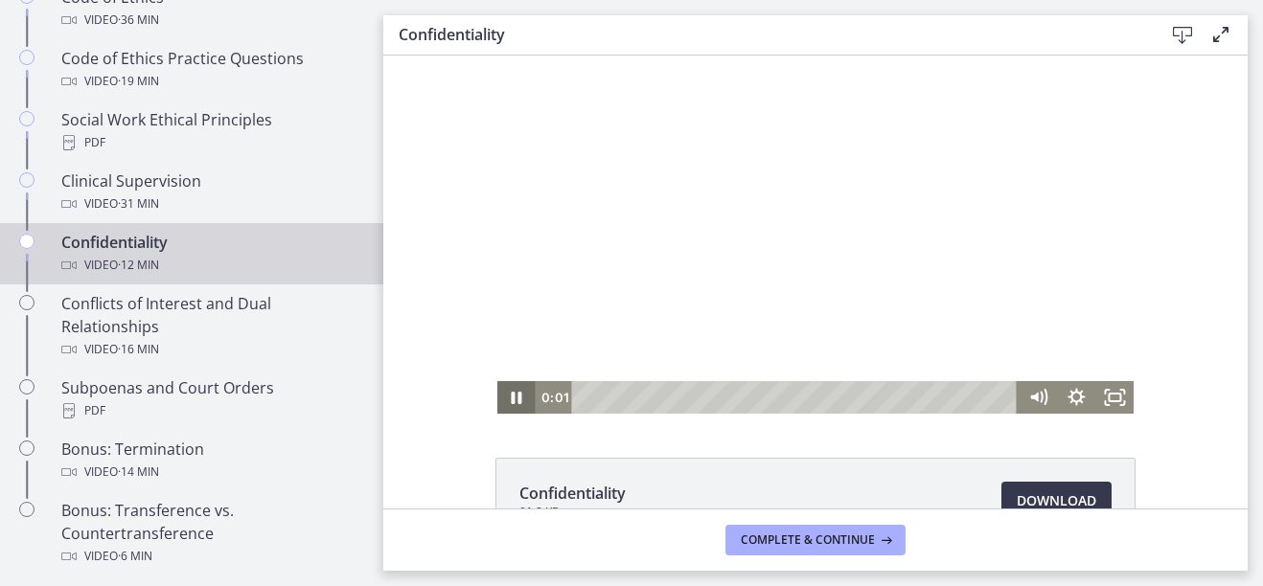
click at [502, 395] on icon "Pause" at bounding box center [516, 397] width 38 height 33
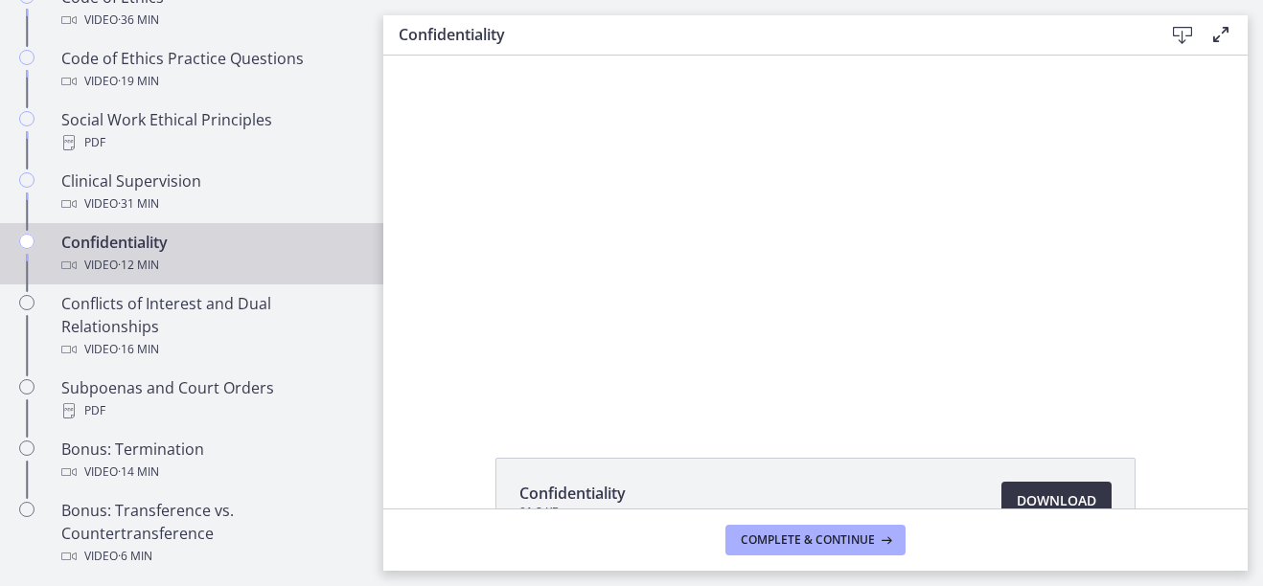
click at [1006, 488] on link "Download Opens in a new window" at bounding box center [1056, 501] width 110 height 38
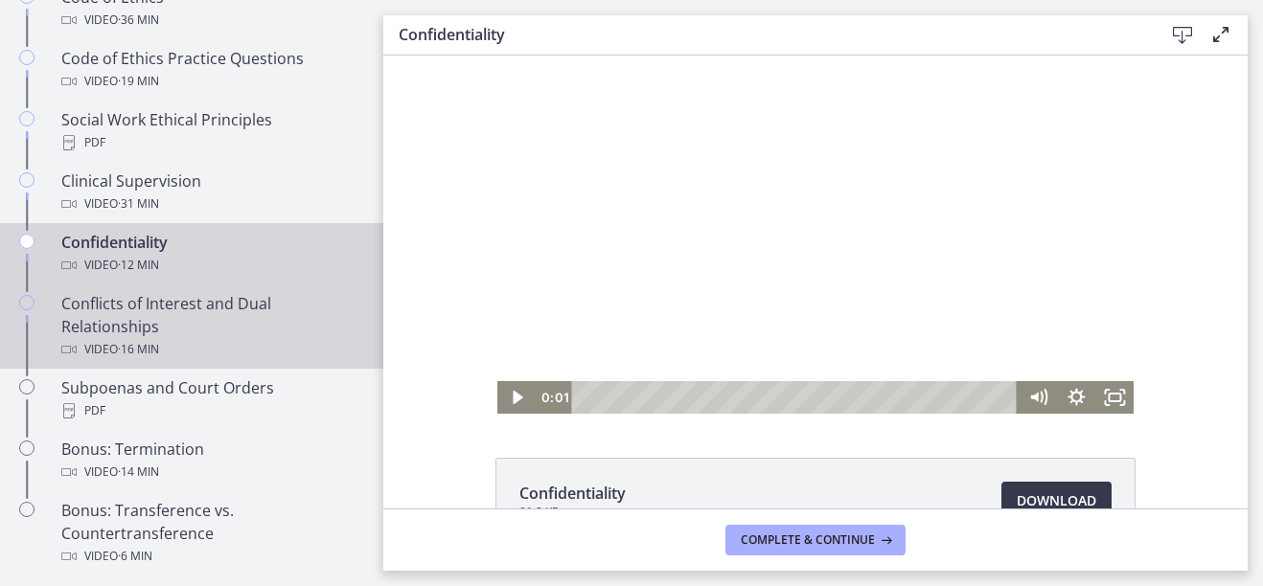
click at [202, 339] on div "Conflicts of Interest and Dual Relationships Video · 16 min" at bounding box center [210, 326] width 299 height 69
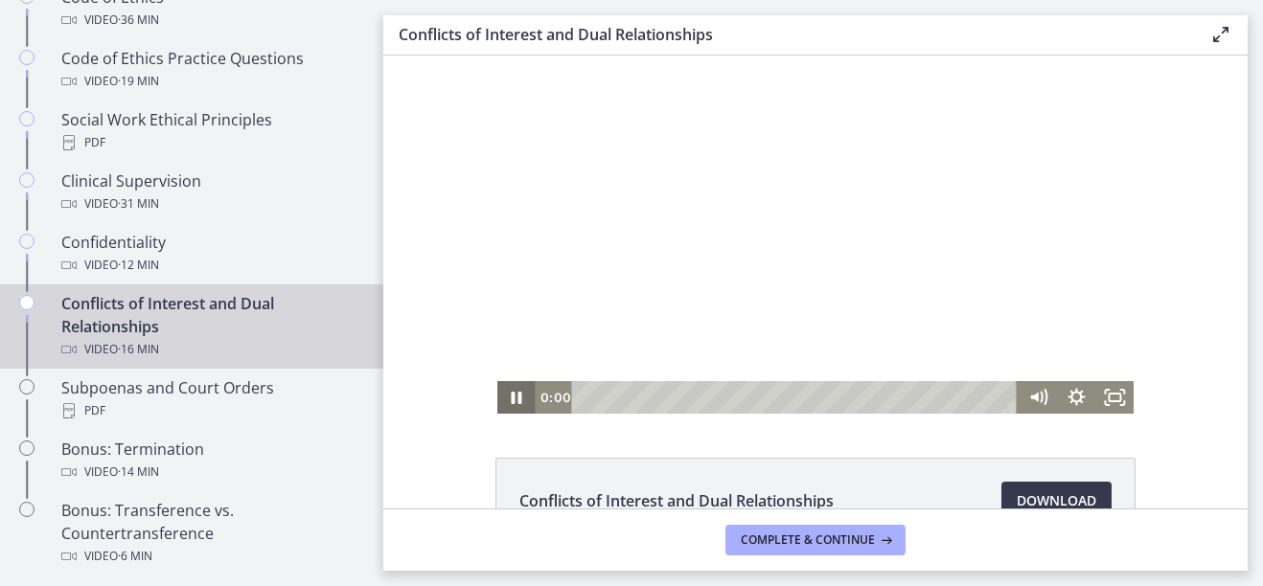
click at [501, 402] on icon "Pause" at bounding box center [516, 397] width 38 height 33
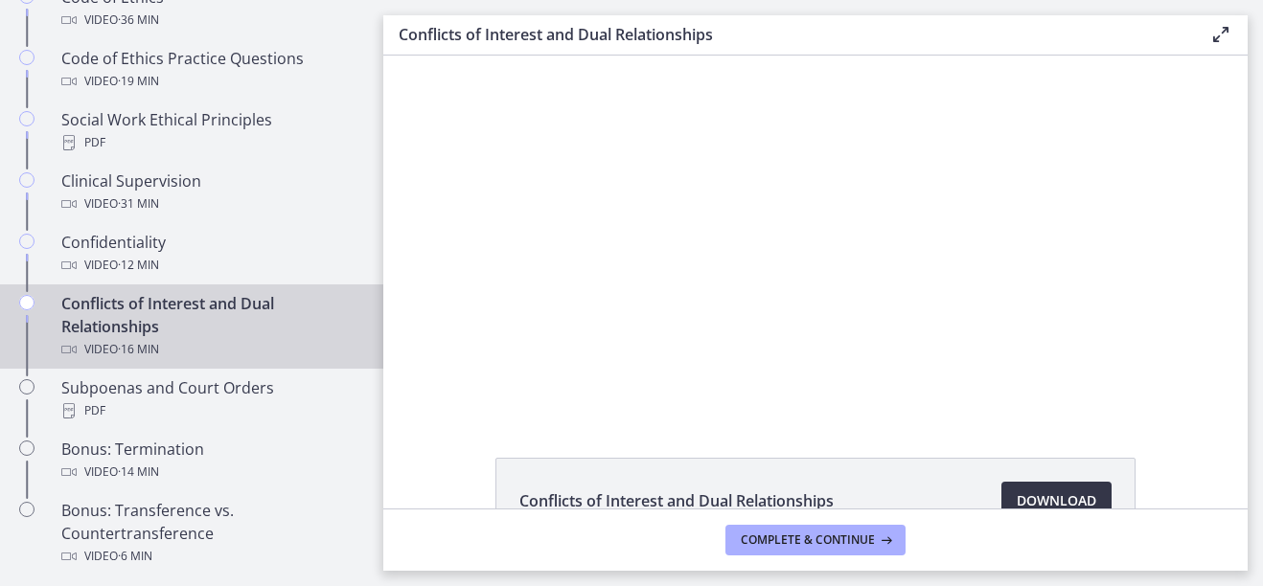
click at [1024, 498] on span "Download Opens in a new window" at bounding box center [1056, 500] width 80 height 23
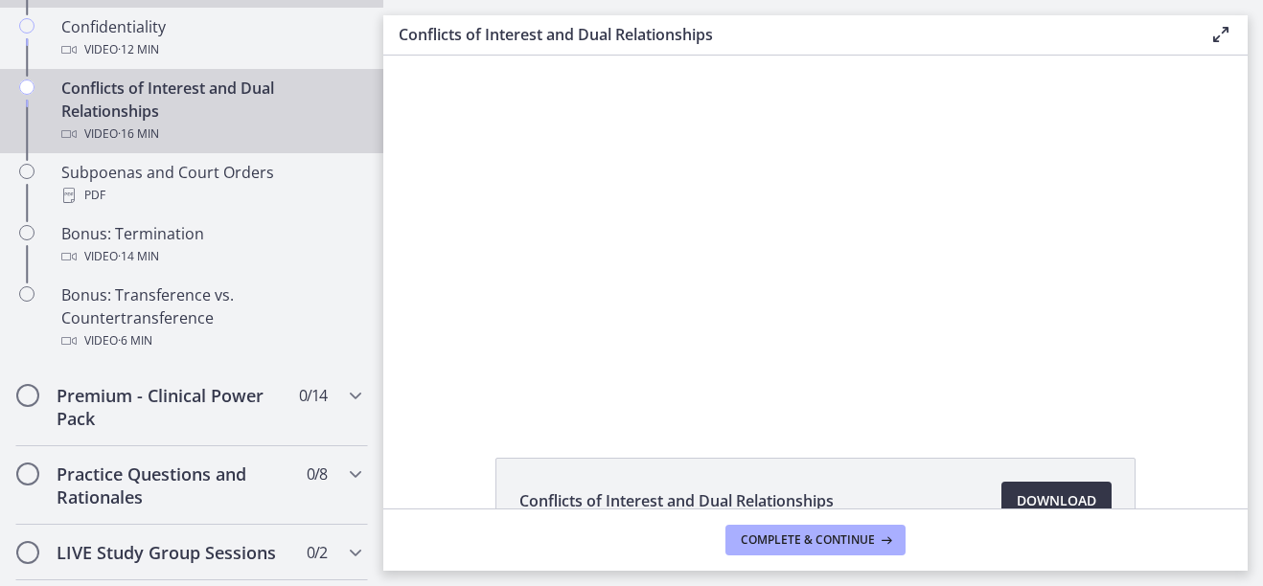
scroll to position [1245, 0]
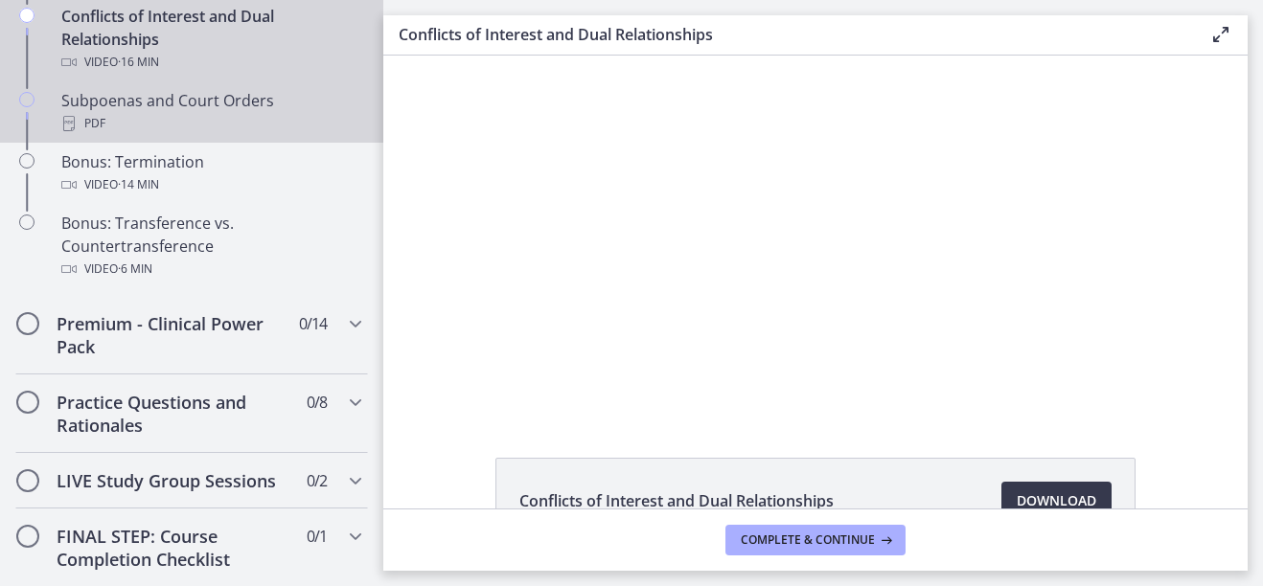
click at [148, 135] on div "PDF" at bounding box center [210, 123] width 299 height 23
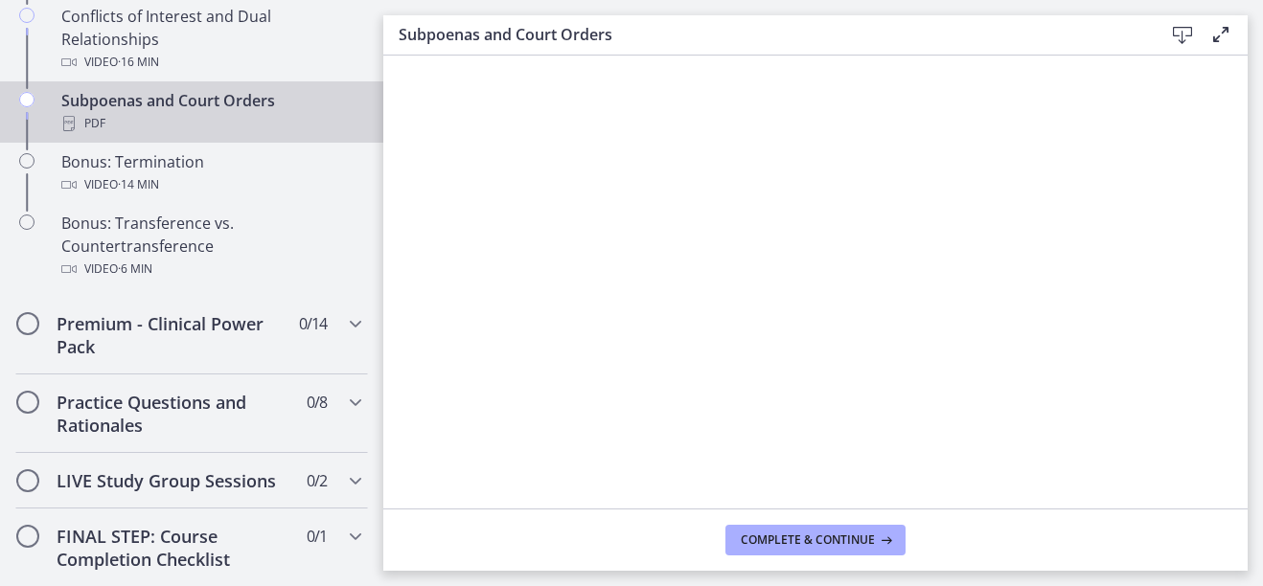
click at [1183, 34] on icon at bounding box center [1182, 35] width 23 height 23
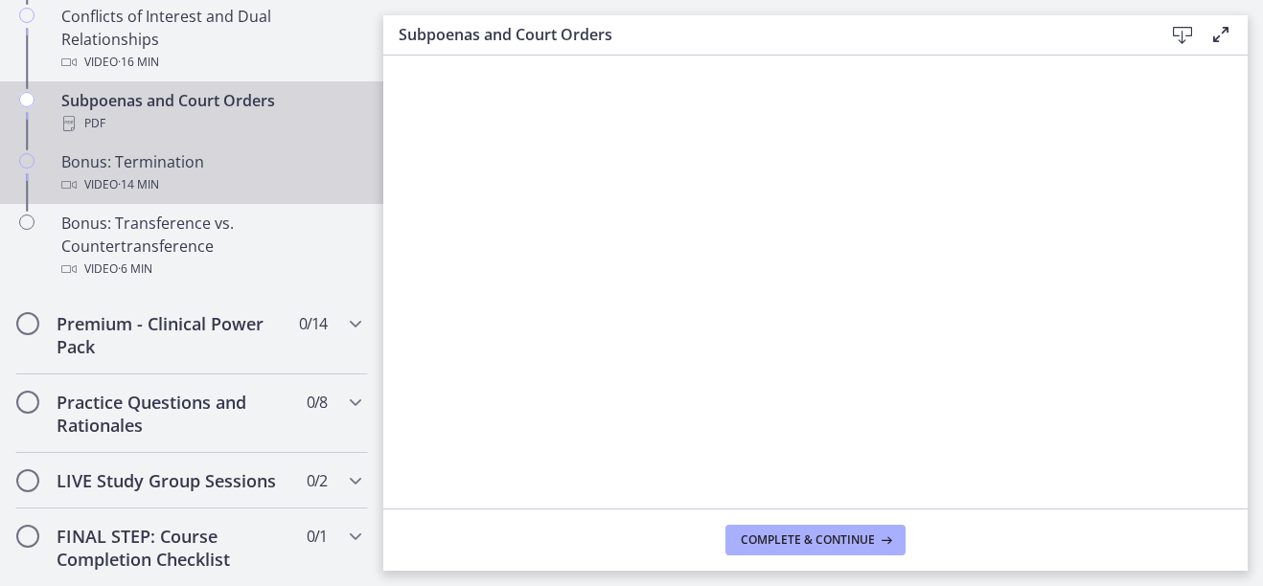
click at [159, 192] on div "Bonus: Termination Video · 14 min" at bounding box center [210, 173] width 299 height 46
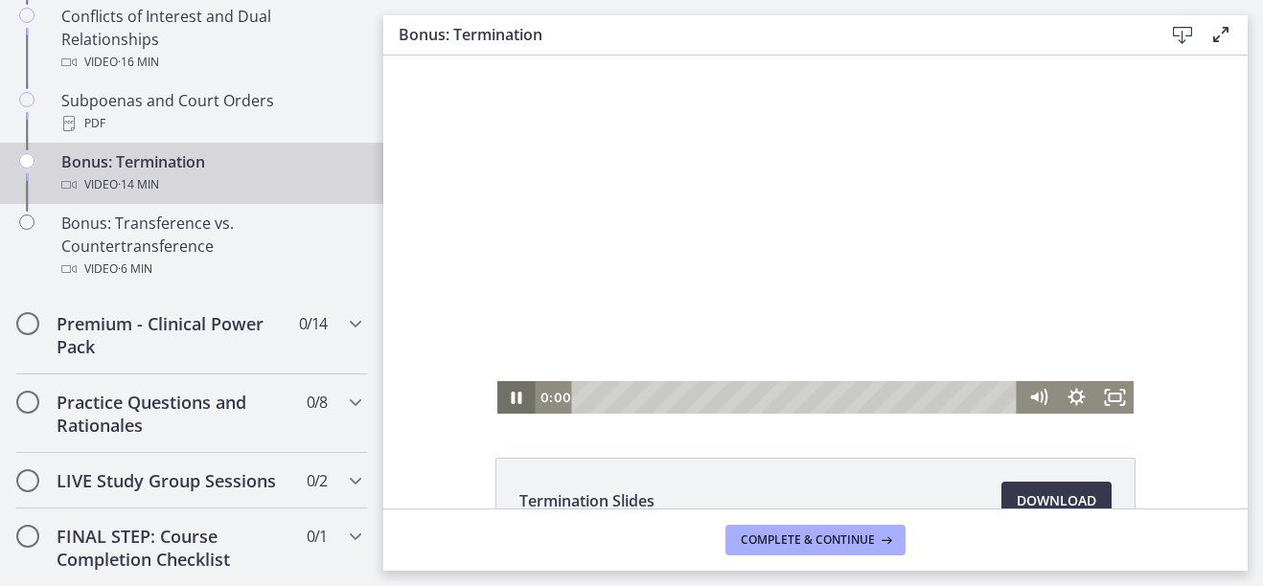
click at [511, 398] on icon "Pause" at bounding box center [516, 397] width 38 height 33
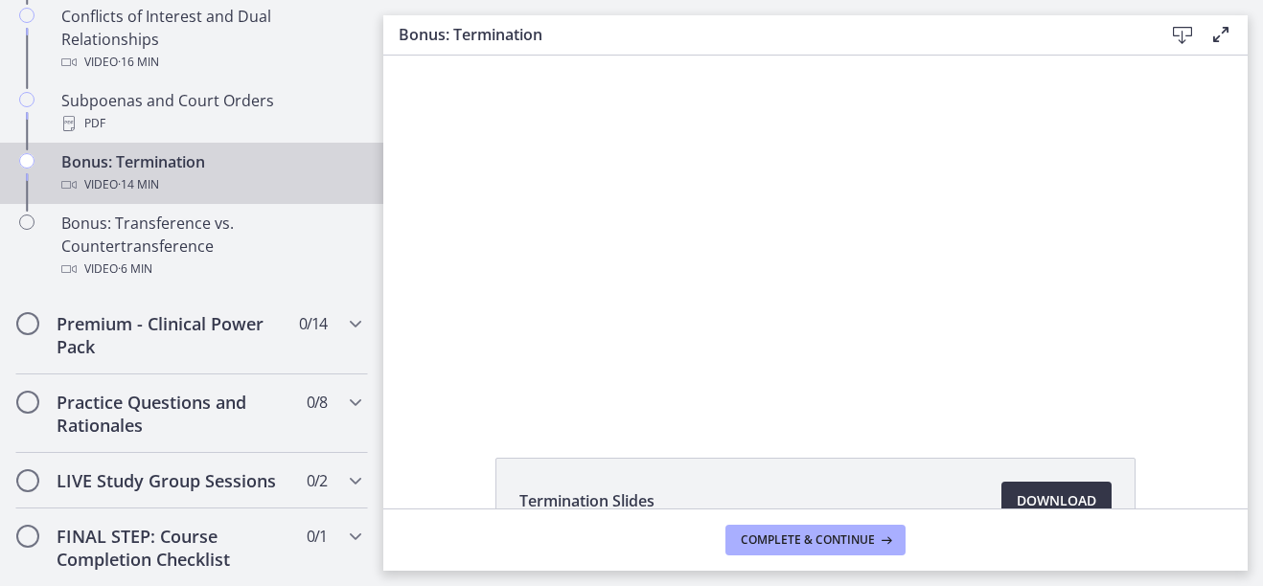
click at [1016, 498] on span "Download Opens in a new window" at bounding box center [1056, 500] width 80 height 23
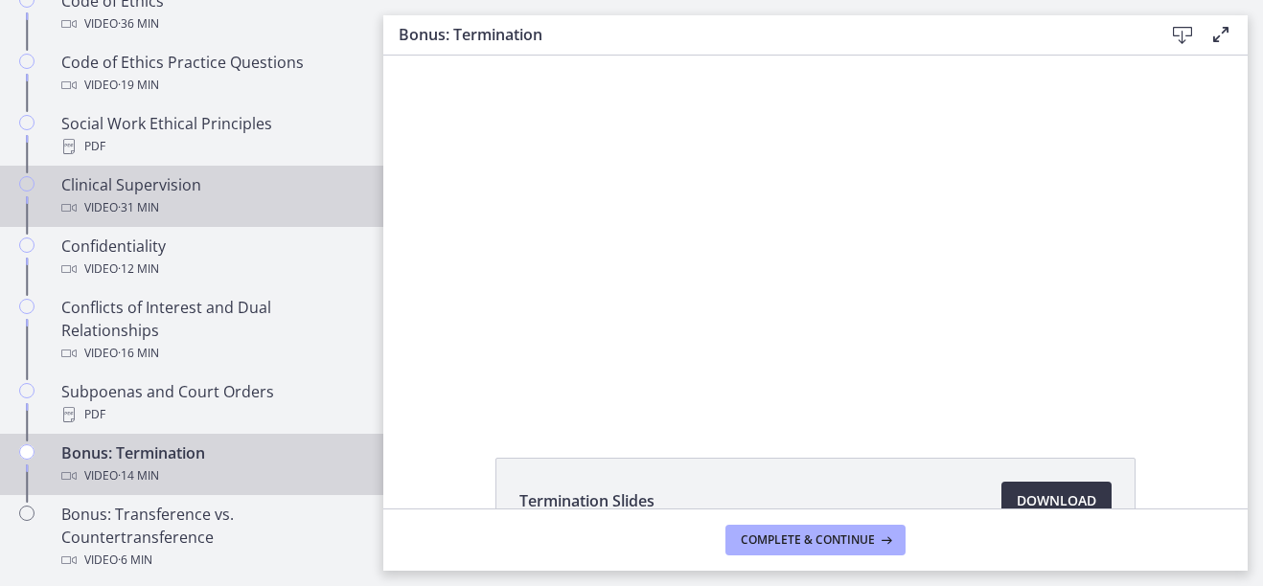
scroll to position [1149, 0]
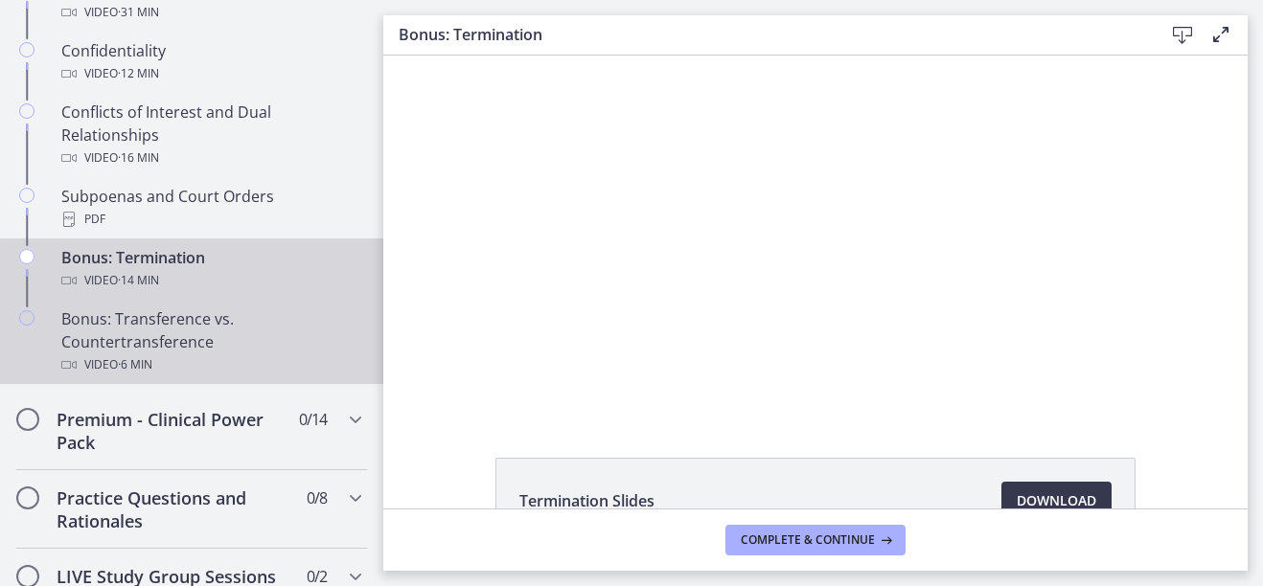
click at [162, 351] on div "Bonus: Transference vs. Countertransference Video · 6 min" at bounding box center [210, 341] width 299 height 69
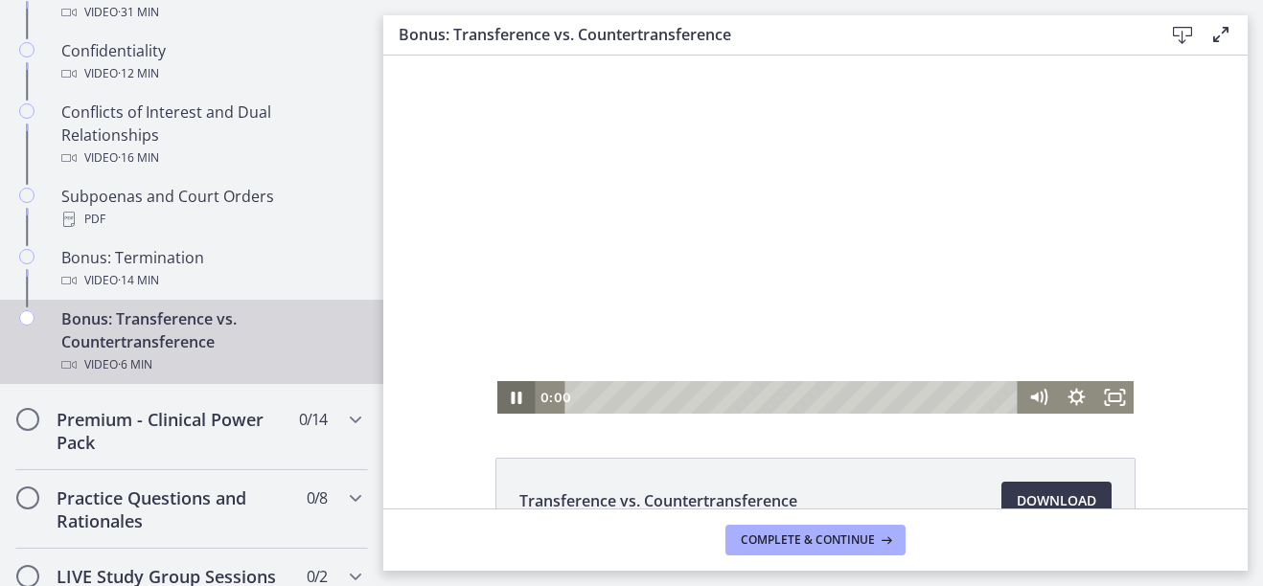
click at [503, 399] on icon "Pause" at bounding box center [516, 397] width 38 height 33
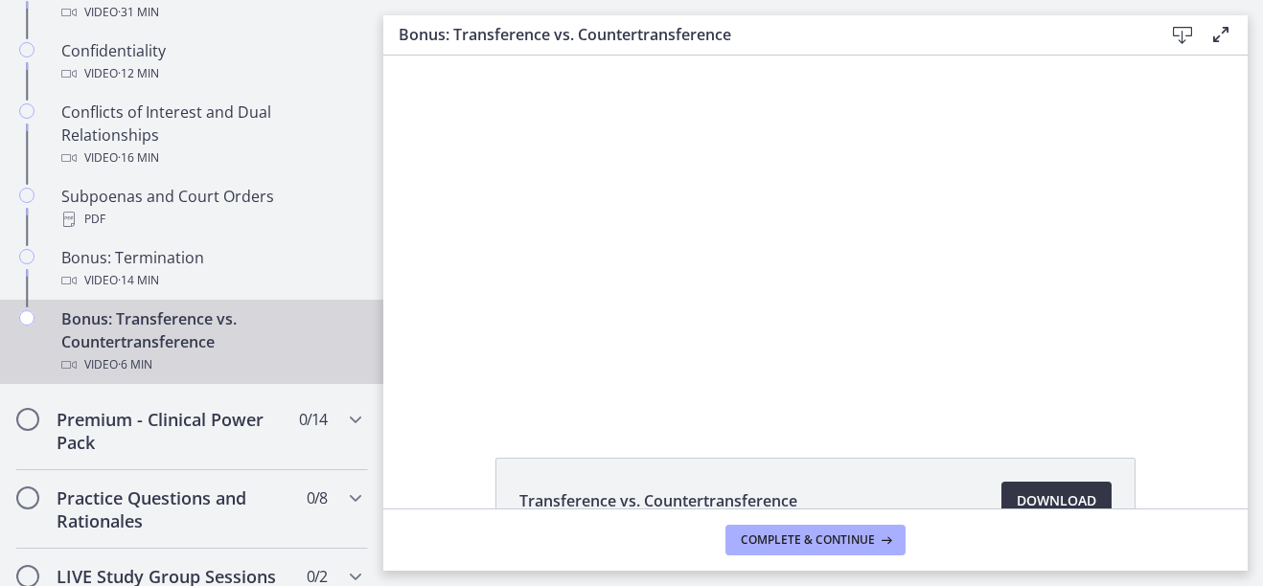
click at [1083, 498] on span "Download Opens in a new window" at bounding box center [1056, 500] width 80 height 23
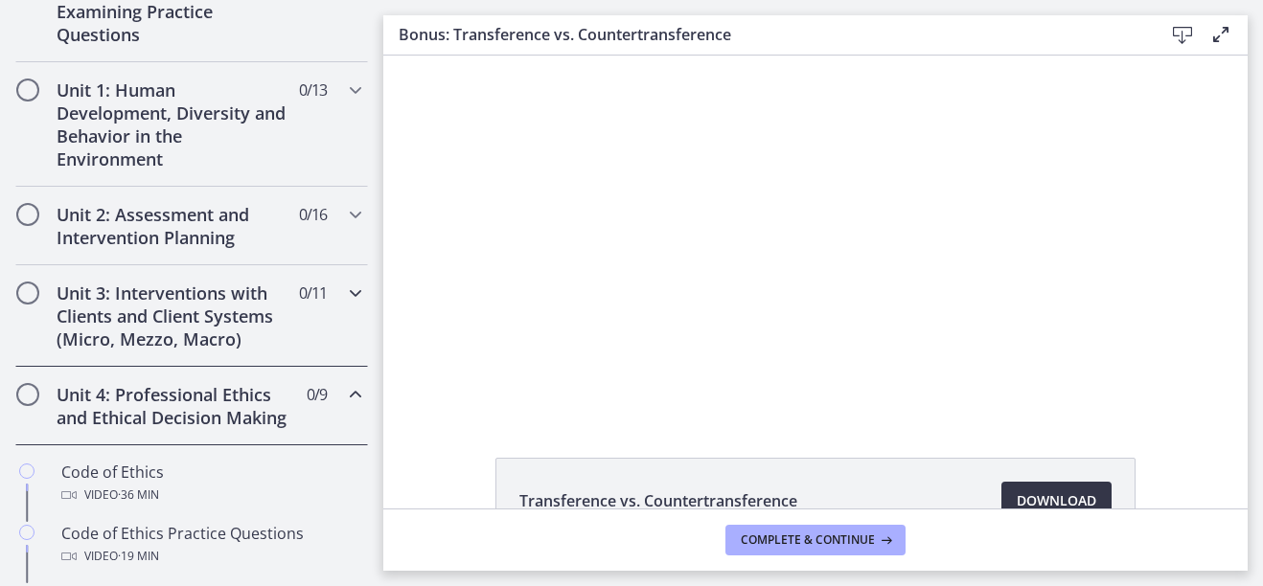
scroll to position [479, 0]
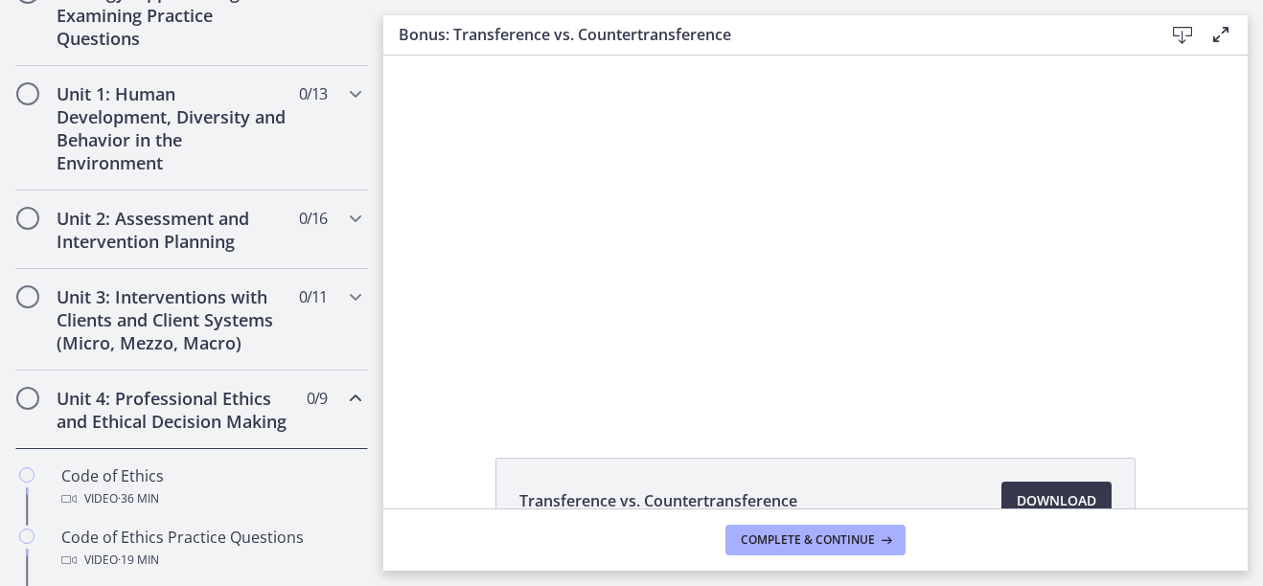
click at [28, 392] on span "Chapters" at bounding box center [27, 398] width 19 height 19
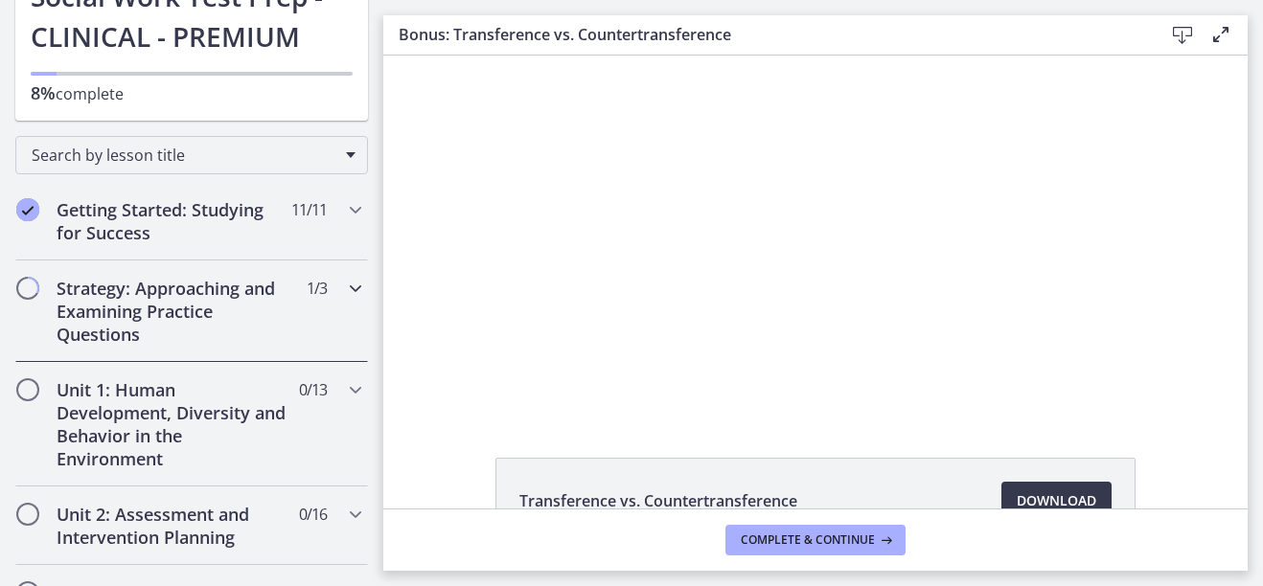
scroll to position [192, 0]
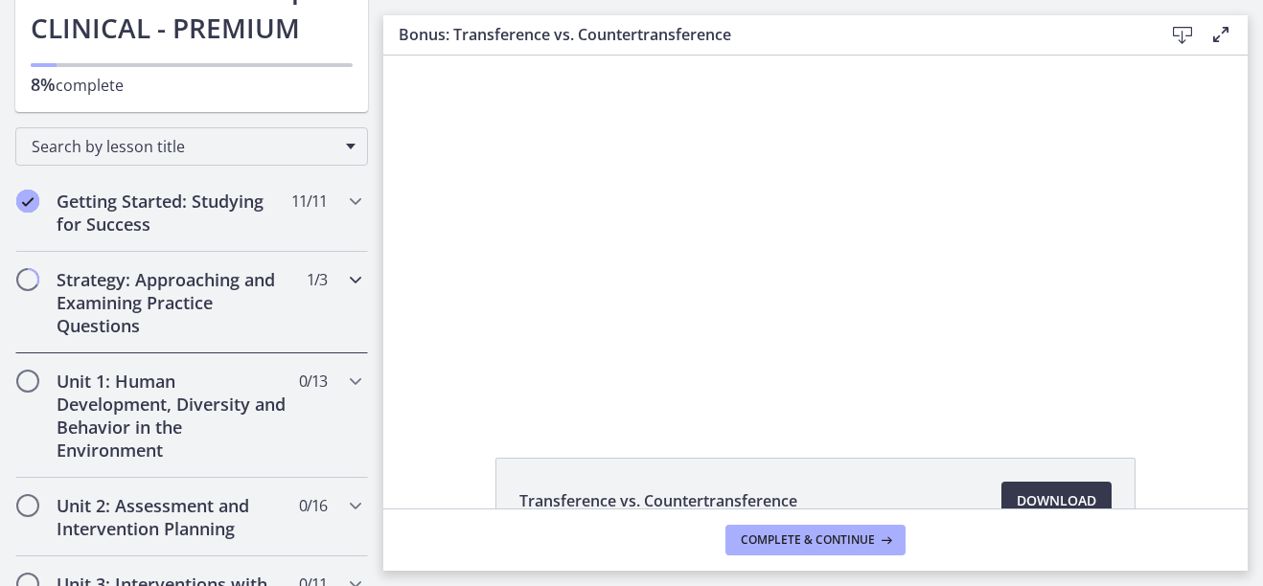
click at [141, 317] on h2 "Strategy: Approaching and Examining Practice Questions" at bounding box center [174, 302] width 234 height 69
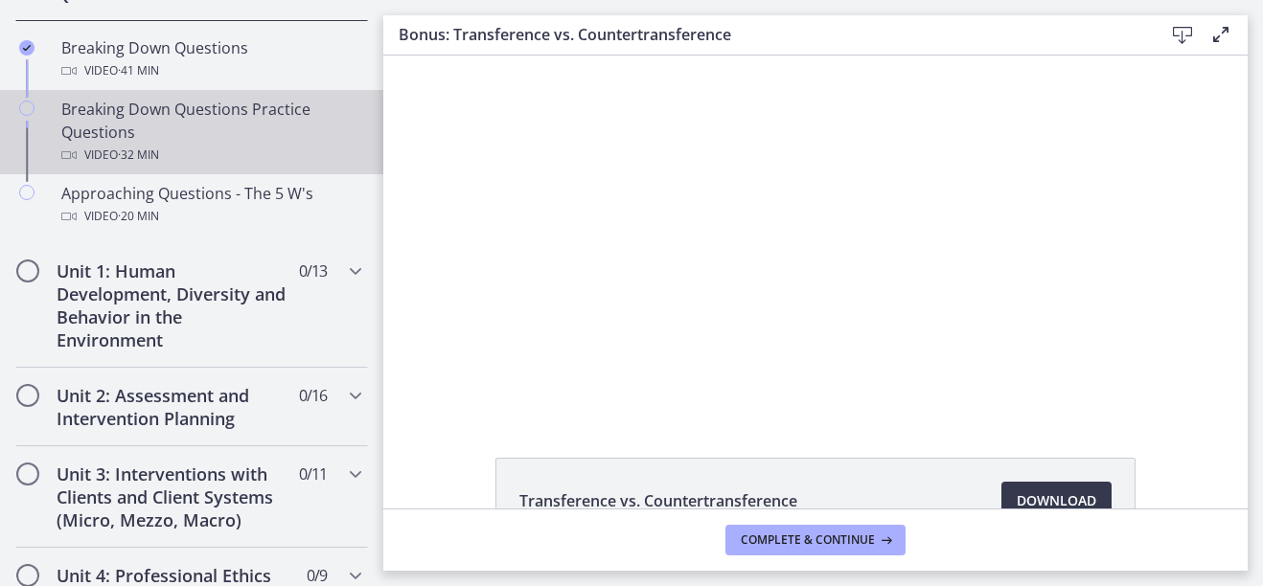
scroll to position [479, 0]
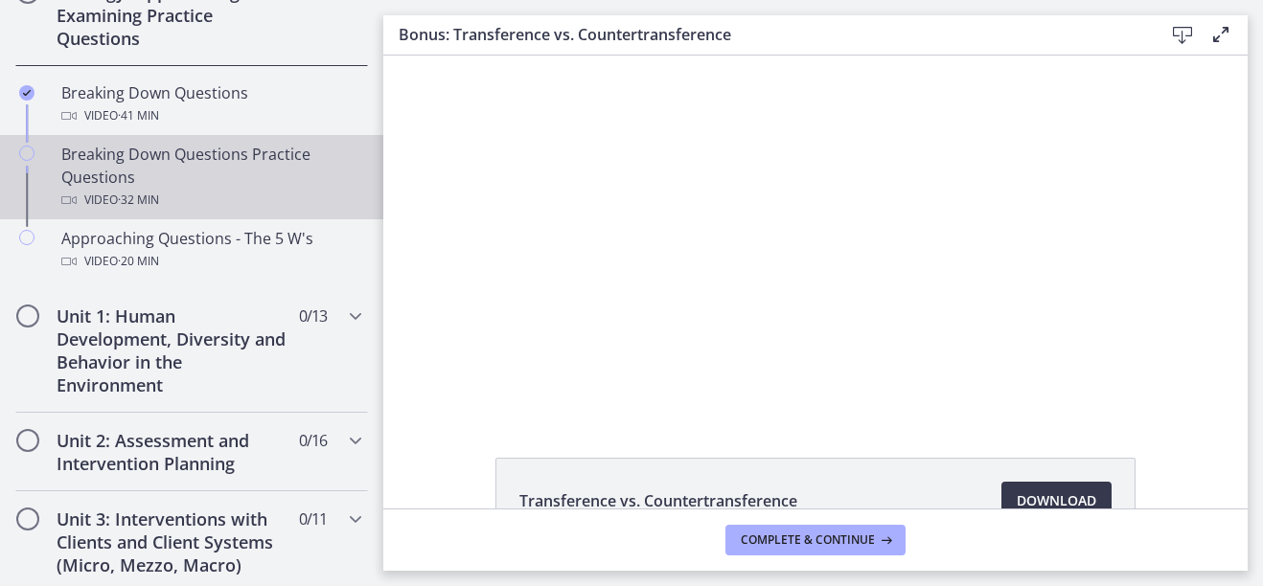
click at [167, 171] on div "Breaking Down Questions Practice Questions Video · 32 min" at bounding box center [210, 177] width 299 height 69
click at [1027, 492] on span "Download Opens in a new window" at bounding box center [1056, 500] width 80 height 23
click at [1031, 498] on span "Download Opens in a new window" at bounding box center [1056, 500] width 80 height 23
